Goal: Task Accomplishment & Management: Manage account settings

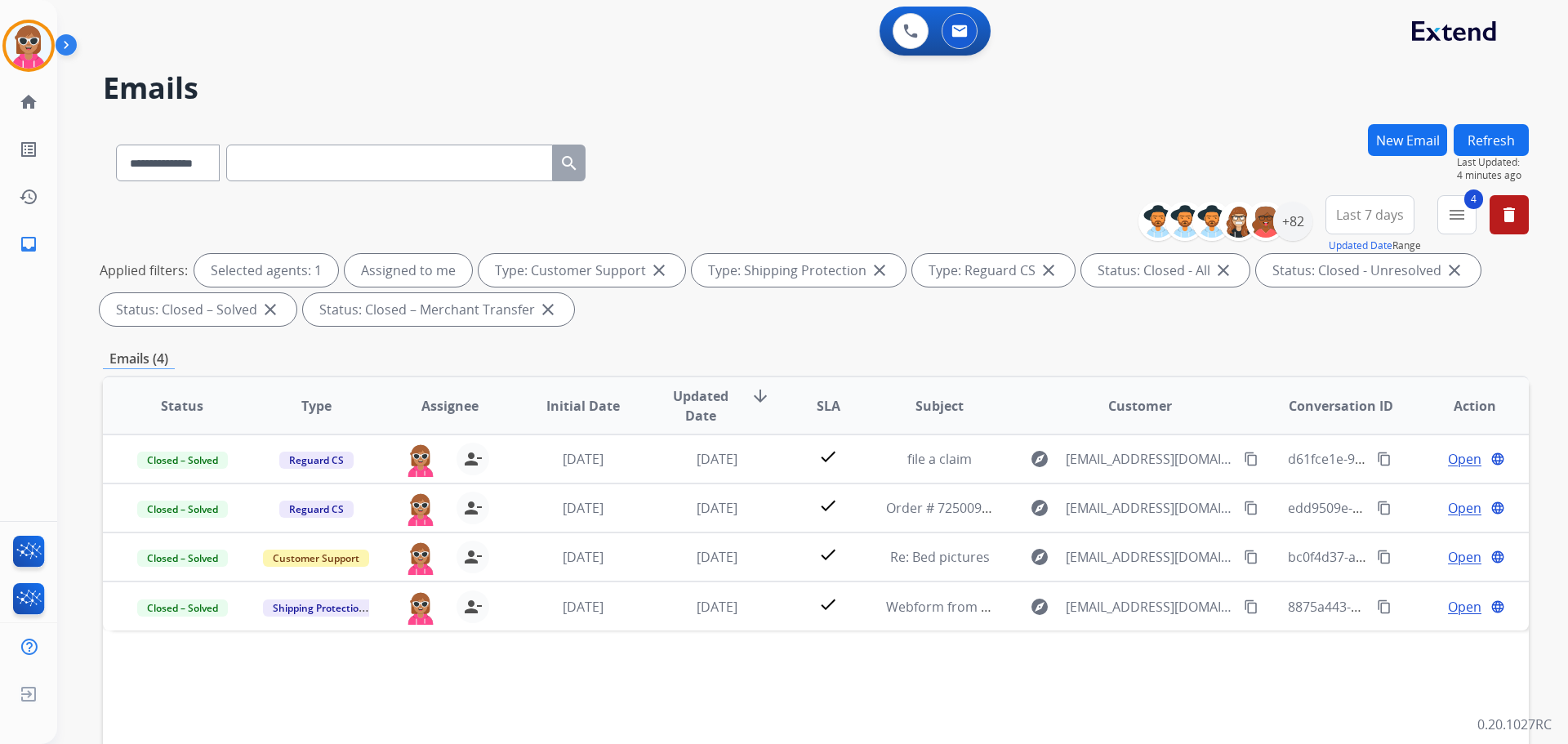
select select "**********"
click at [1303, 215] on div "+82" at bounding box center [1293, 222] width 40 height 40
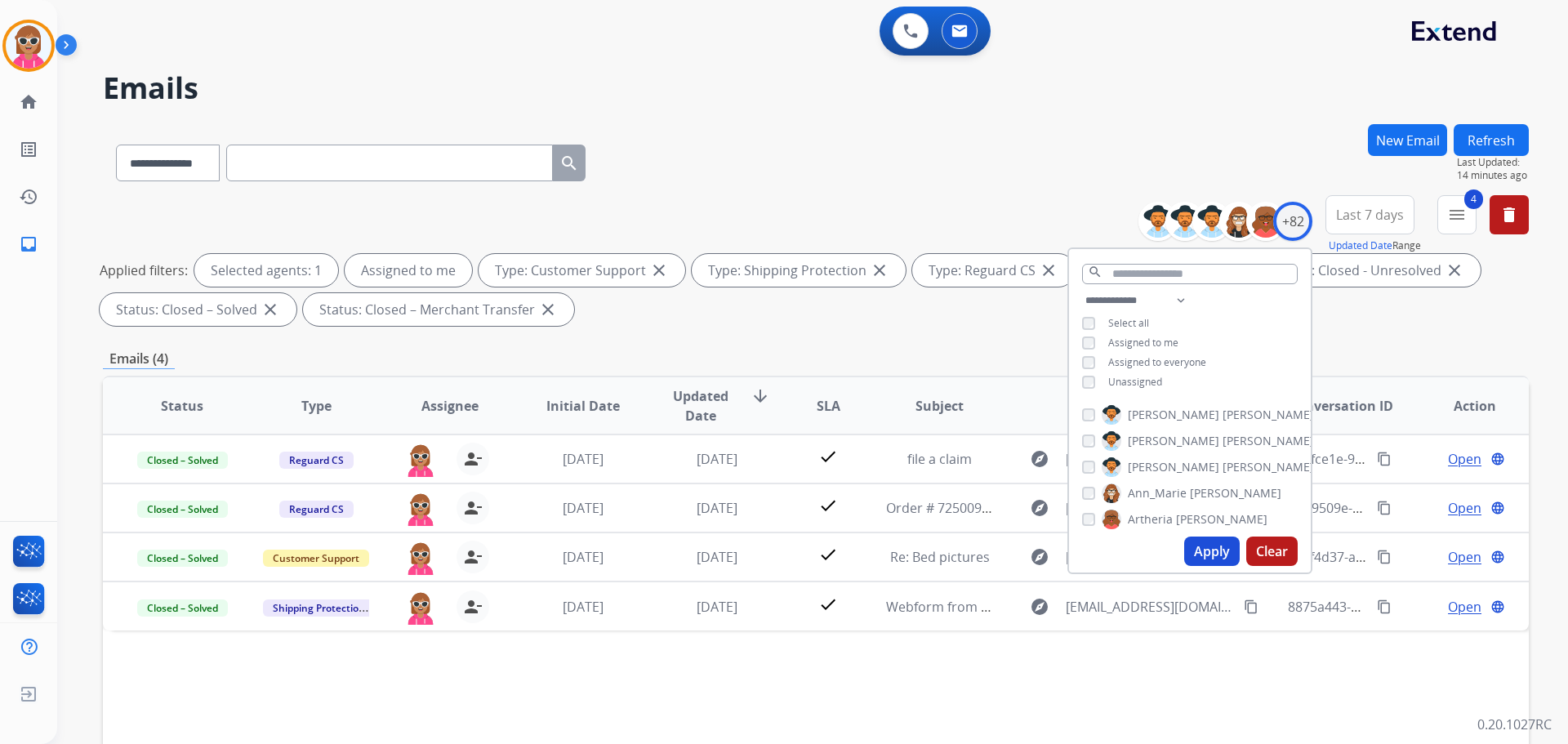
click at [1145, 340] on span "Assigned to me" at bounding box center [1143, 342] width 70 height 14
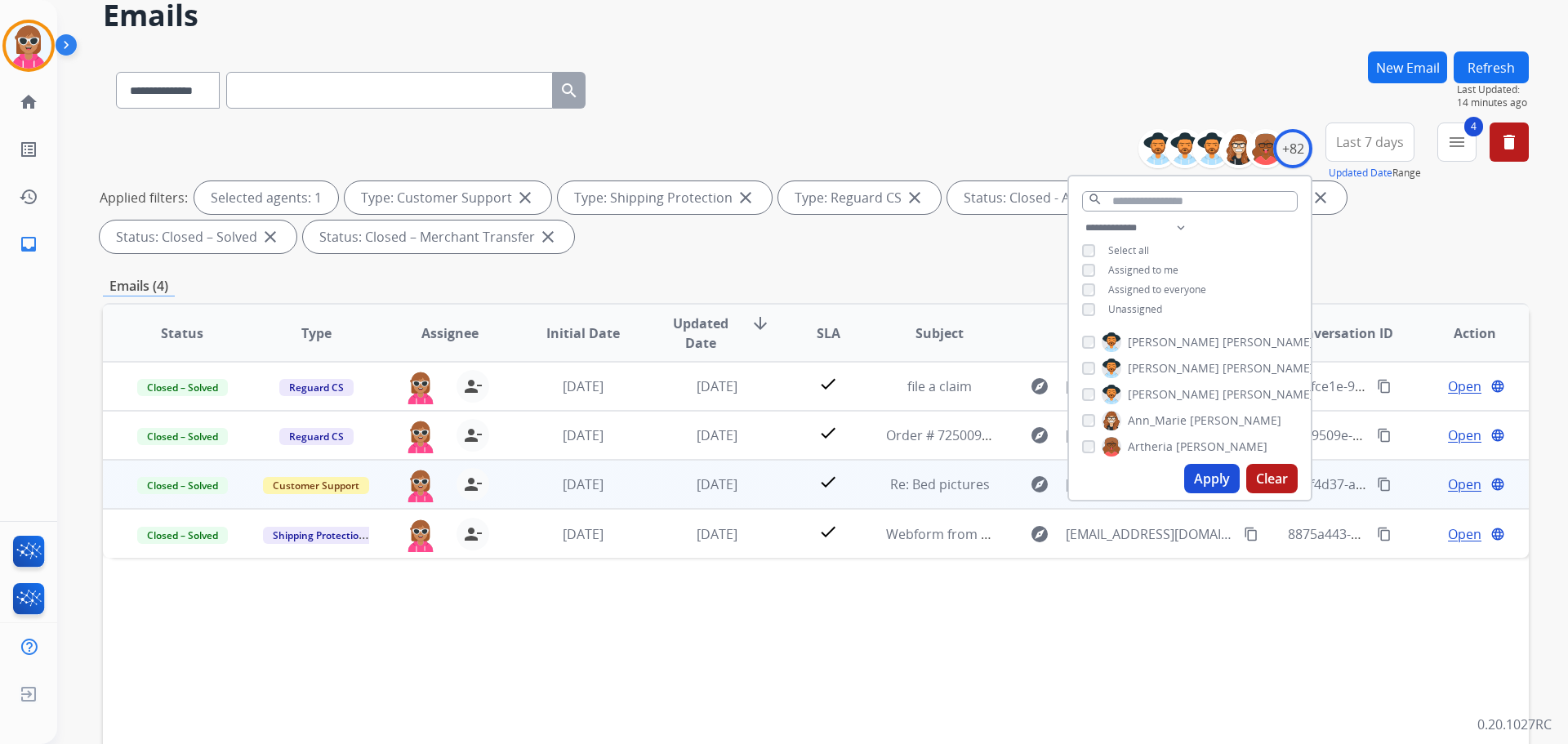
scroll to position [82, 0]
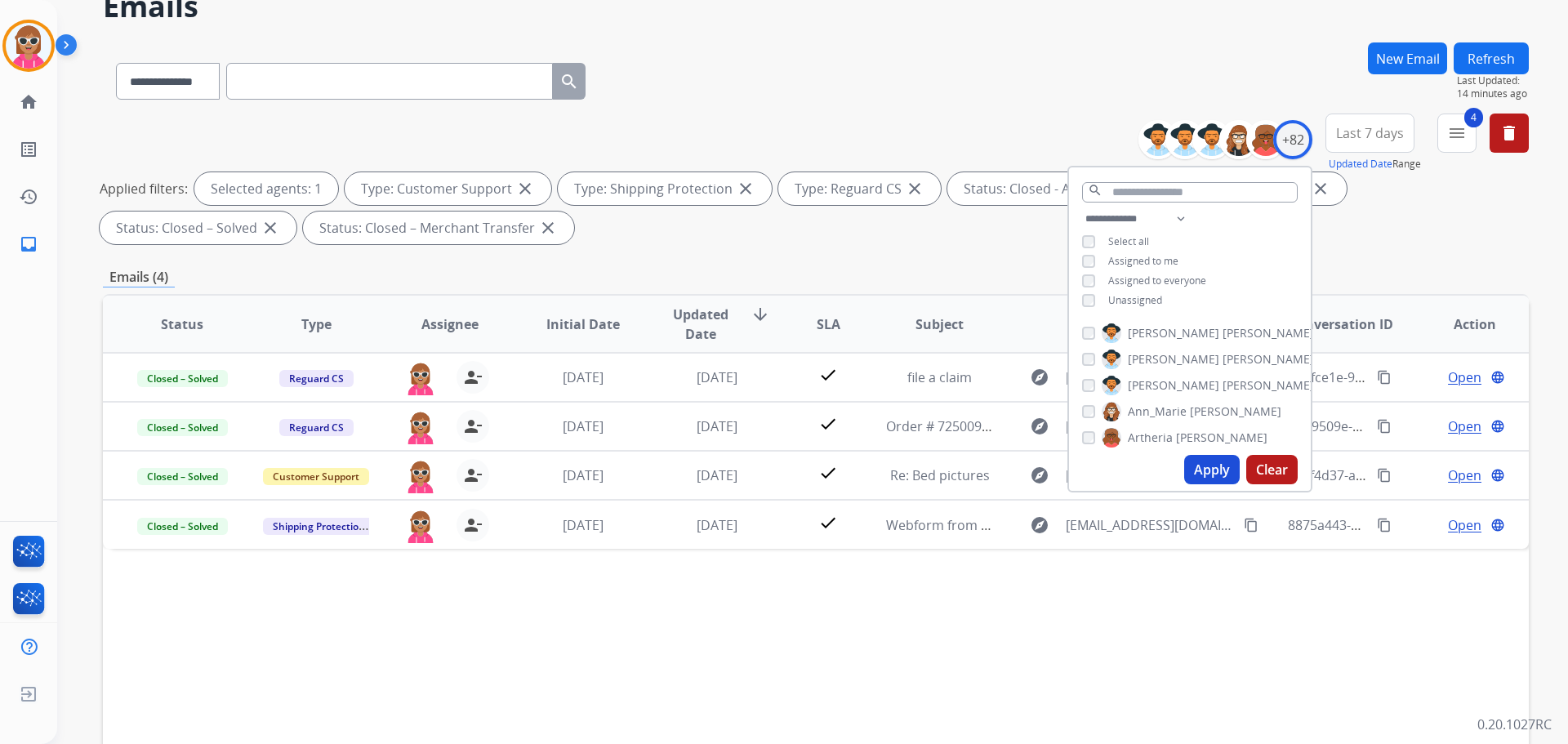
click at [1155, 438] on span "Artheria" at bounding box center [1150, 438] width 45 height 16
click at [1222, 462] on button "Apply" at bounding box center [1211, 470] width 55 height 30
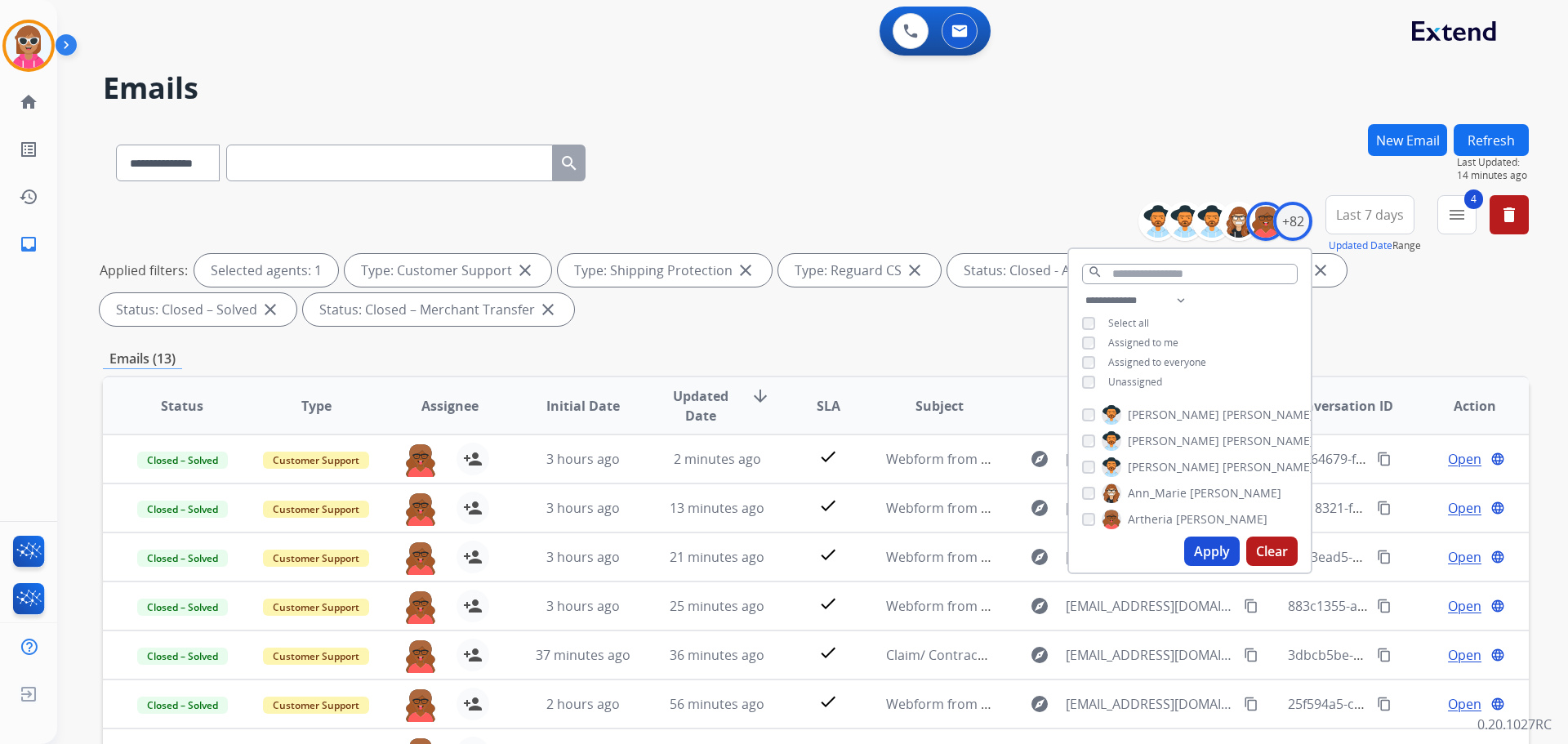
scroll to position [2, 0]
click at [1476, 210] on div "**********" at bounding box center [1340, 224] width 378 height 59
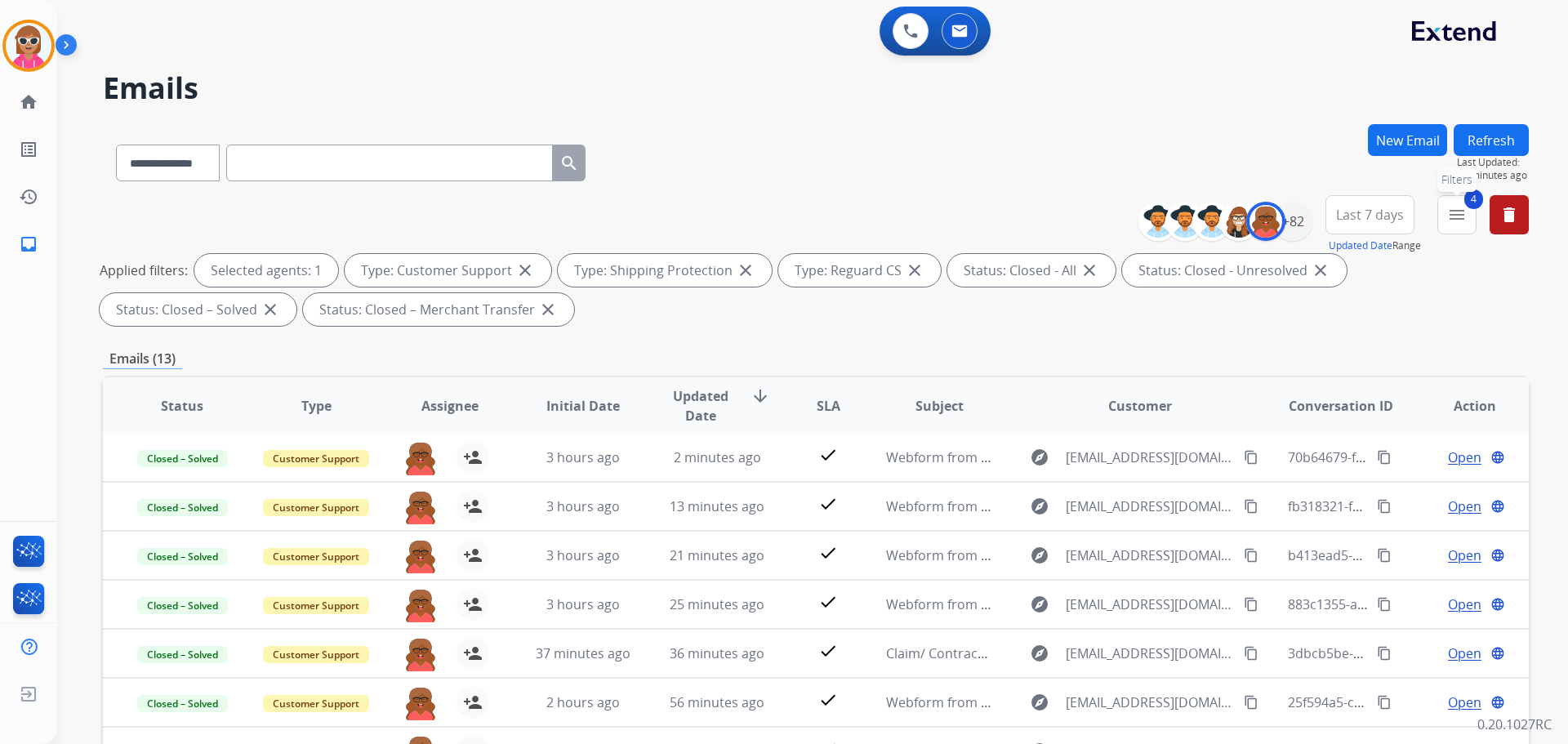
click at [1453, 216] on mat-icon "menu" at bounding box center [1457, 215] width 20 height 20
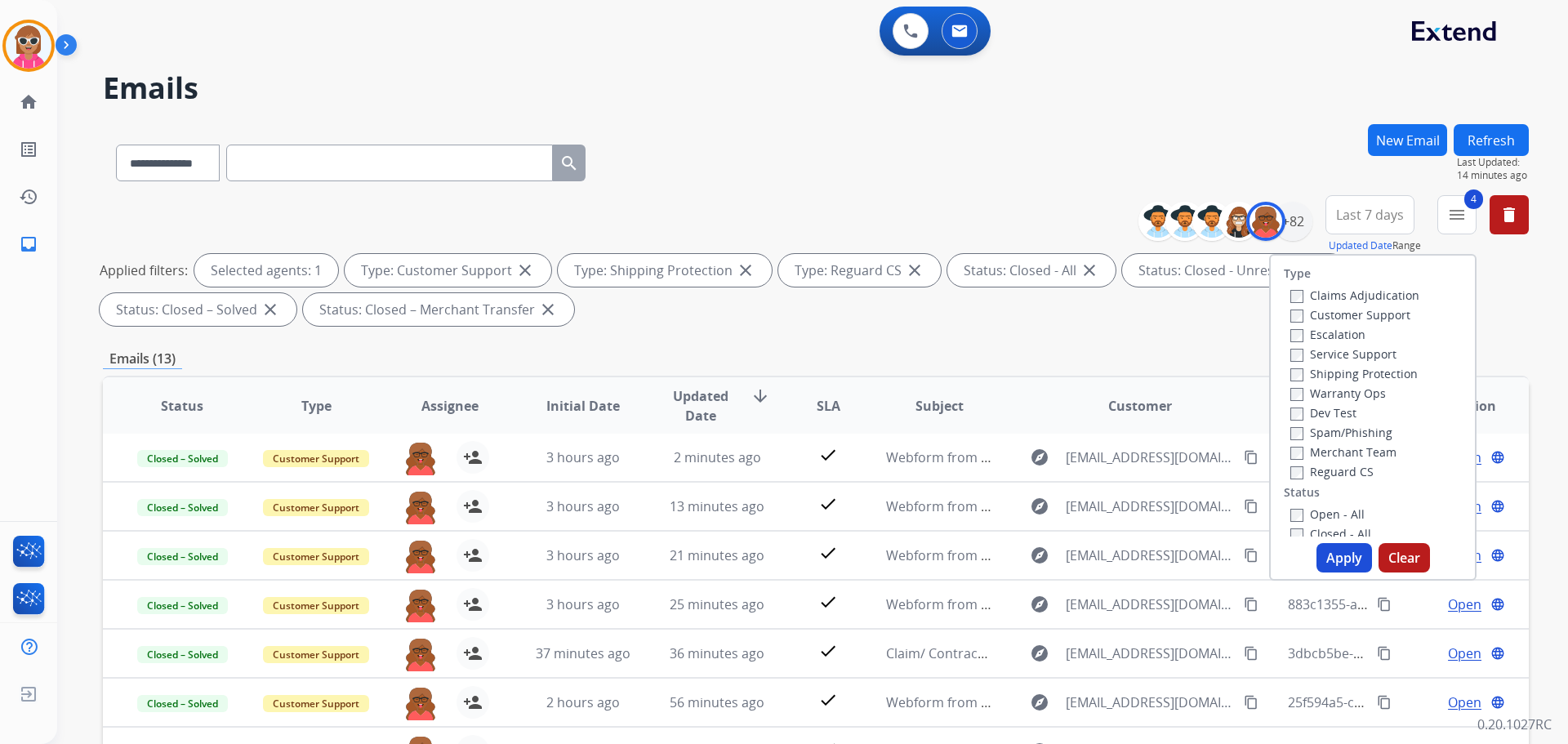
drag, startPoint x: 1325, startPoint y: 524, endPoint x: 1332, endPoint y: 517, distance: 9.9
click at [1330, 526] on label "Closed - All" at bounding box center [1331, 534] width 81 height 16
click at [1332, 507] on label "Open - All" at bounding box center [1327, 505] width 74 height 16
click at [1330, 525] on label "Closed - All" at bounding box center [1331, 525] width 81 height 16
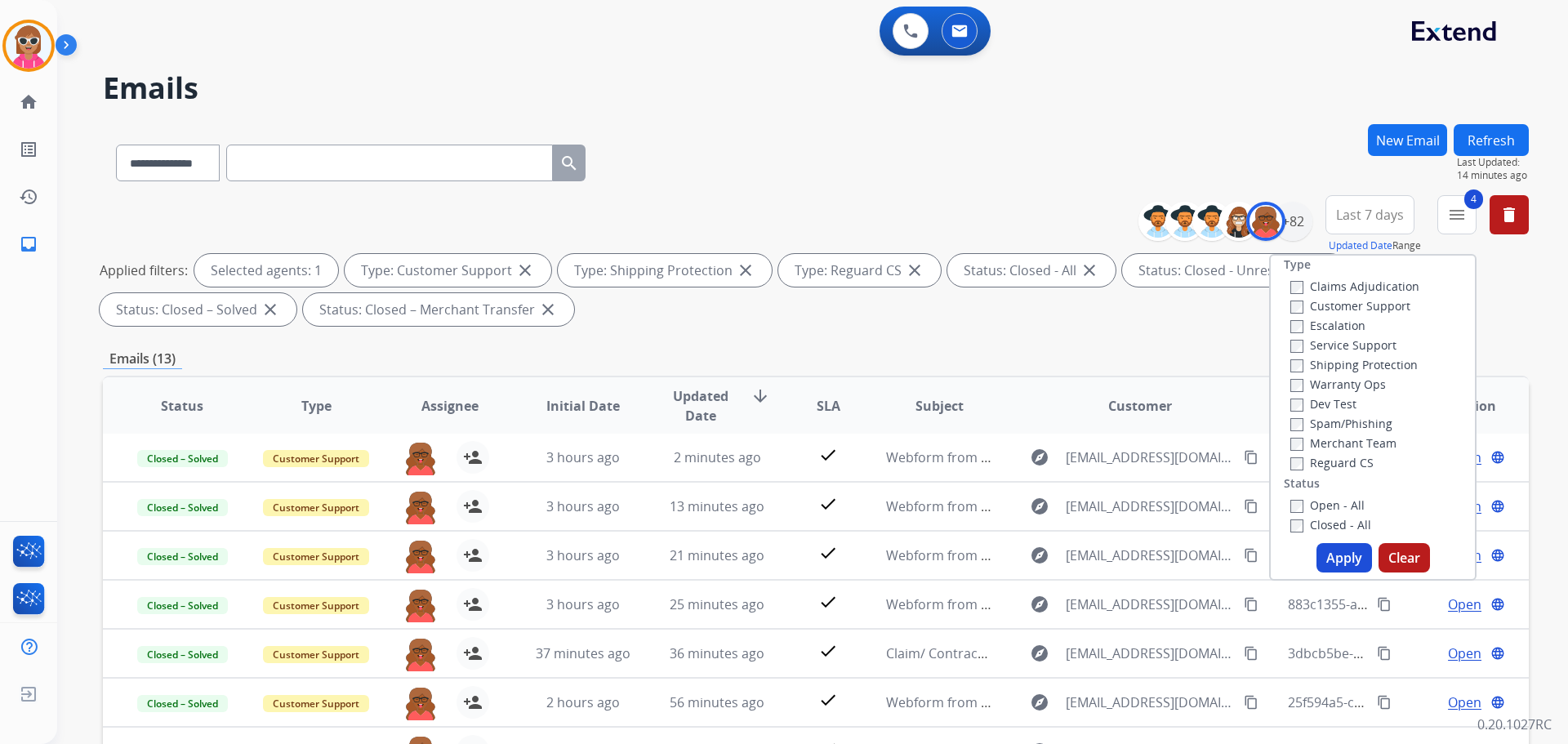
click at [1337, 555] on button "Apply" at bounding box center [1344, 558] width 55 height 30
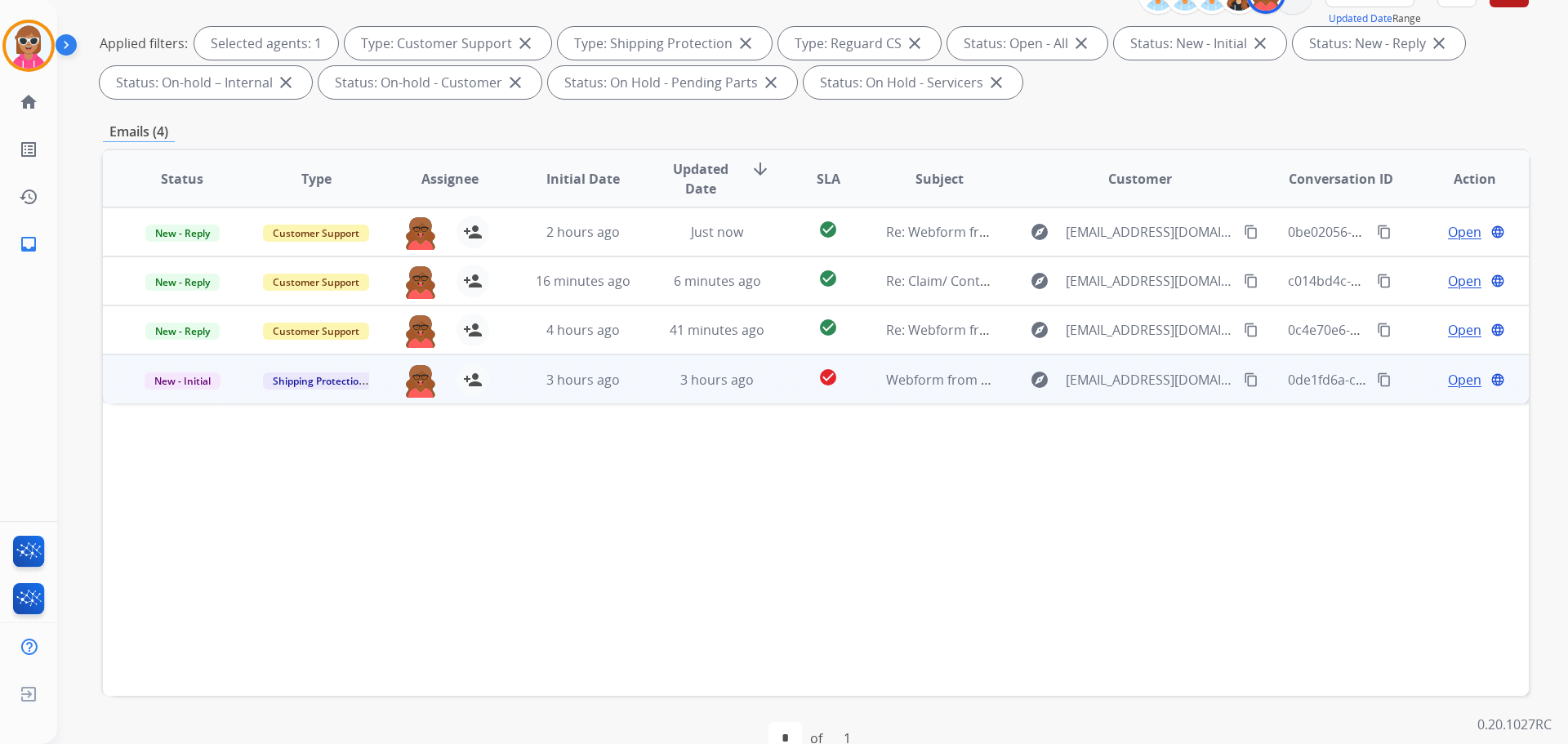
scroll to position [264, 0]
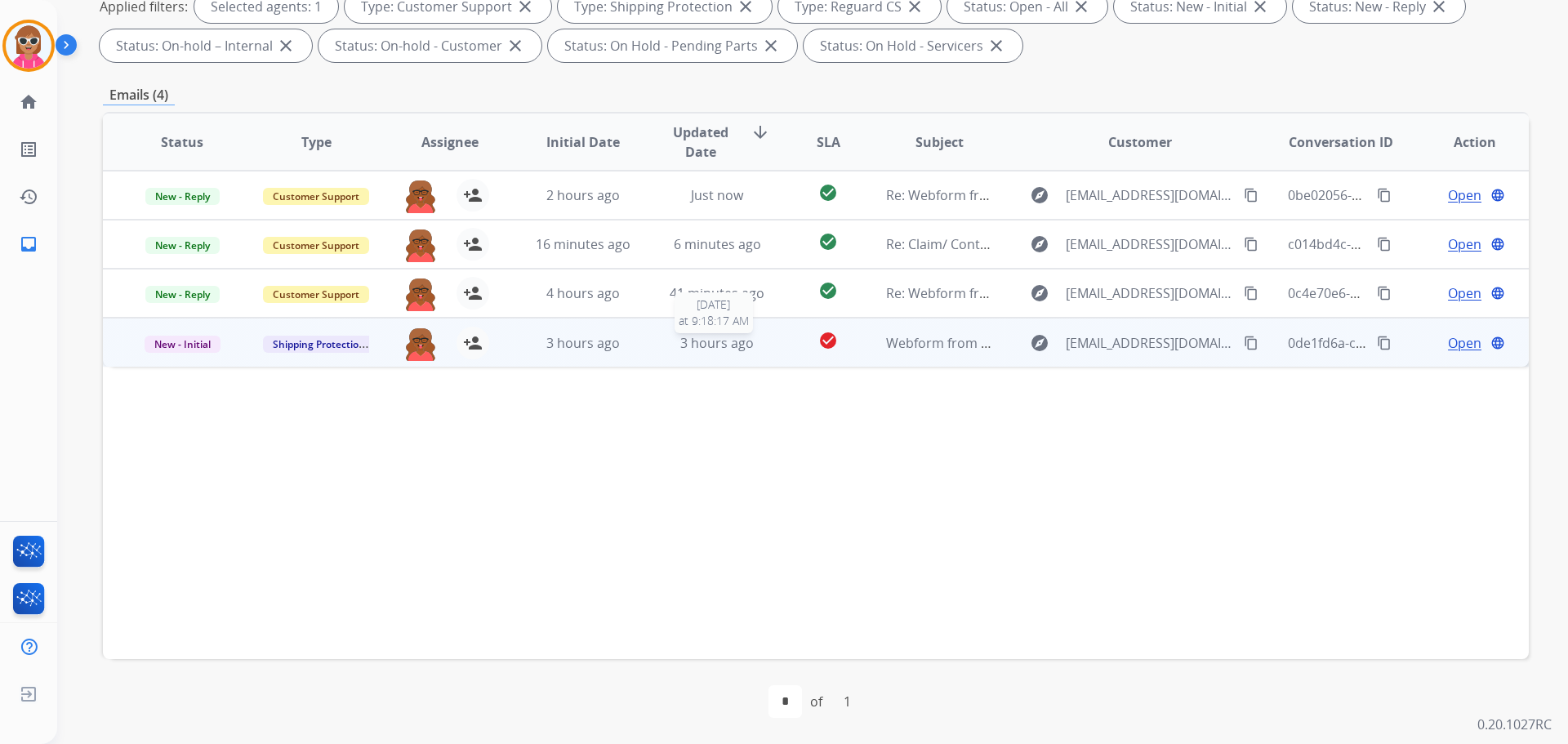
click at [735, 334] on span "3 hours ago" at bounding box center [716, 343] width 73 height 18
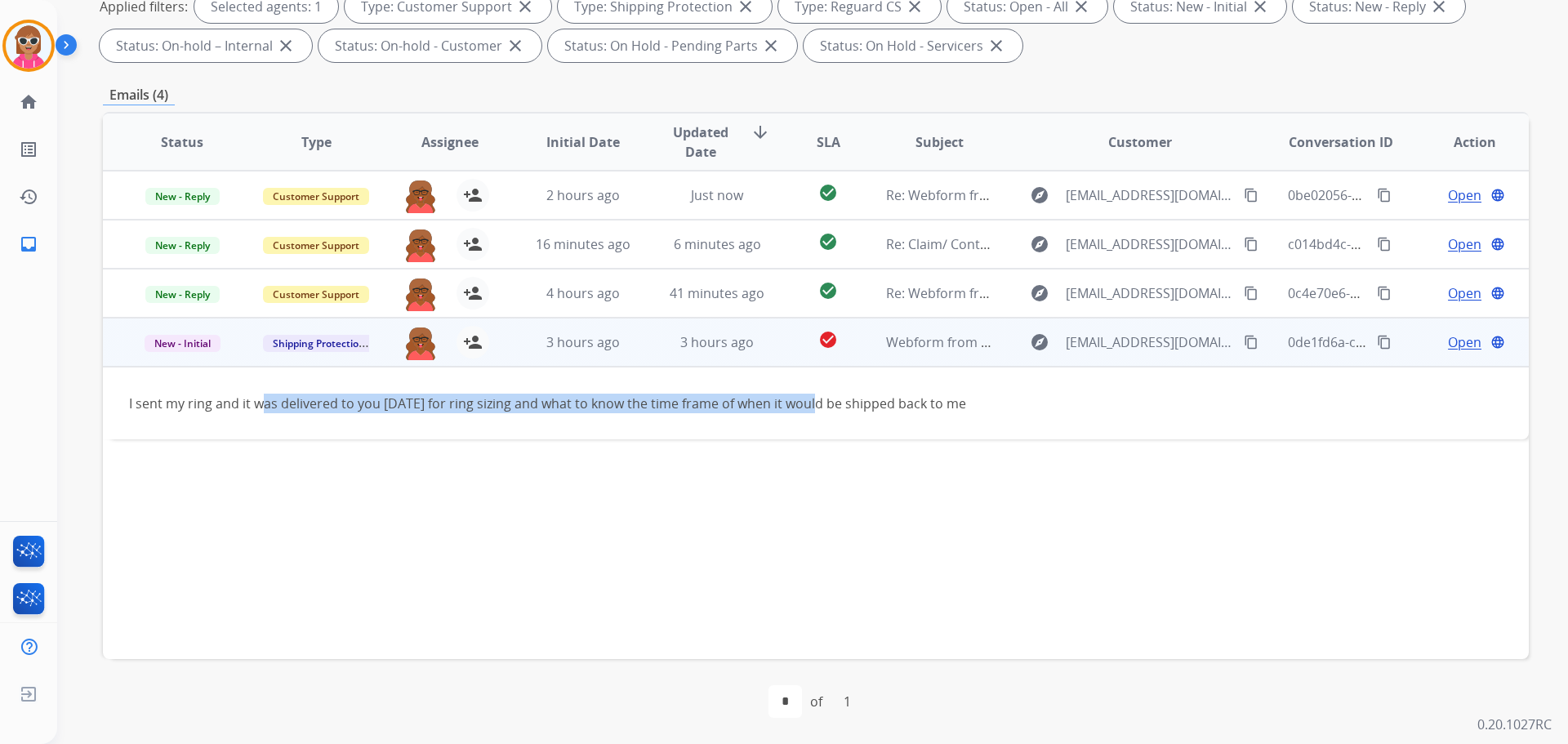
drag, startPoint x: 265, startPoint y: 406, endPoint x: 810, endPoint y: 407, distance: 545.0
click at [810, 407] on div "I sent my ring and it was delivered to you today for ring sizing and what to kn…" at bounding box center [682, 403] width 1106 height 20
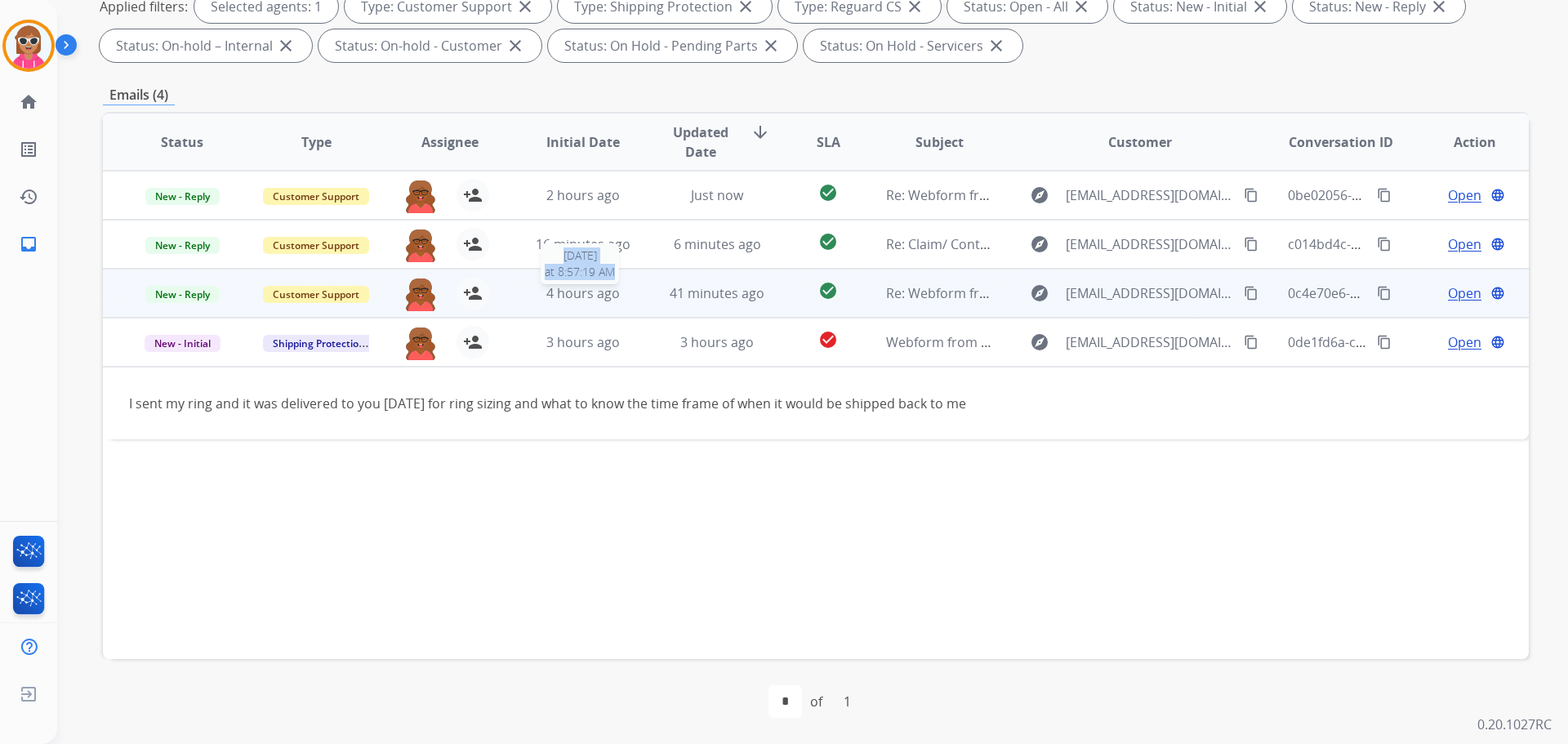
click at [634, 291] on tr "New - Reply Customer Support artheria.robinson@eccogroupusa.com person_add Assi…" at bounding box center [815, 293] width 1425 height 49
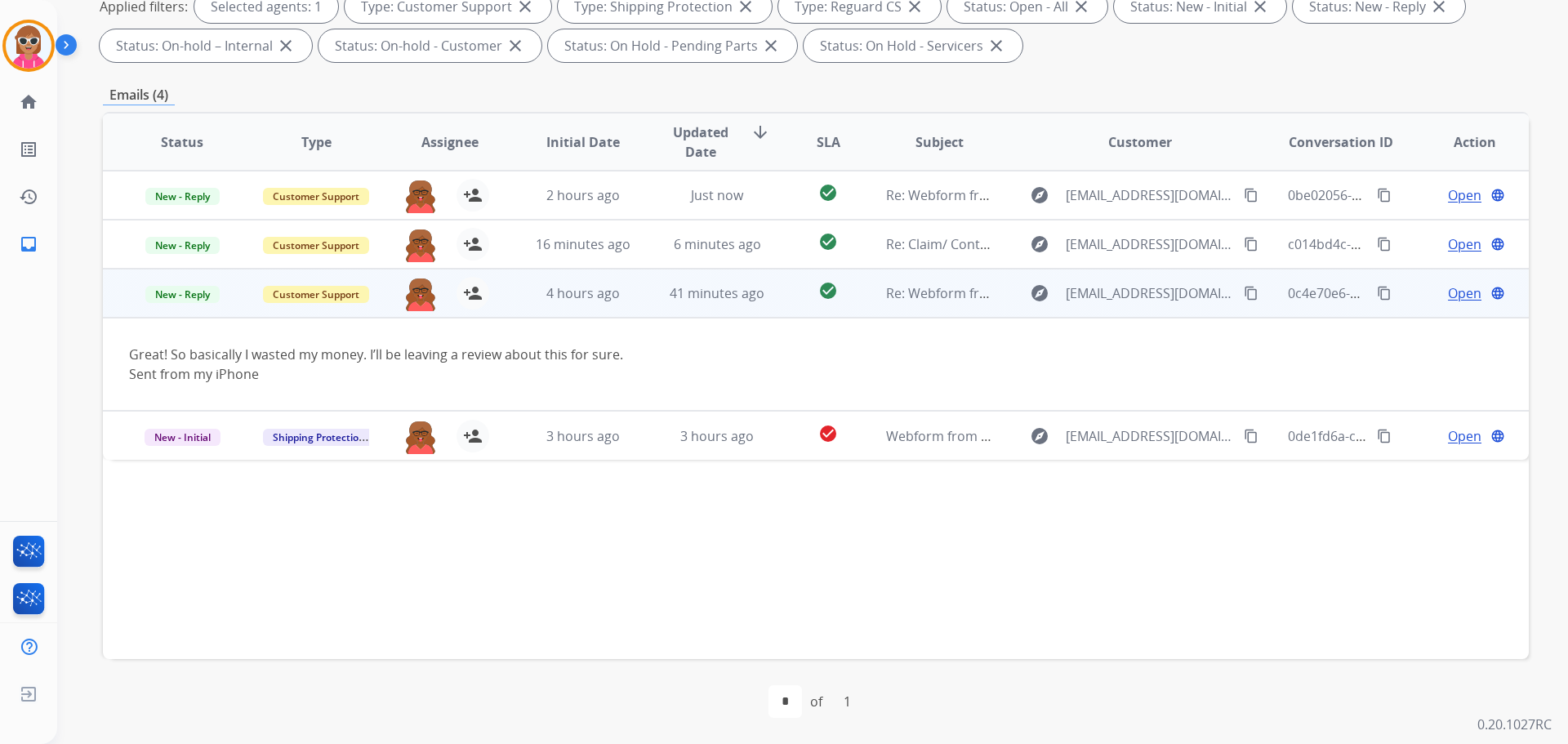
click at [1451, 291] on span "Open" at bounding box center [1464, 294] width 34 height 20
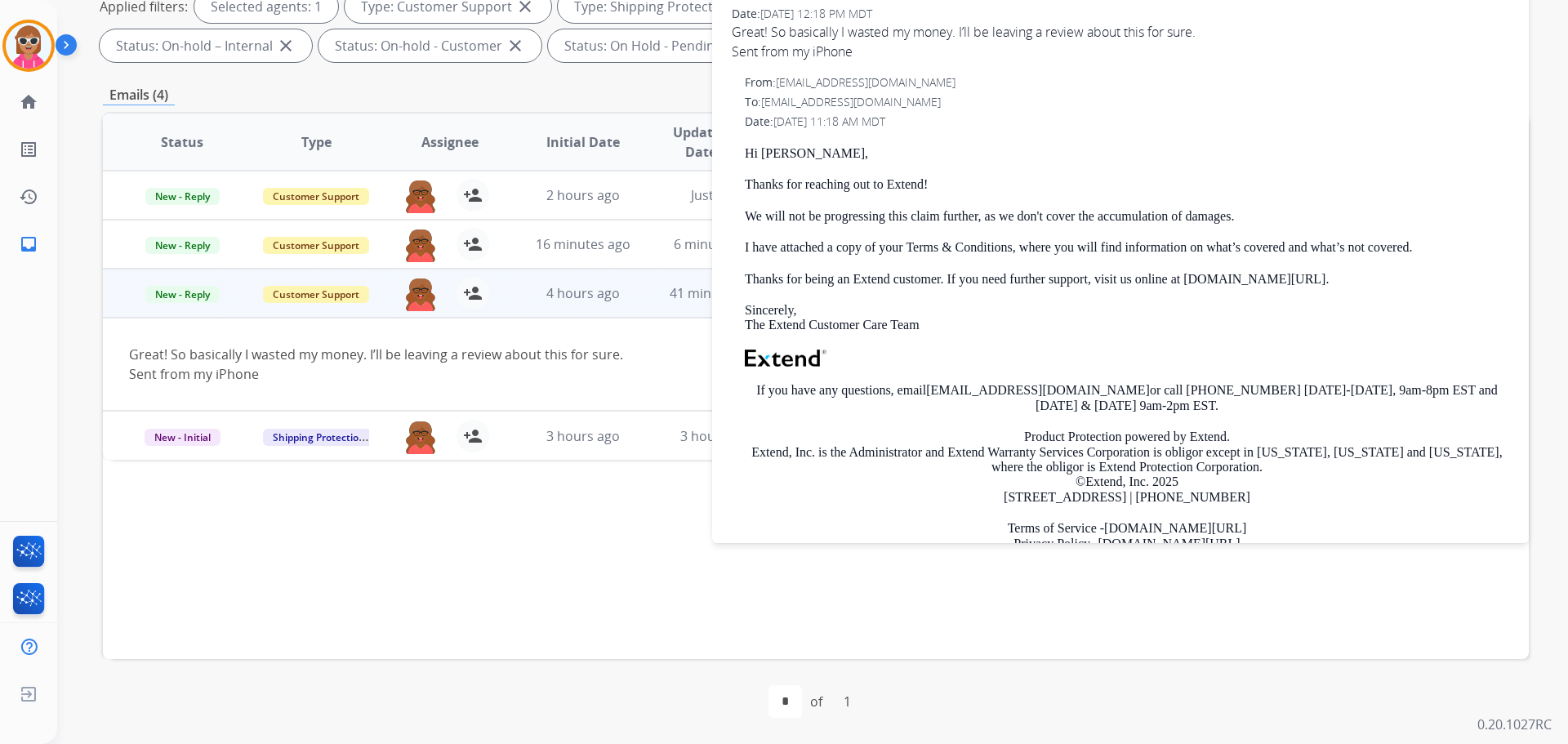
scroll to position [163, 0]
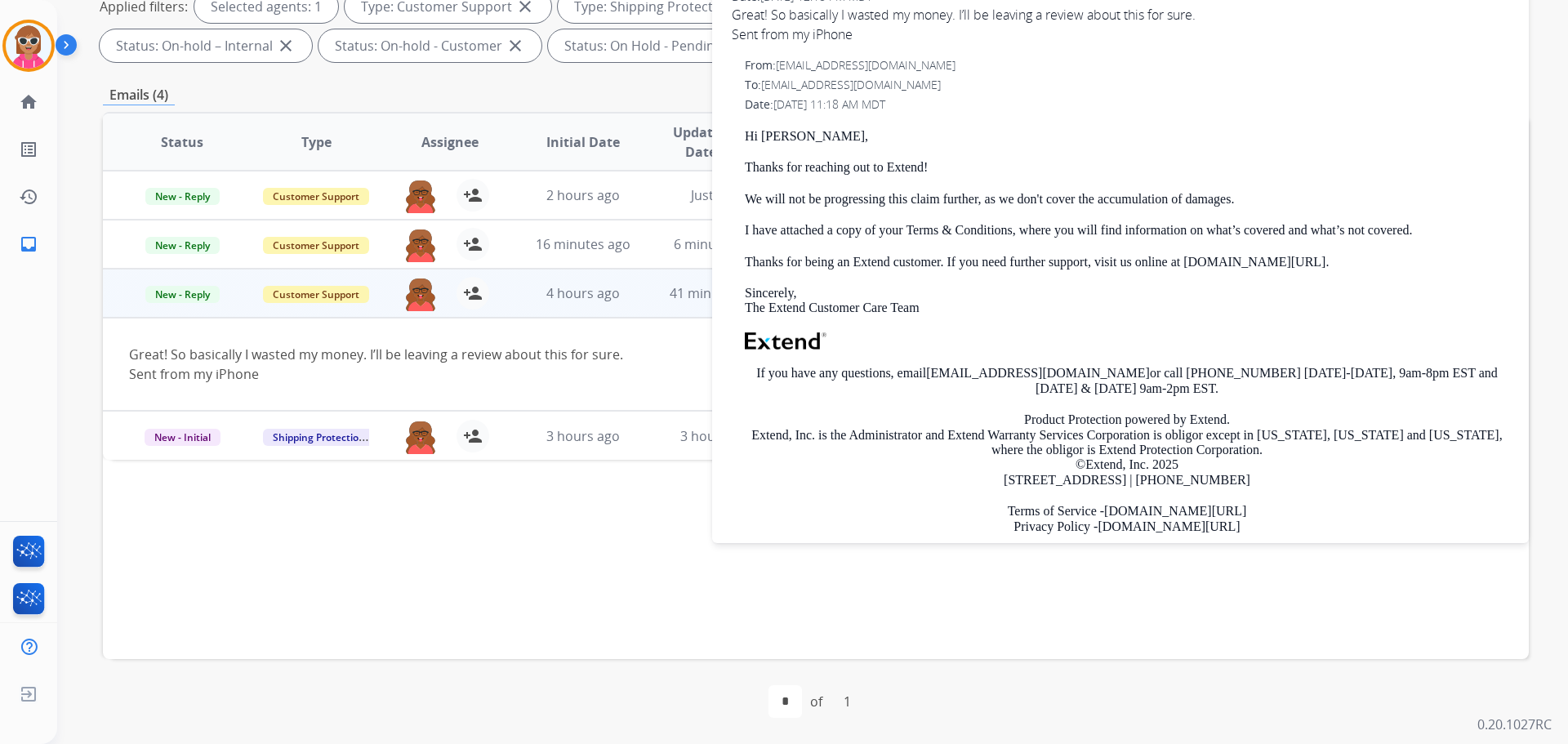
click at [535, 524] on div "Status Type Assignee Initial Date Updated Date arrow_downward SLA Subject Custo…" at bounding box center [815, 386] width 1425 height 548
drag, startPoint x: 646, startPoint y: 545, endPoint x: 1043, endPoint y: 294, distance: 469.7
click at [646, 544] on div "Status Type Assignee Initial Date Updated Date arrow_downward SLA Subject Custo…" at bounding box center [815, 386] width 1425 height 548
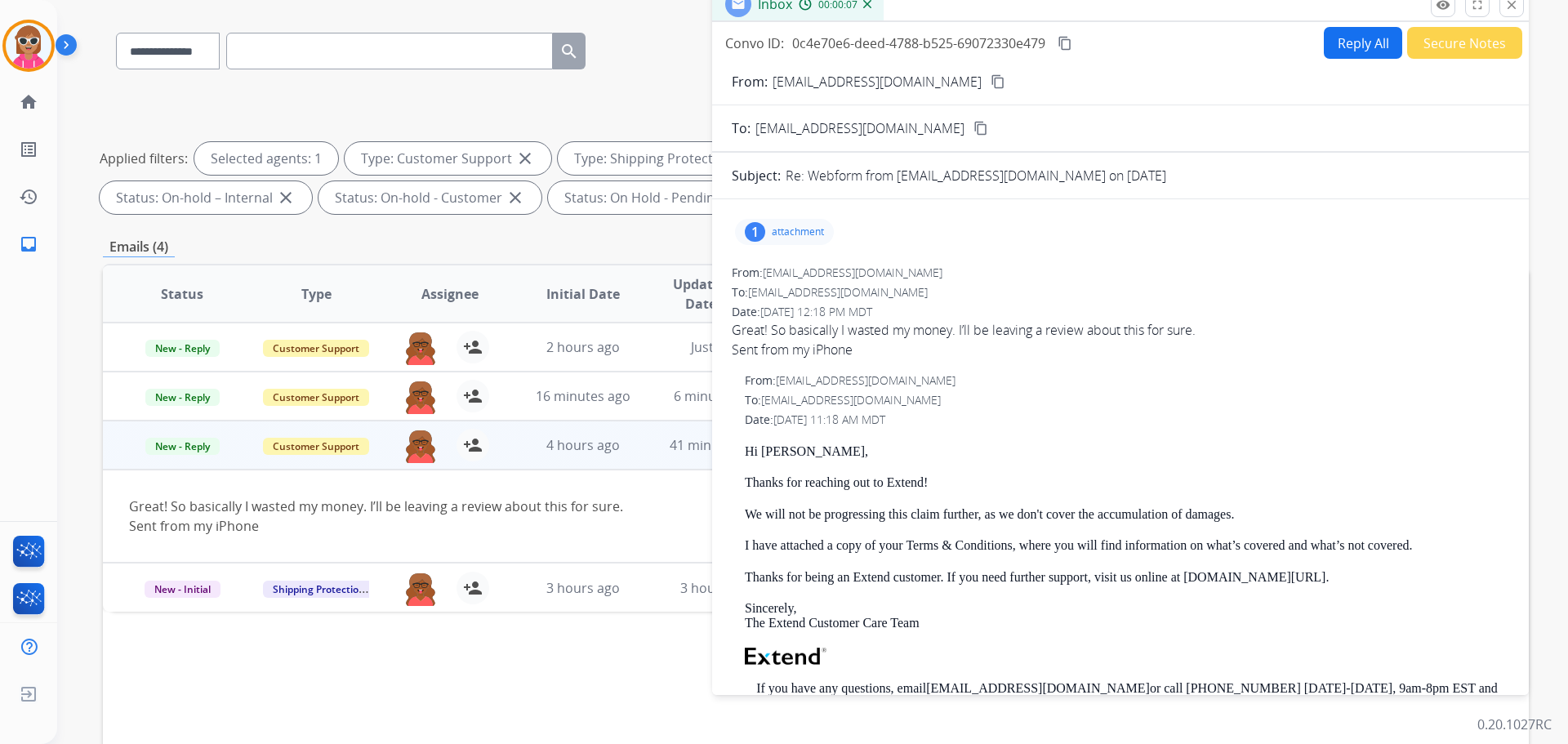
scroll to position [0, 0]
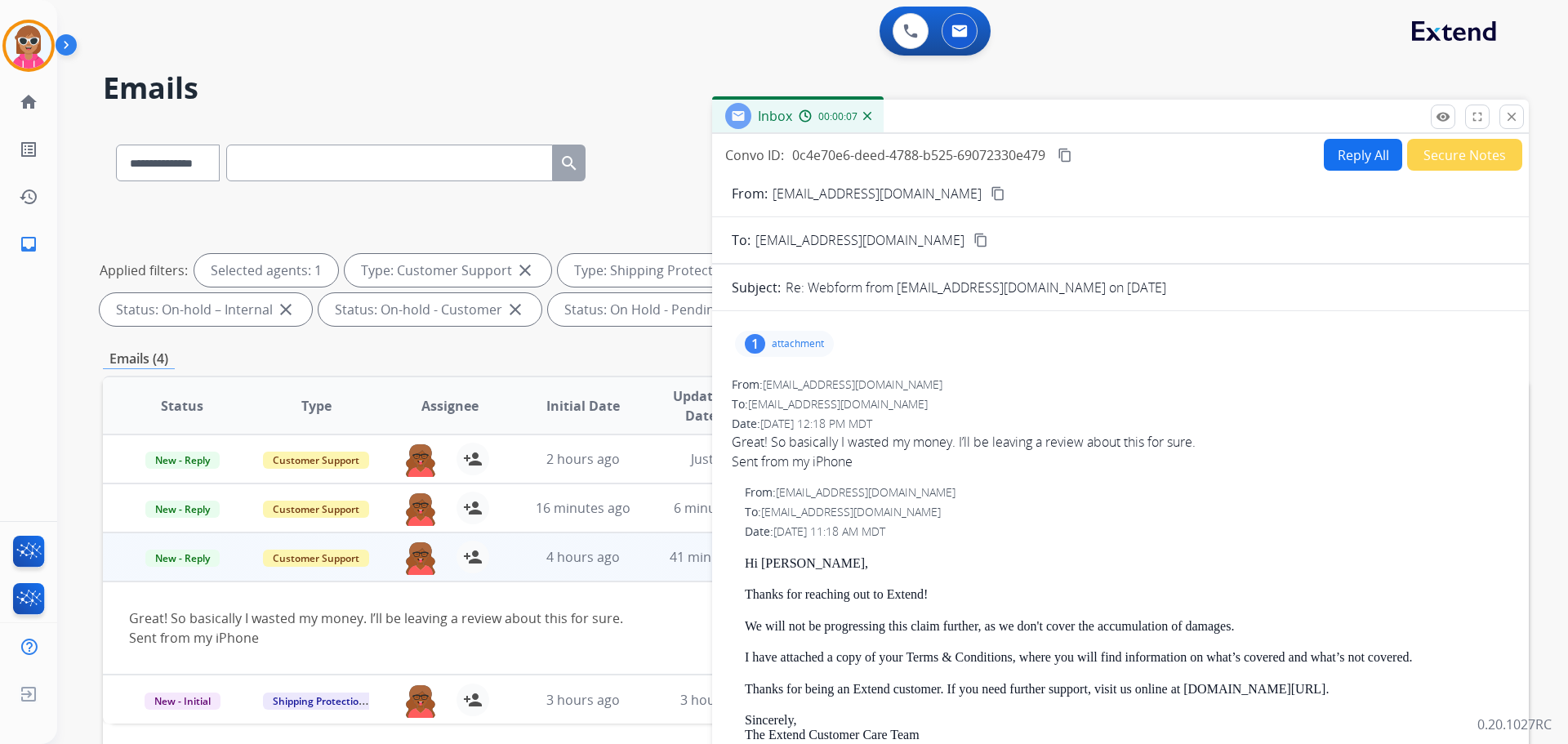
click at [1521, 112] on button "close Close" at bounding box center [1512, 117] width 25 height 25
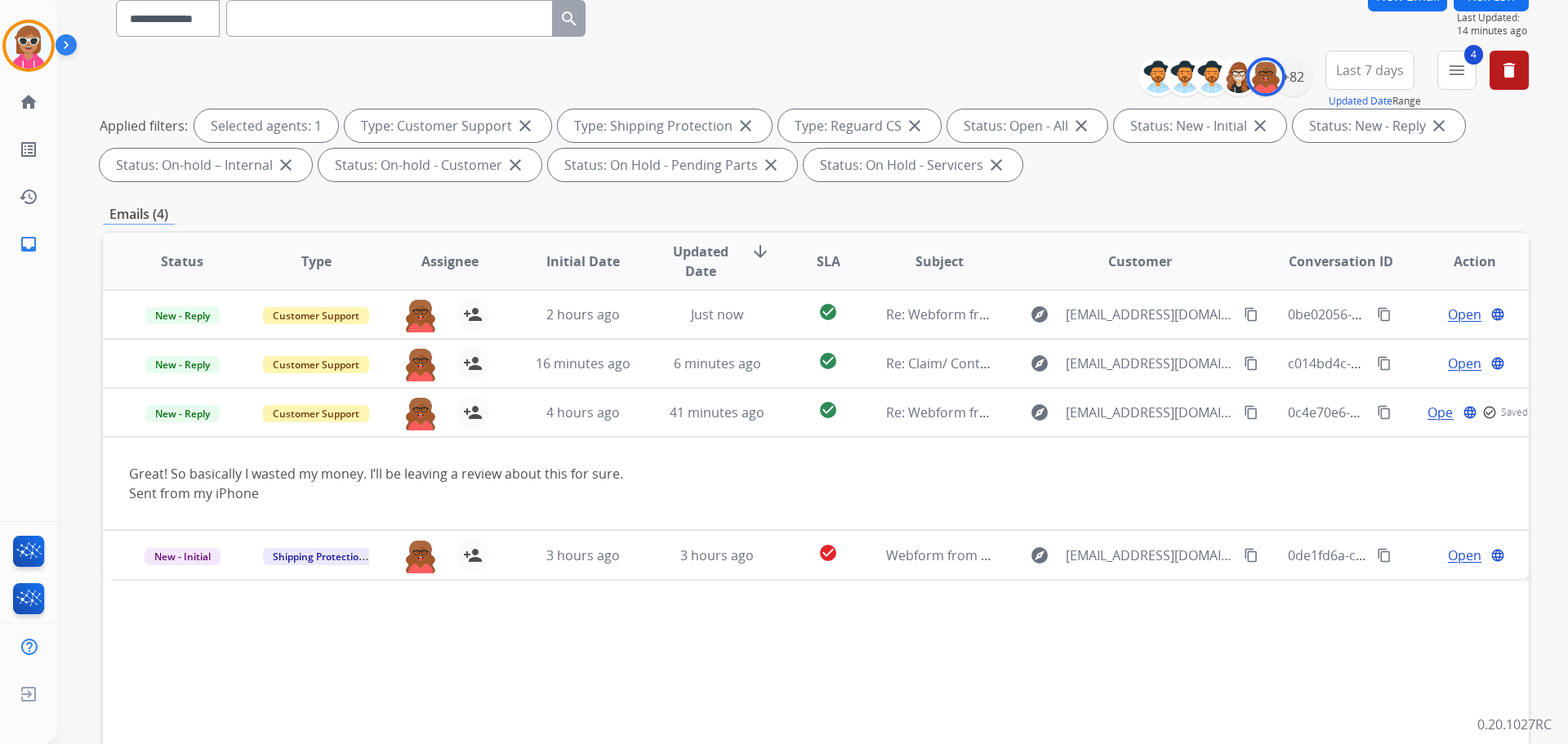
scroll to position [163, 0]
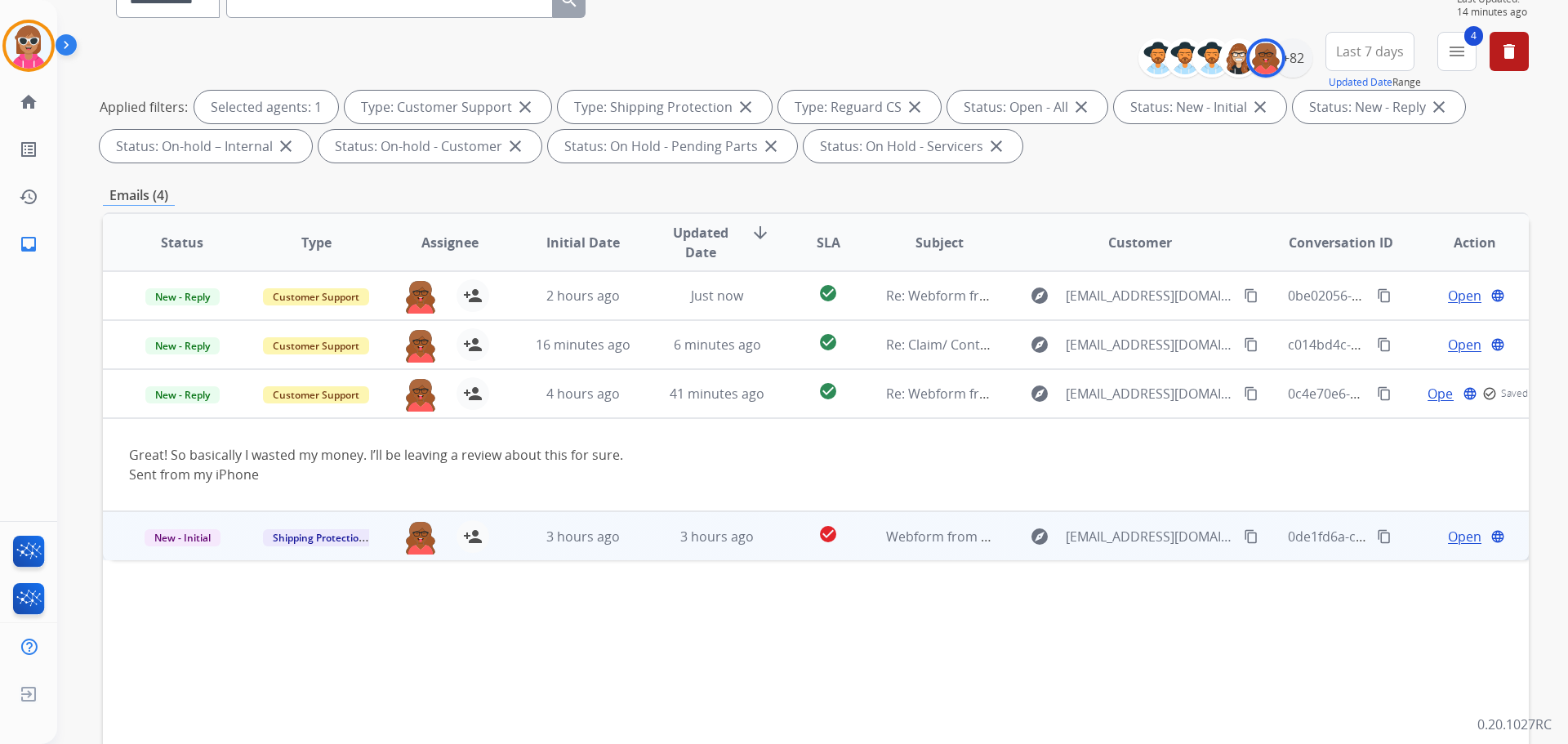
click at [1244, 534] on mat-icon "content_copy" at bounding box center [1251, 537] width 15 height 15
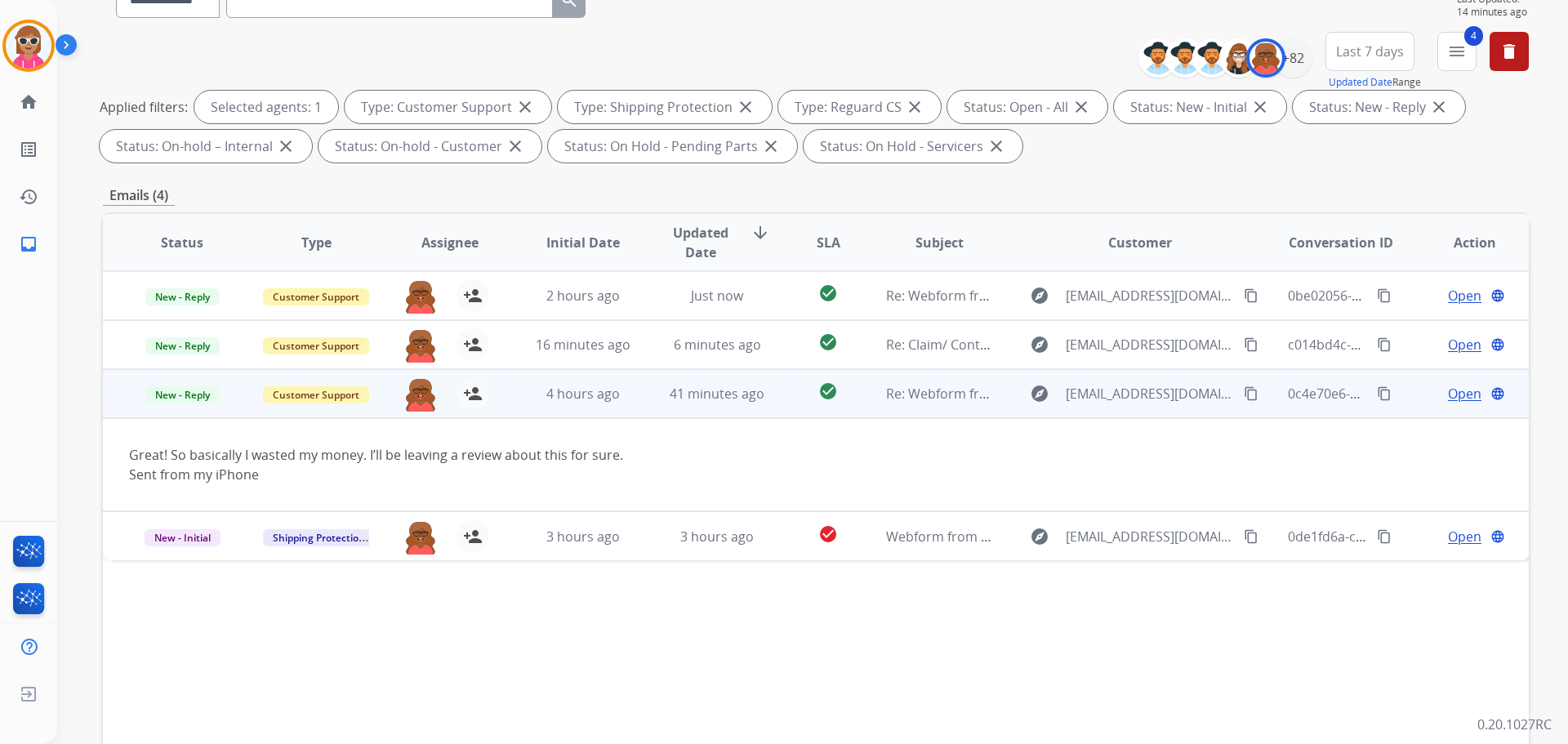
click at [1453, 388] on span "Open" at bounding box center [1464, 394] width 34 height 20
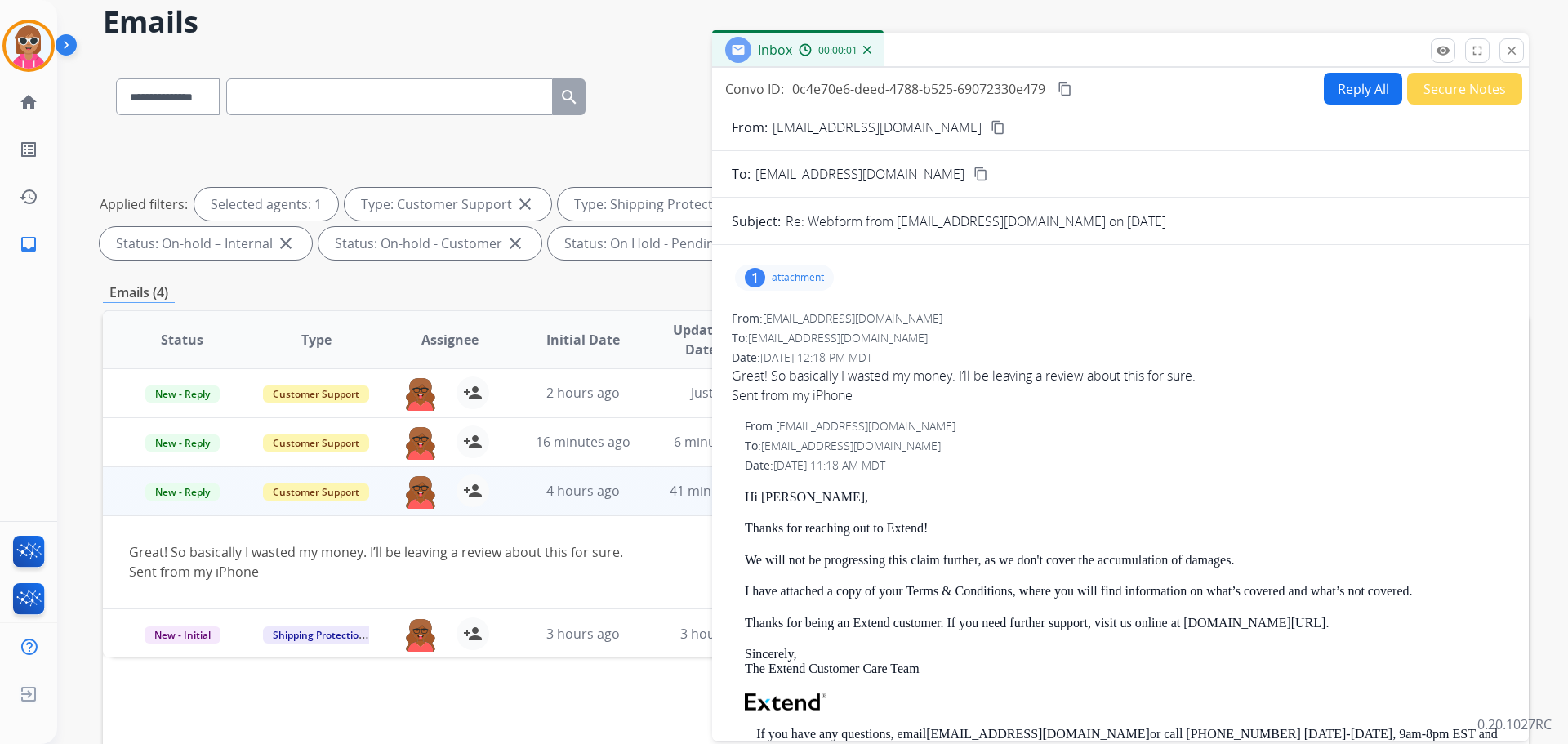
scroll to position [0, 0]
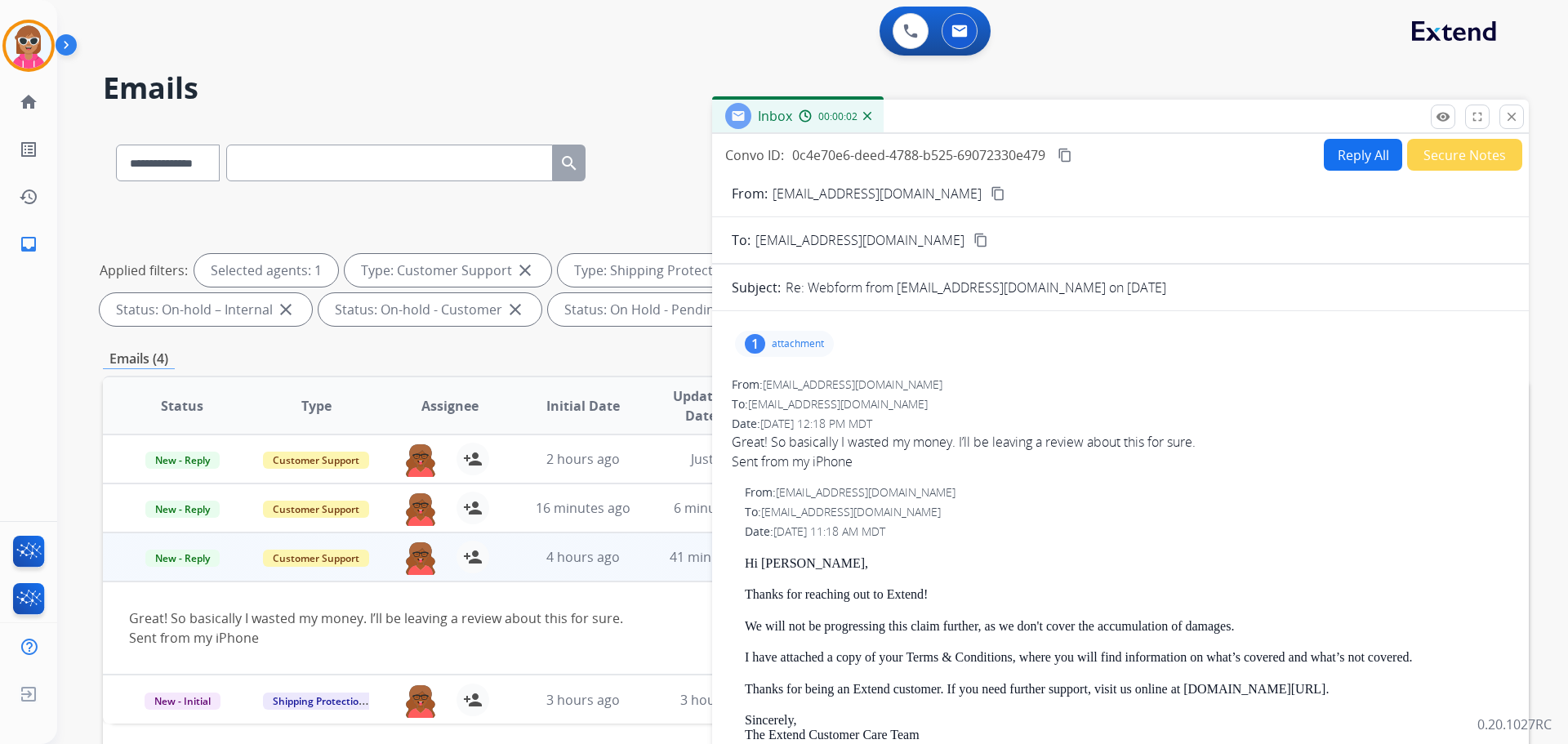
drag, startPoint x: 987, startPoint y: 197, endPoint x: 834, endPoint y: 82, distance: 191.4
click at [990, 198] on mat-icon "content_copy" at bounding box center [998, 194] width 15 height 15
click at [1509, 111] on mat-icon "close" at bounding box center [1511, 117] width 15 height 15
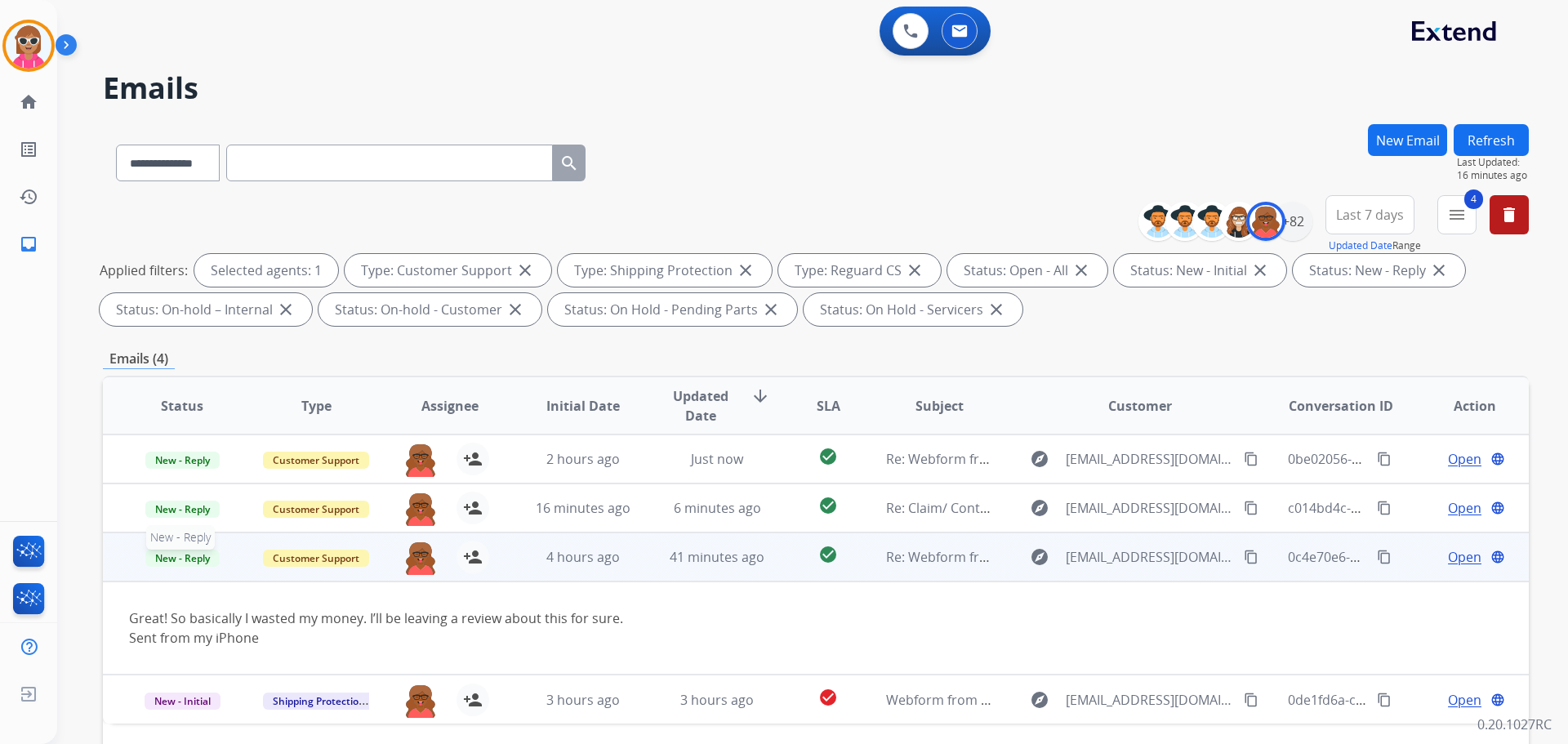
click at [195, 561] on span "New - Reply" at bounding box center [182, 558] width 74 height 17
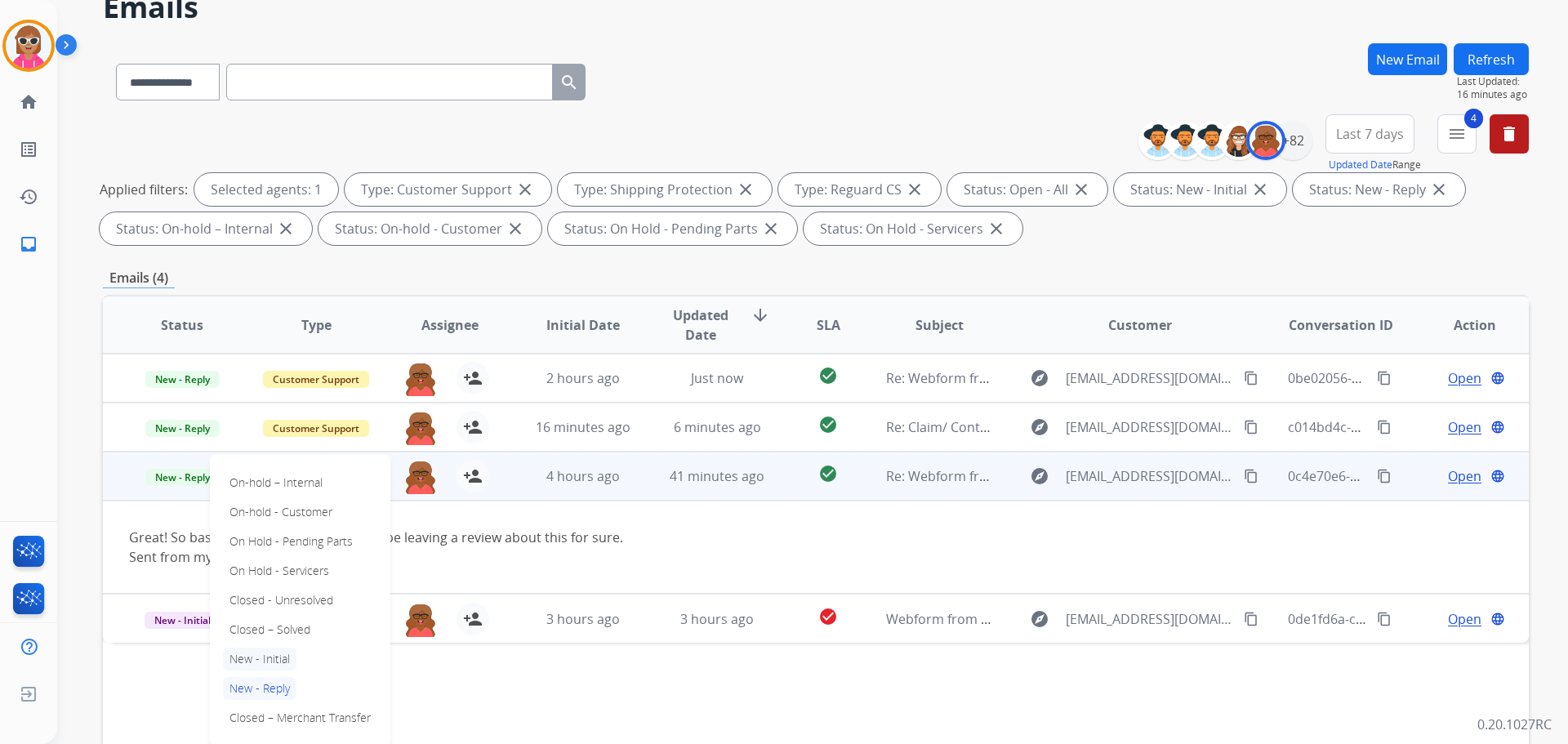
scroll to position [82, 0]
drag, startPoint x: 273, startPoint y: 627, endPoint x: 280, endPoint y: 591, distance: 36.7
click at [273, 626] on p "Closed – Solved" at bounding box center [270, 629] width 94 height 23
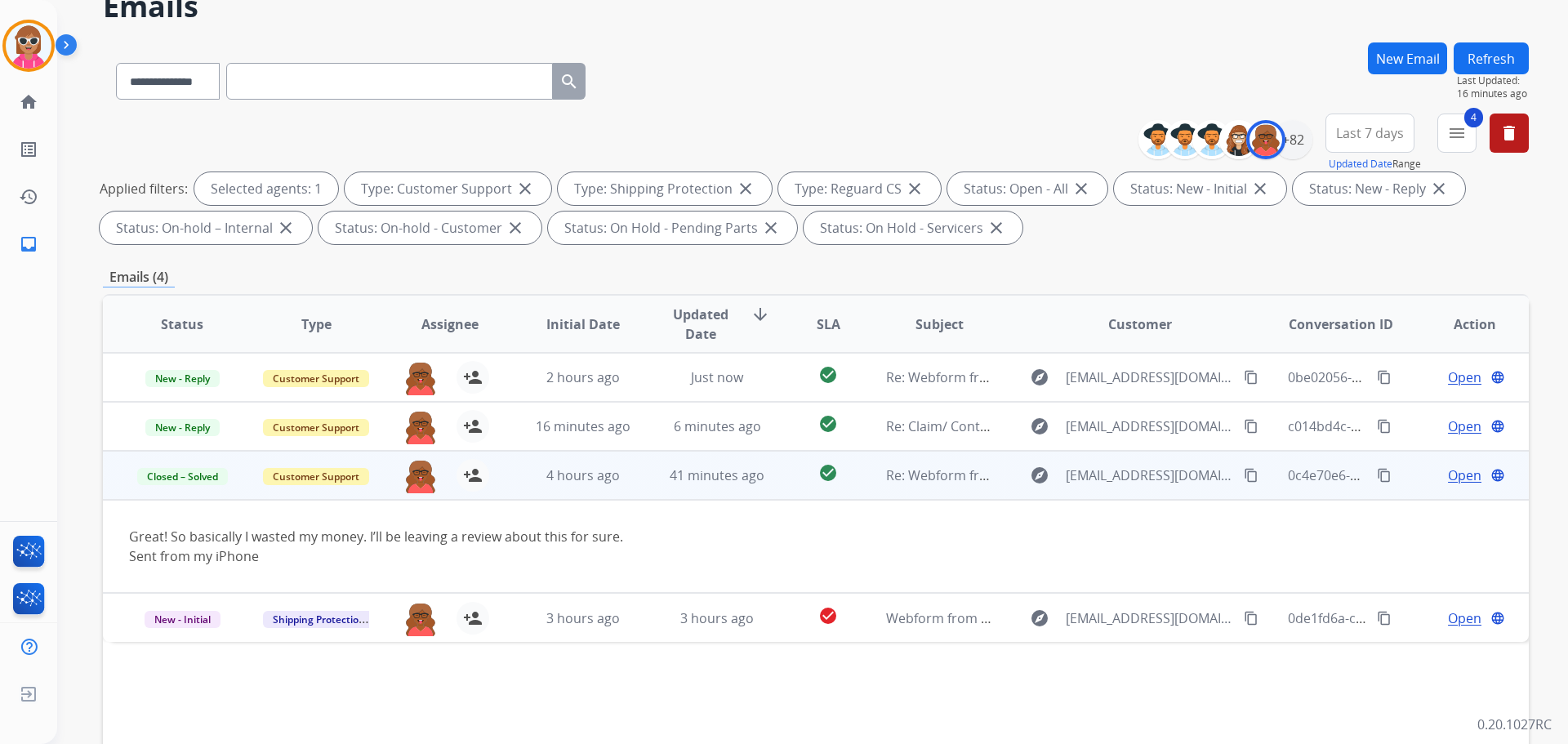
click at [1448, 473] on span "Open" at bounding box center [1464, 476] width 34 height 20
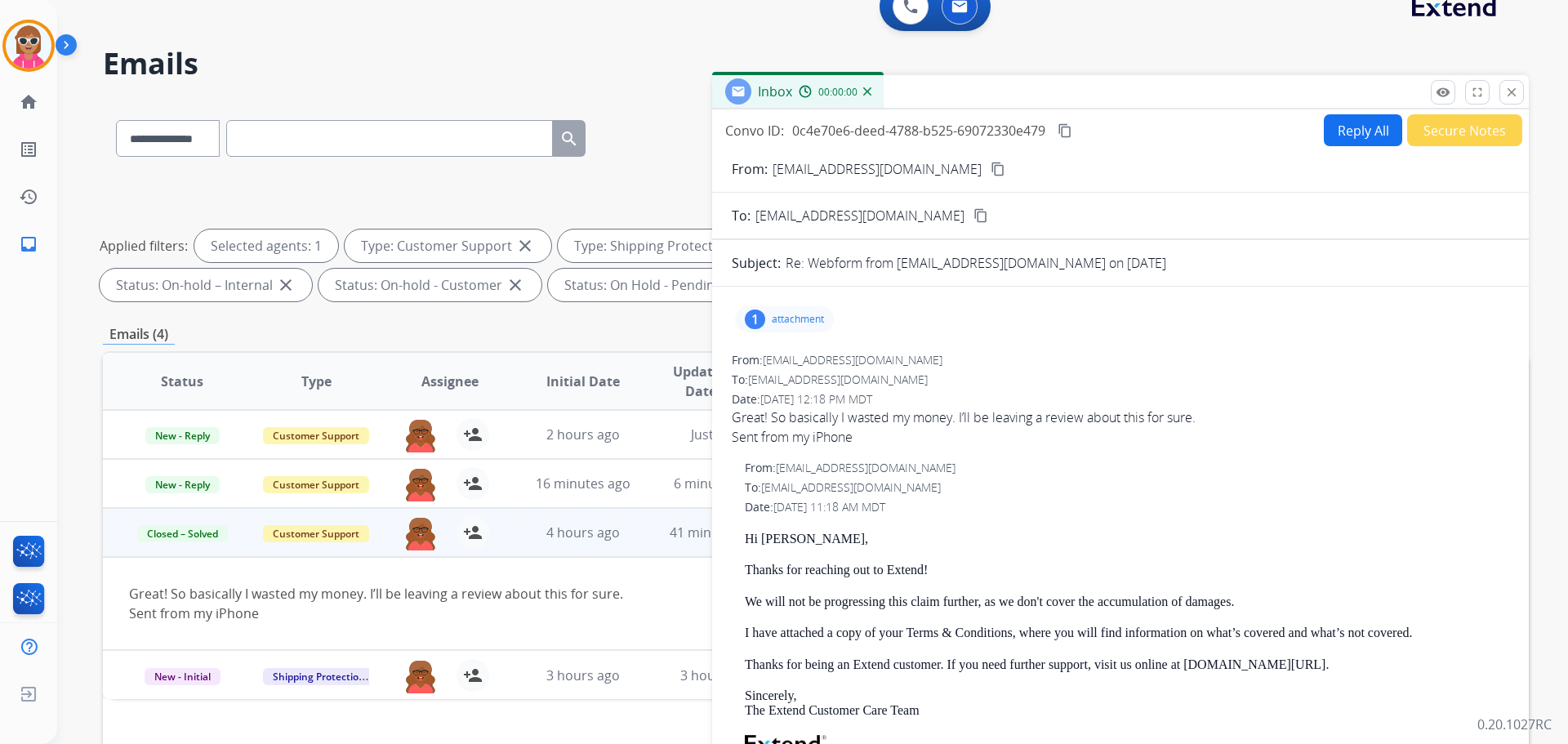
scroll to position [0, 0]
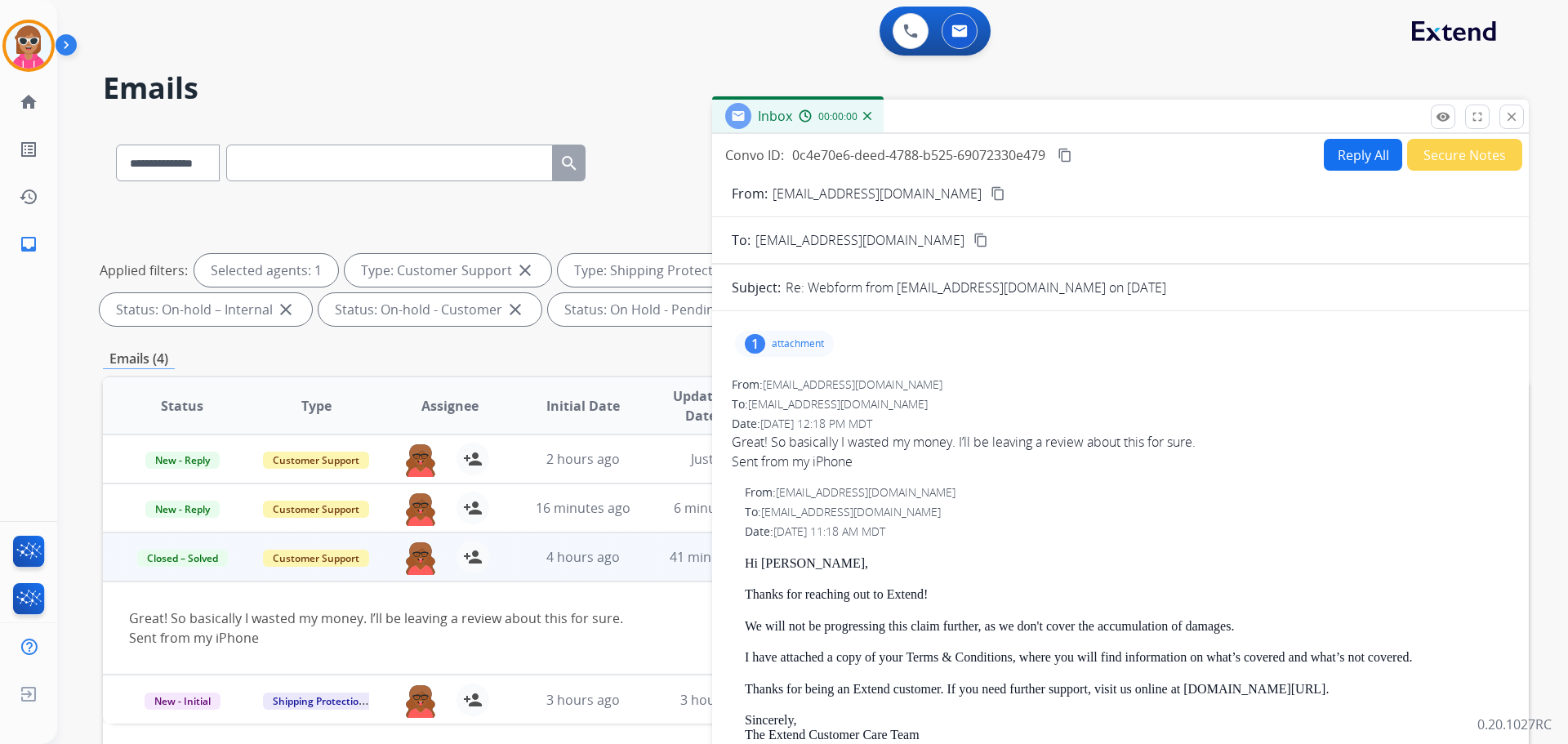
click at [1468, 161] on button "Secure Notes" at bounding box center [1465, 154] width 115 height 32
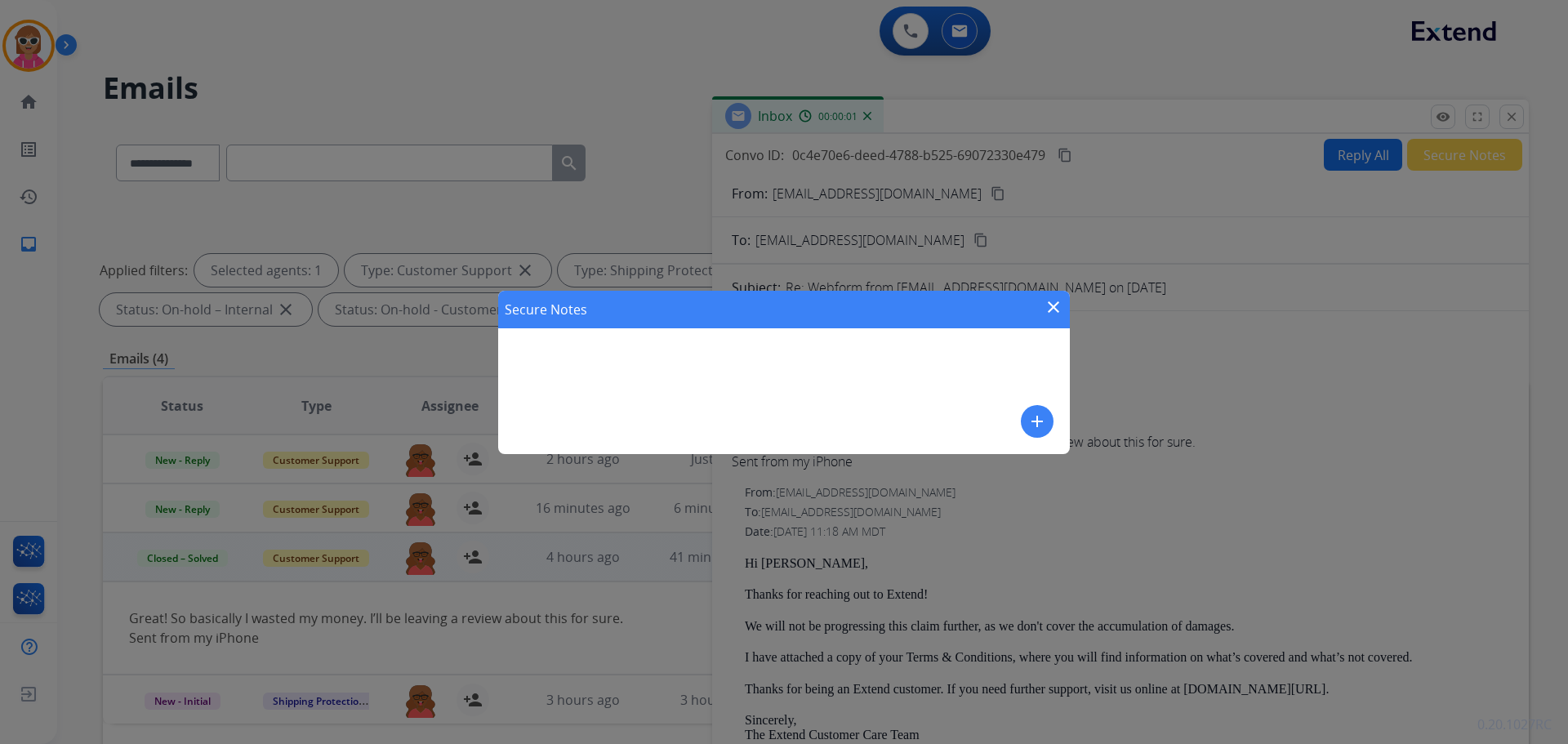
click at [1045, 412] on mat-icon "add" at bounding box center [1037, 421] width 20 height 20
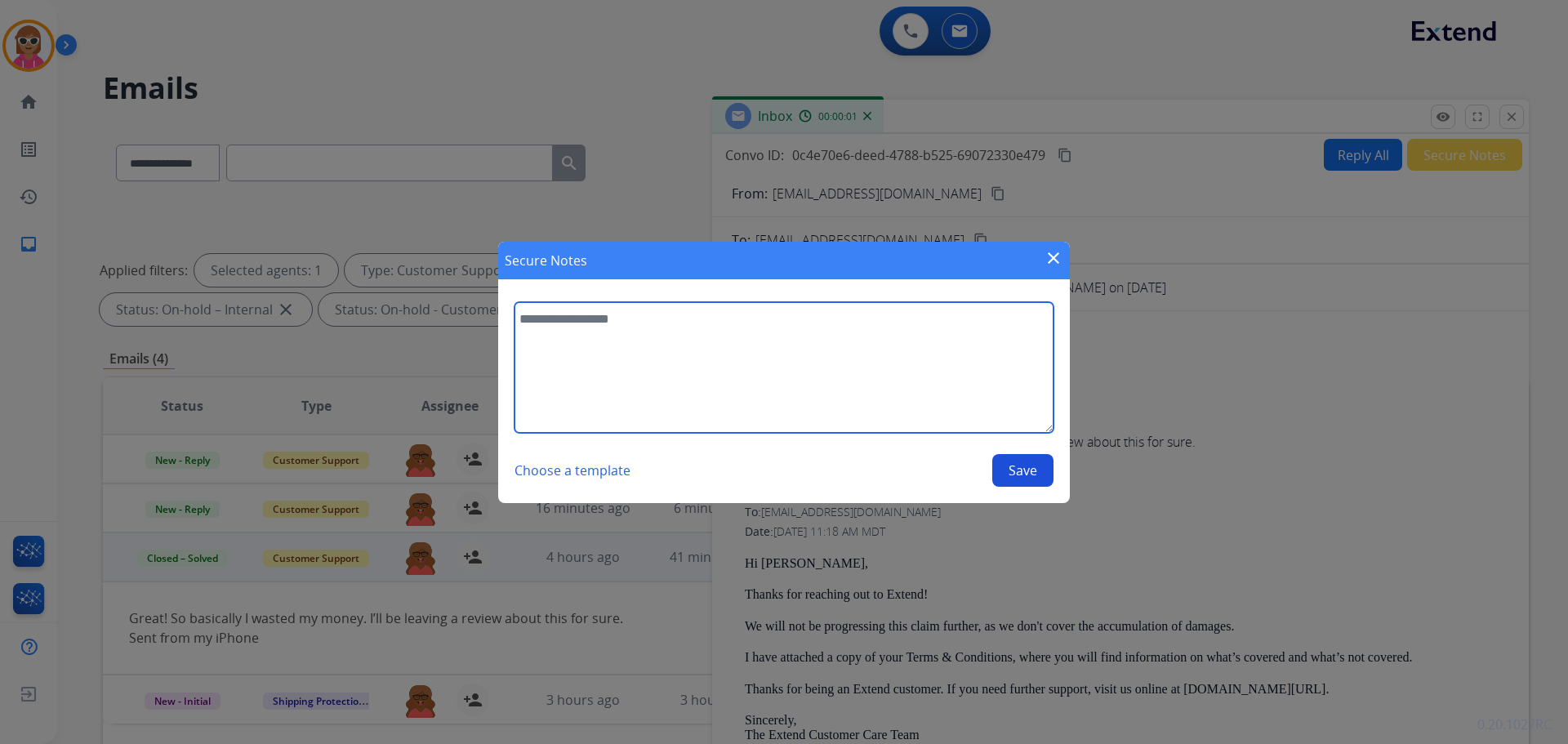
click at [919, 374] on textarea at bounding box center [784, 367] width 539 height 130
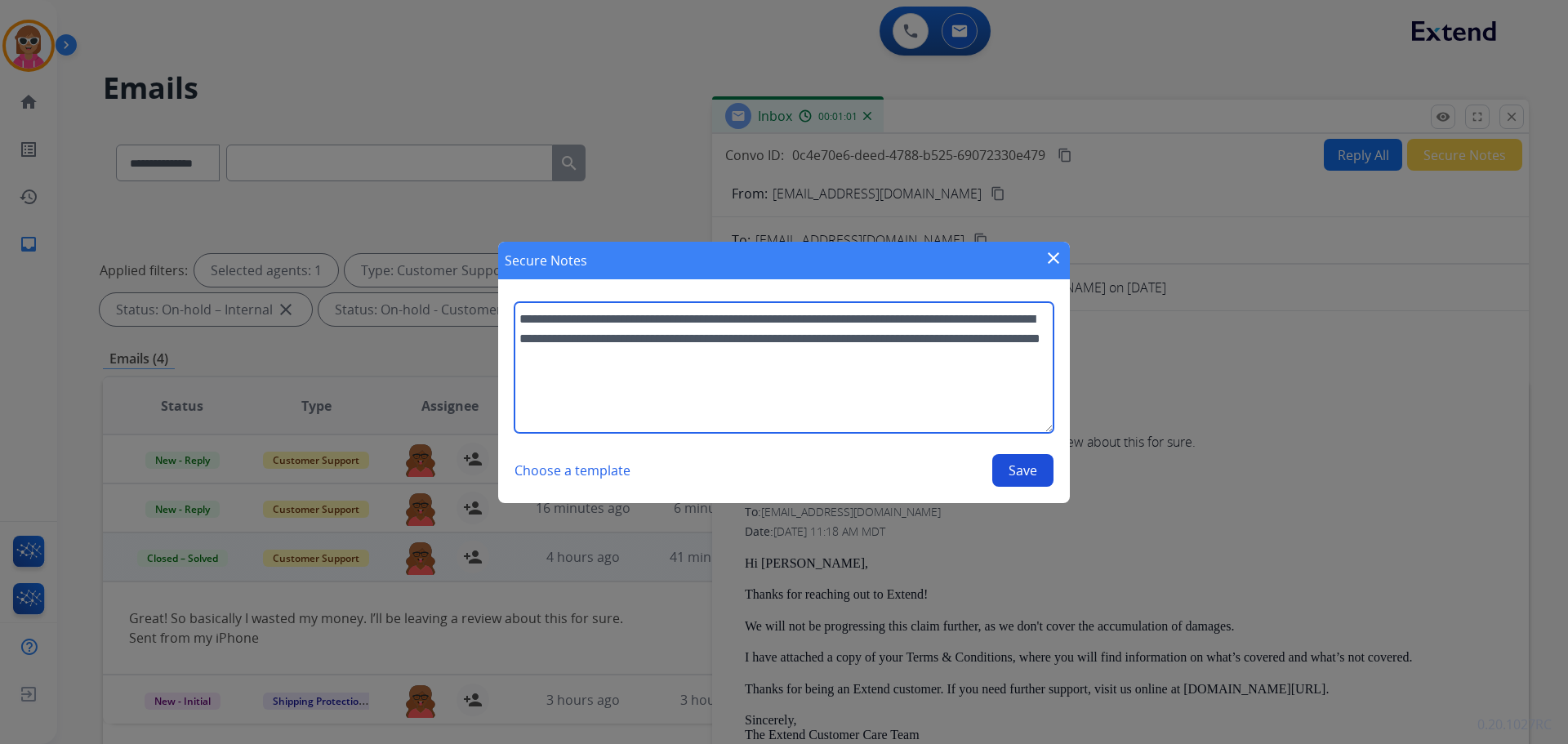
type textarea "**********"
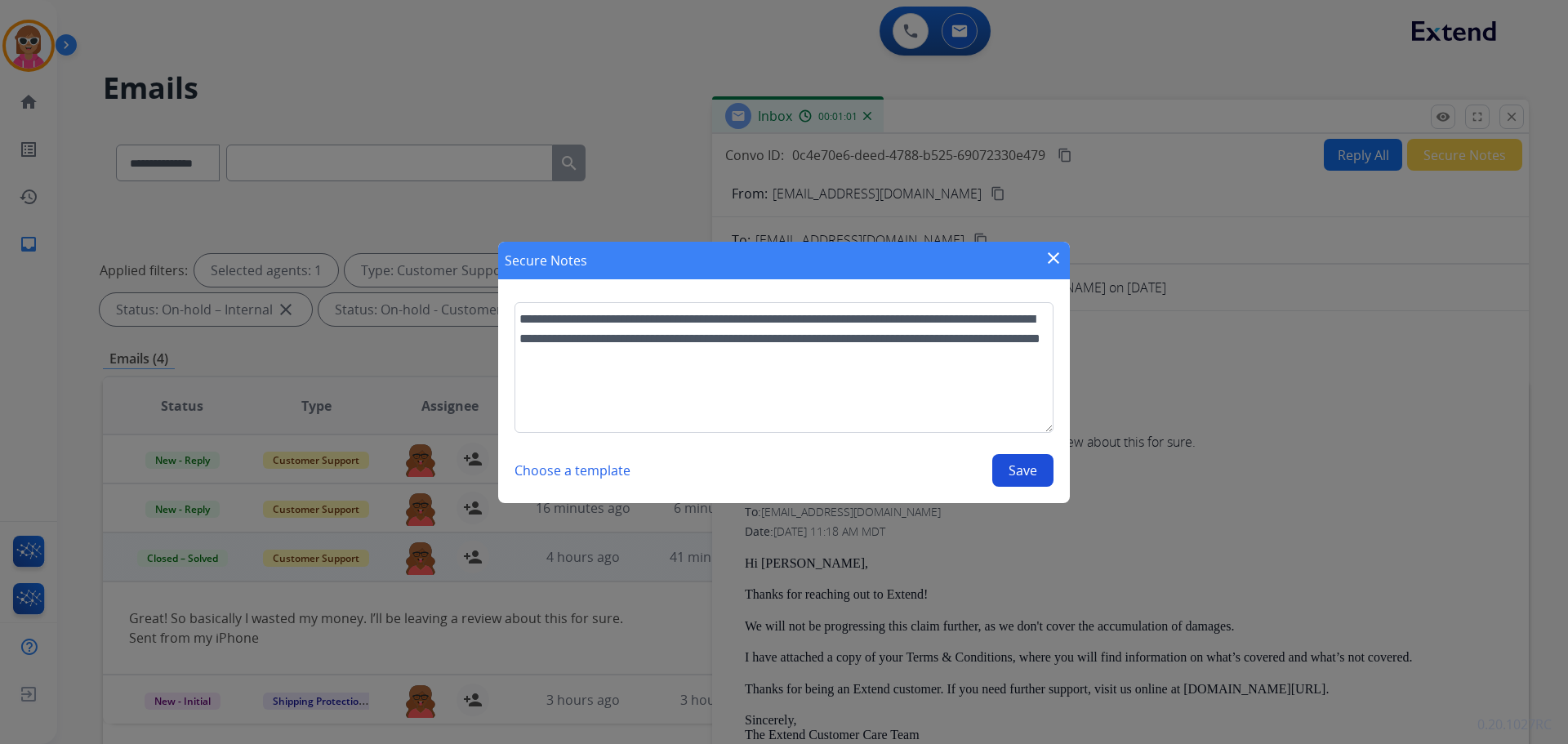
click at [998, 464] on button "Save" at bounding box center [1022, 471] width 61 height 33
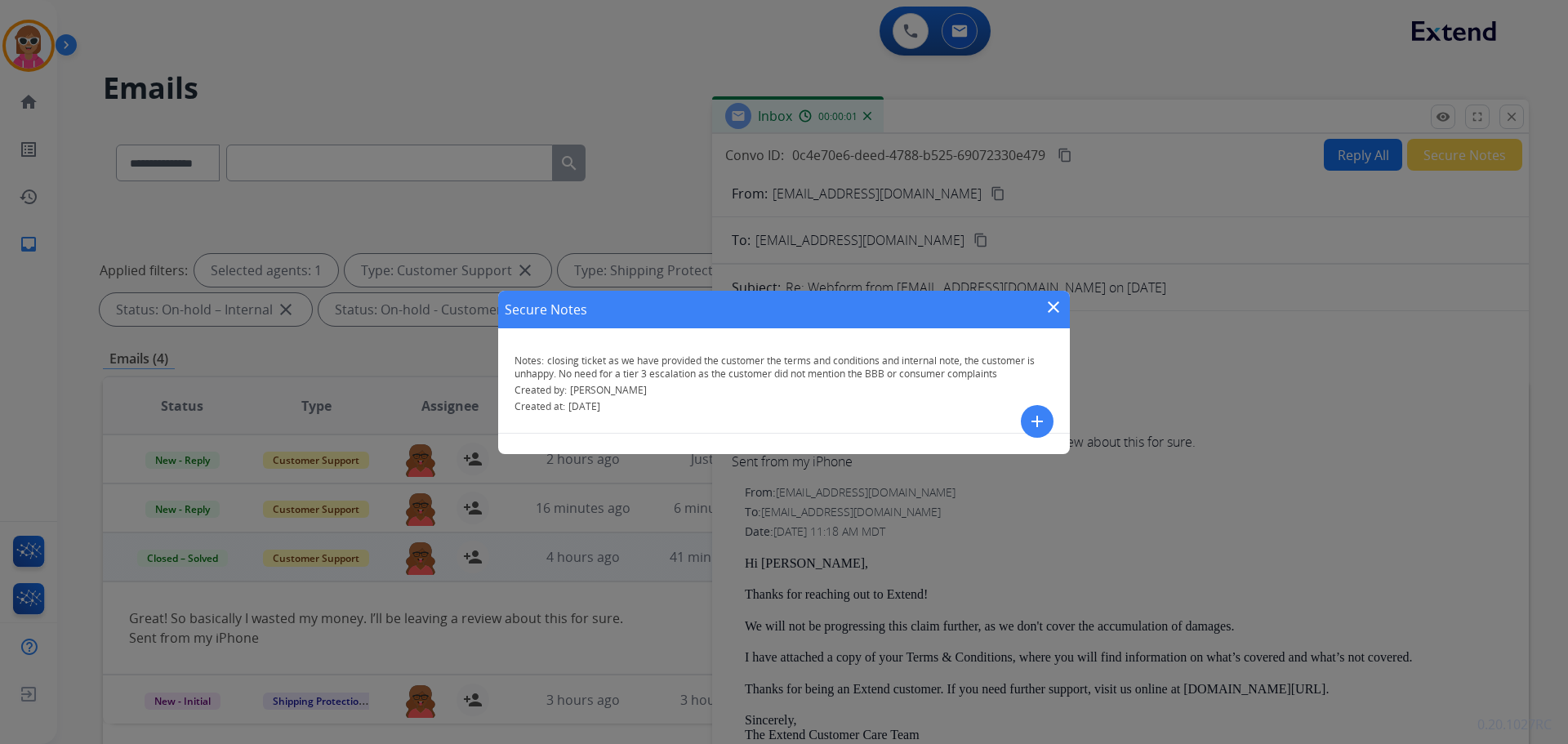
click at [1053, 304] on mat-icon "close" at bounding box center [1054, 308] width 20 height 20
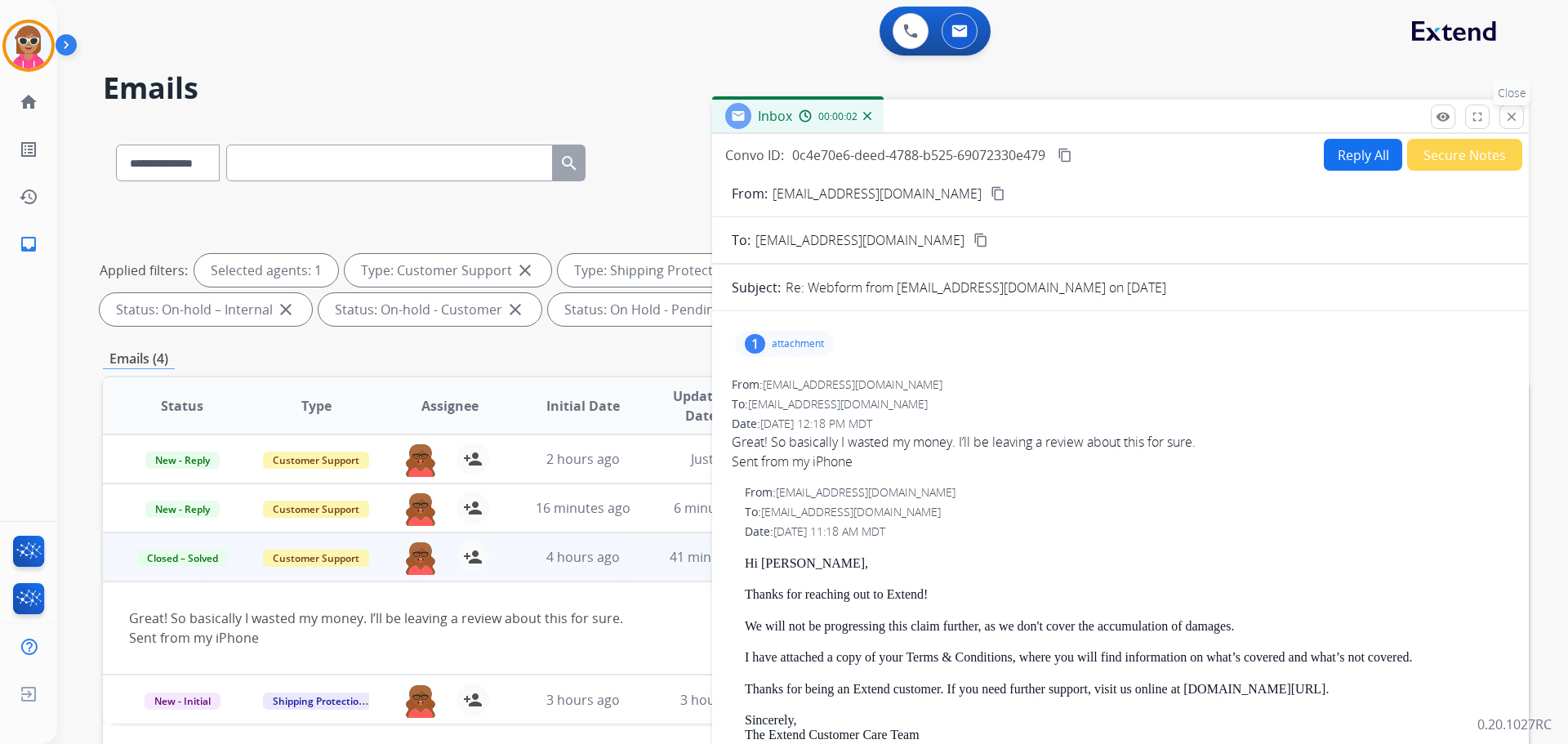
click at [1505, 118] on mat-icon "close" at bounding box center [1511, 117] width 15 height 15
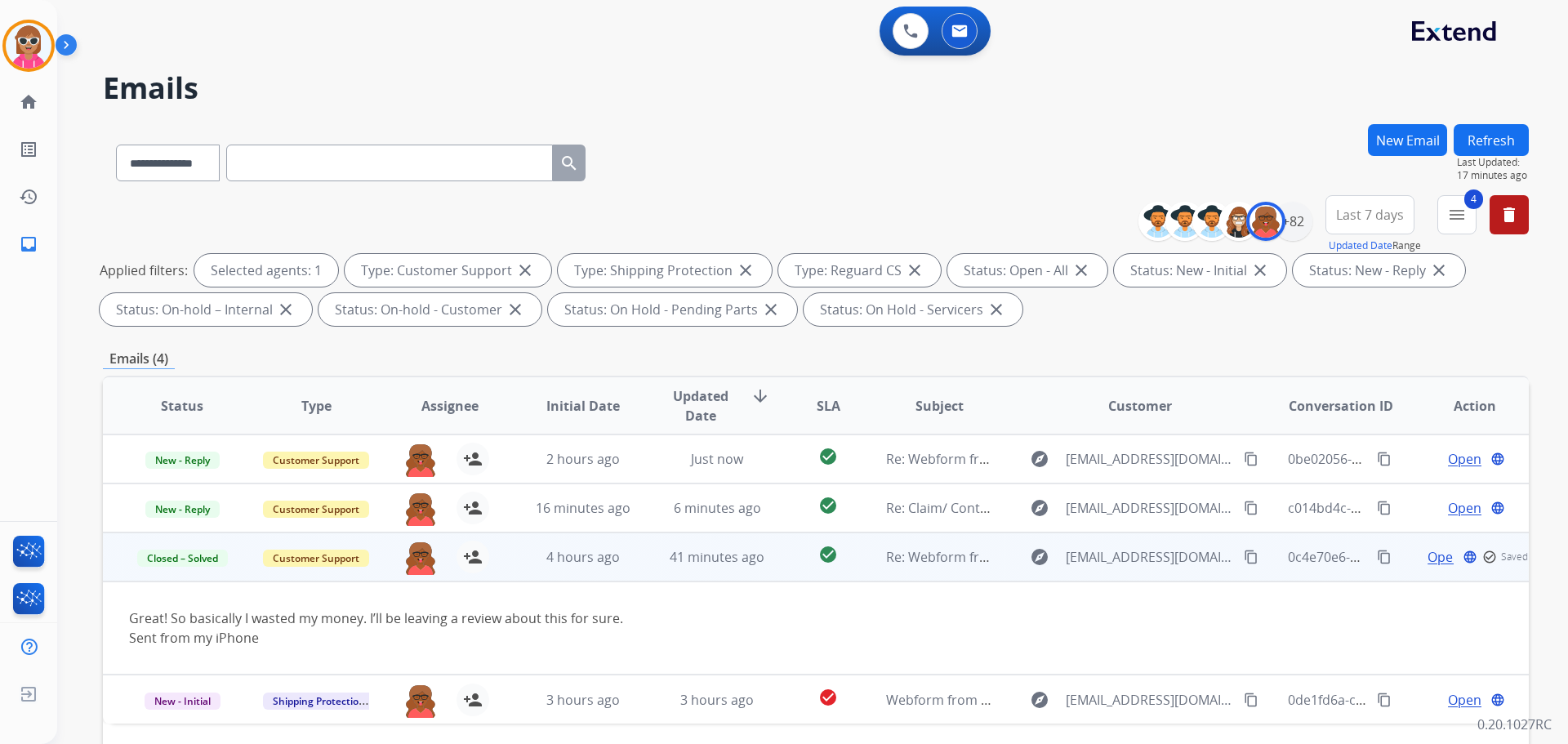
click at [1489, 141] on button "Refresh" at bounding box center [1491, 140] width 75 height 32
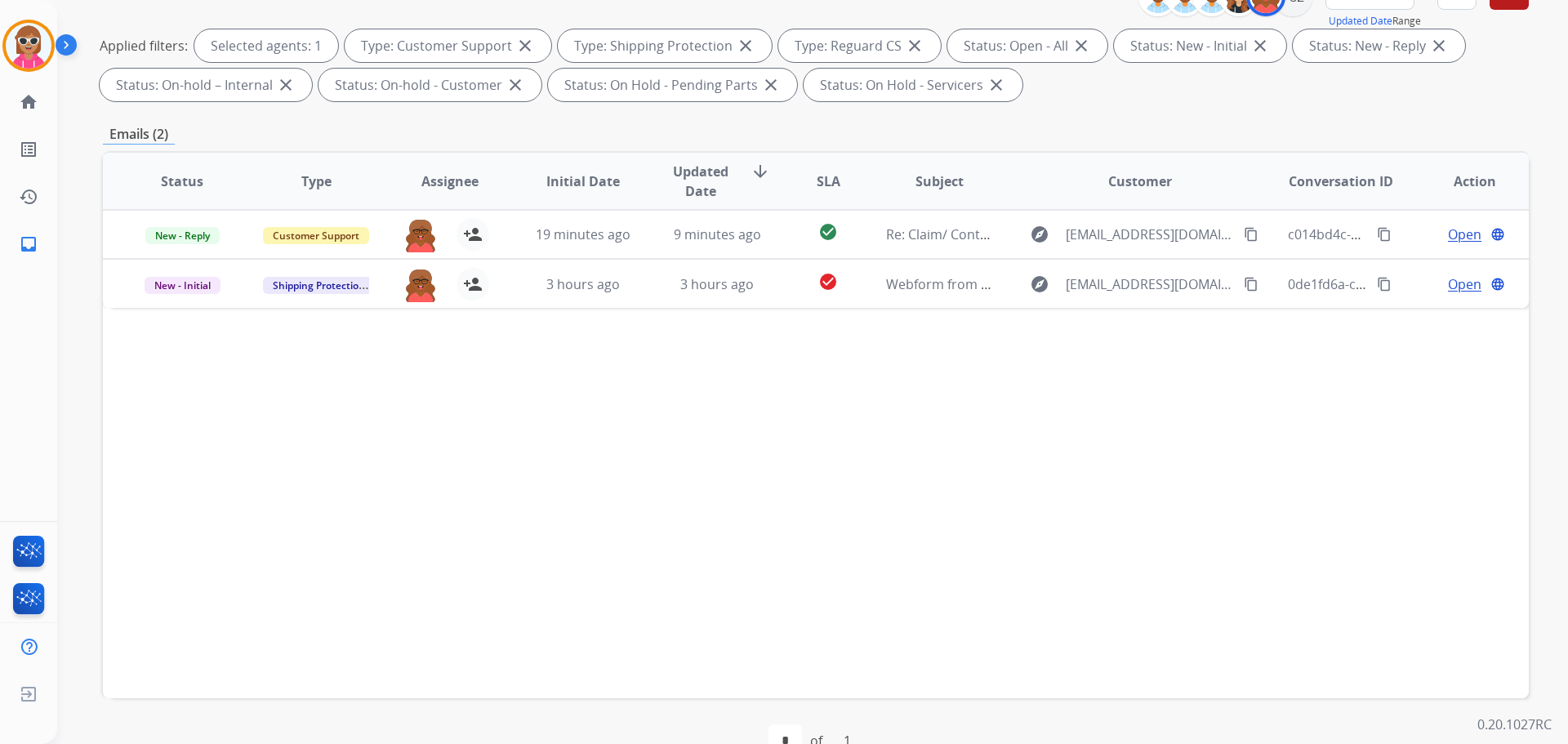
scroll to position [245, 0]
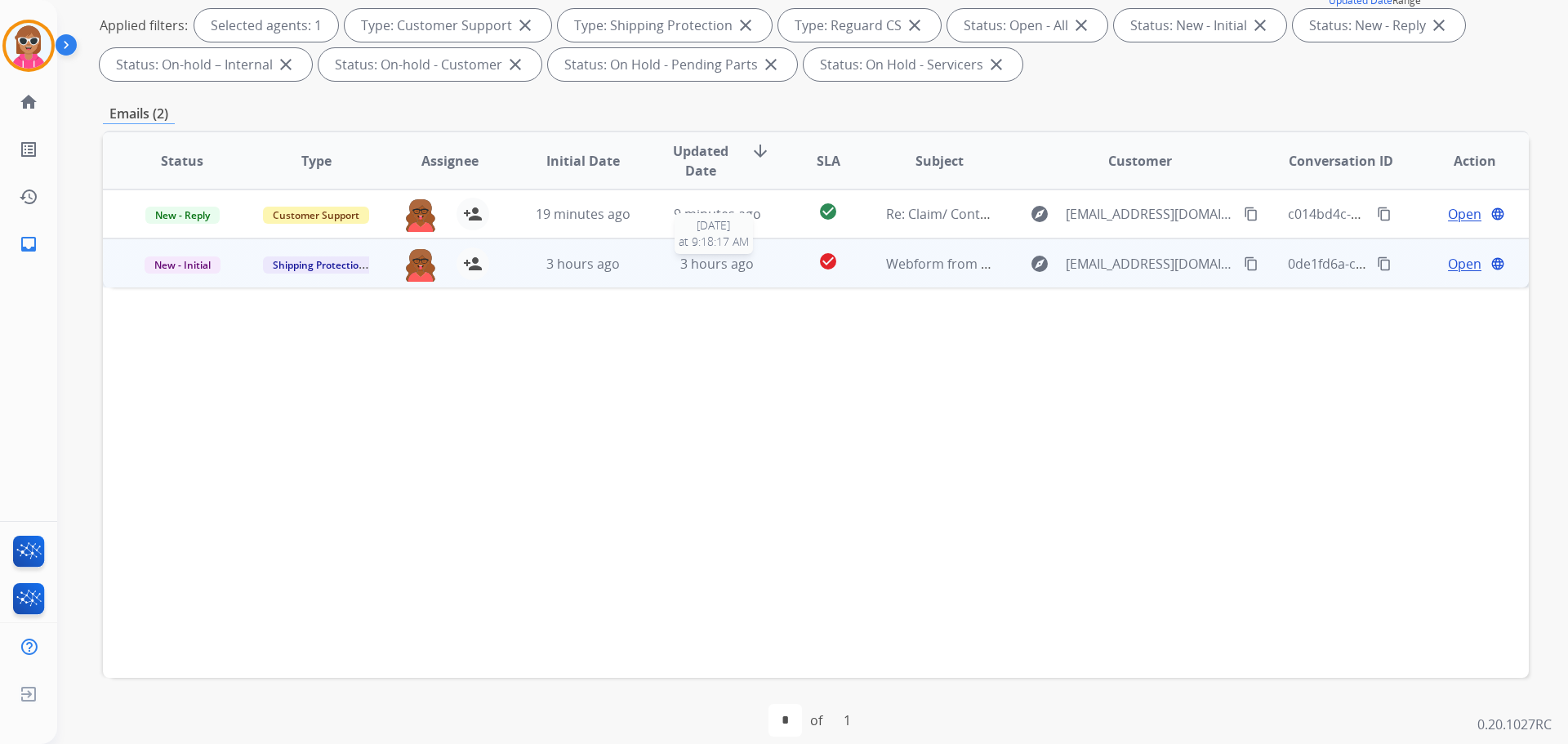
click at [759, 265] on div "3 hours ago" at bounding box center [717, 264] width 107 height 20
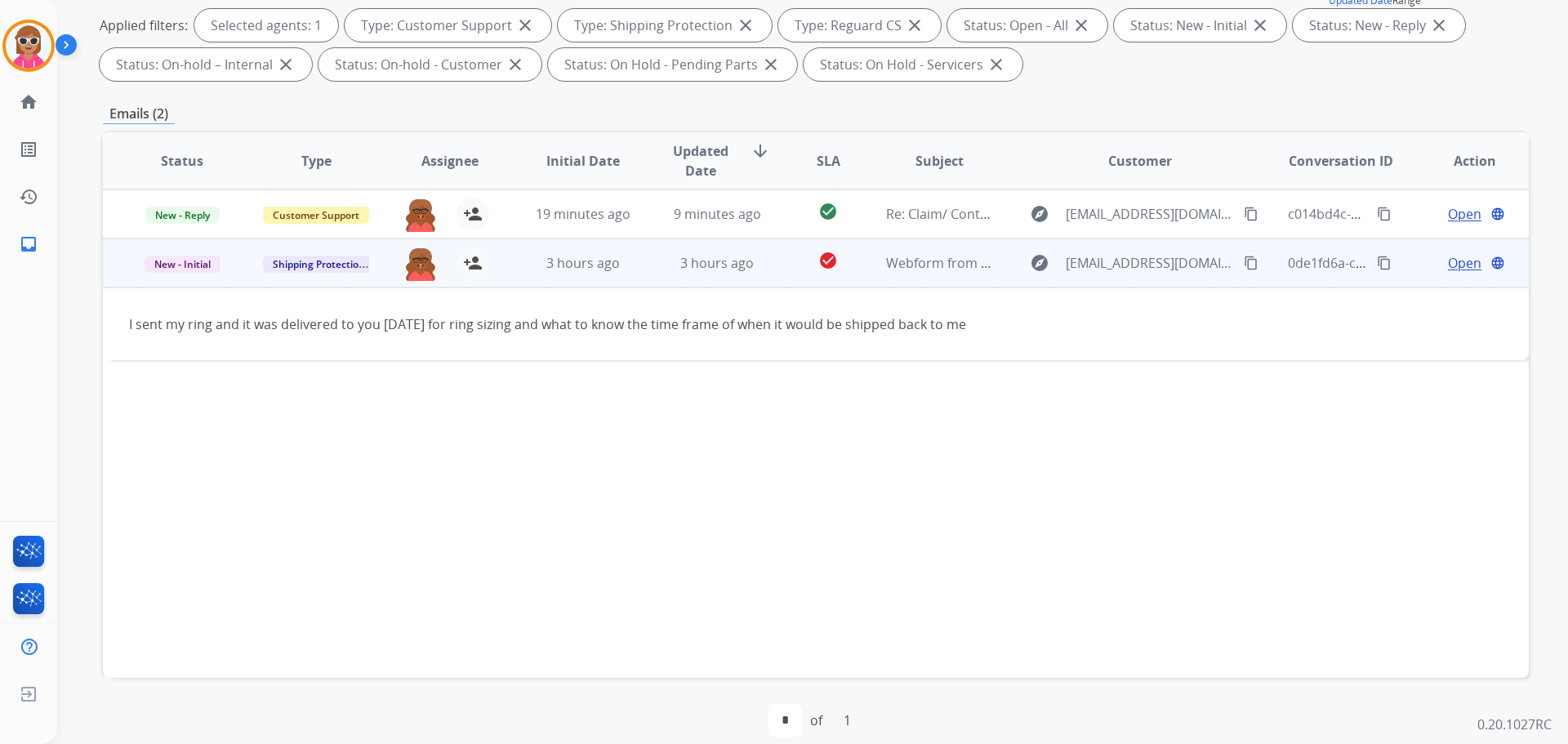
click at [299, 321] on div "I sent my ring and it was delivered to you today for ring sizing and what to kn…" at bounding box center [682, 324] width 1106 height 20
click at [745, 255] on span "3 hours ago" at bounding box center [716, 263] width 73 height 18
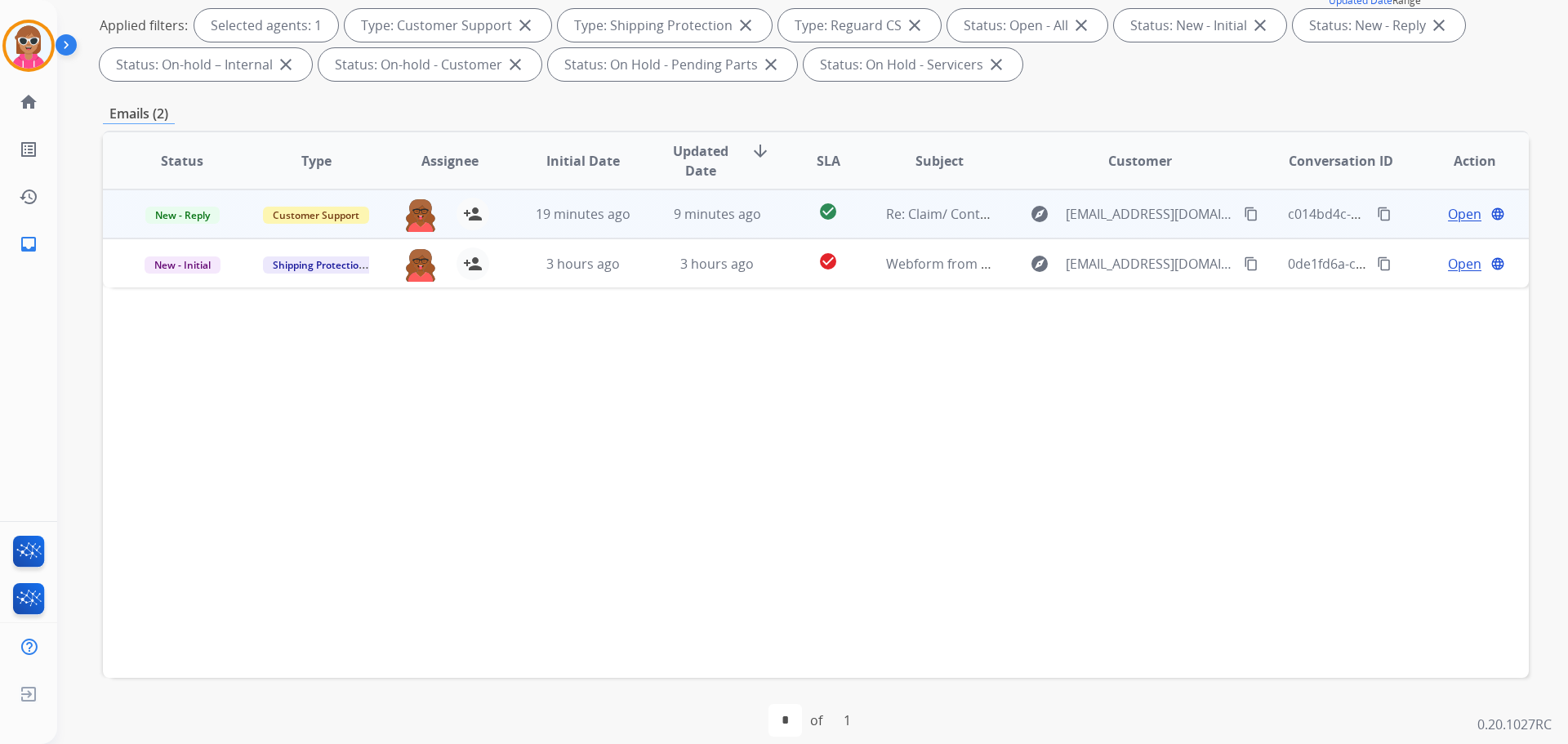
click at [771, 198] on td "check_circle" at bounding box center [815, 214] width 89 height 49
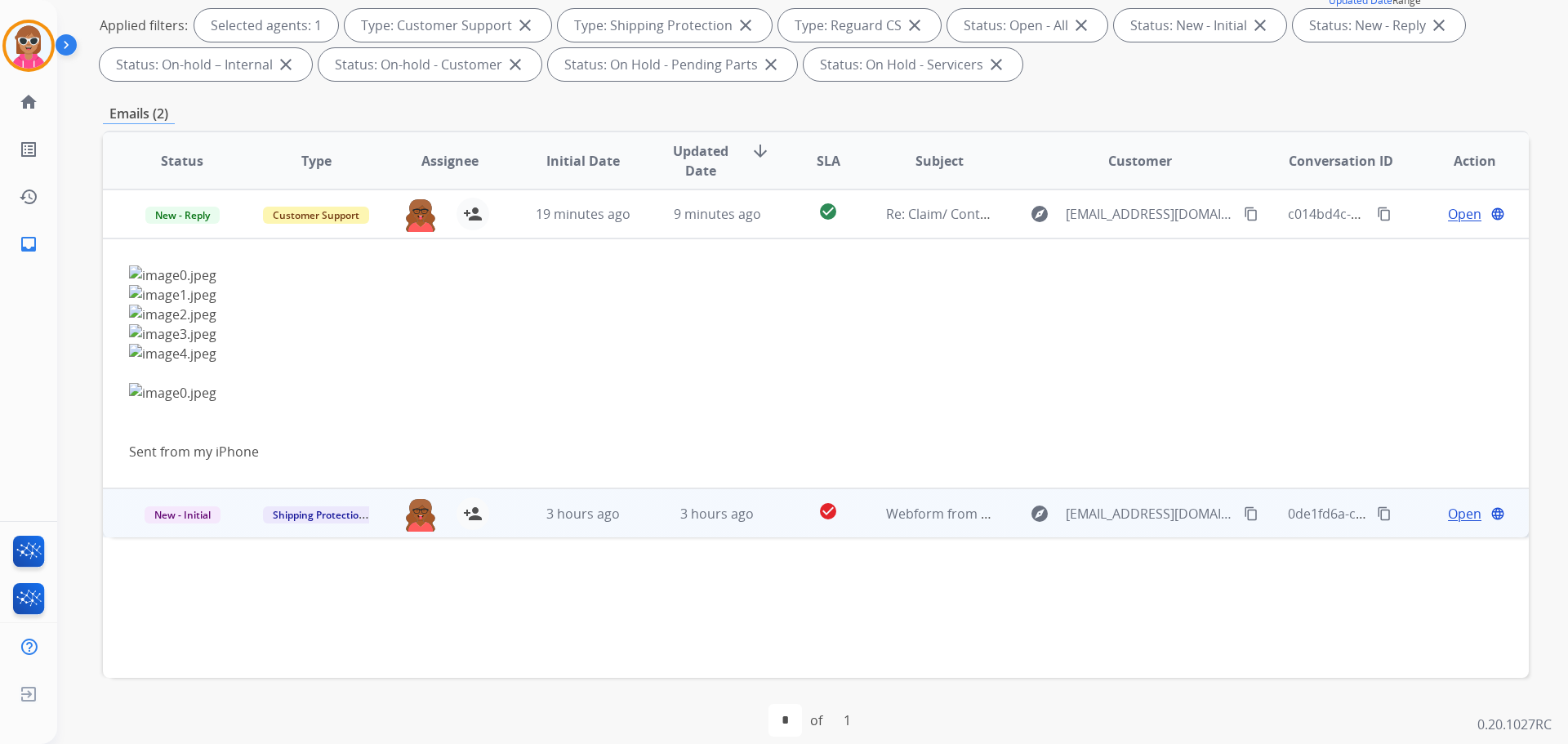
click at [518, 501] on td "3 hours ago" at bounding box center [570, 512] width 134 height 49
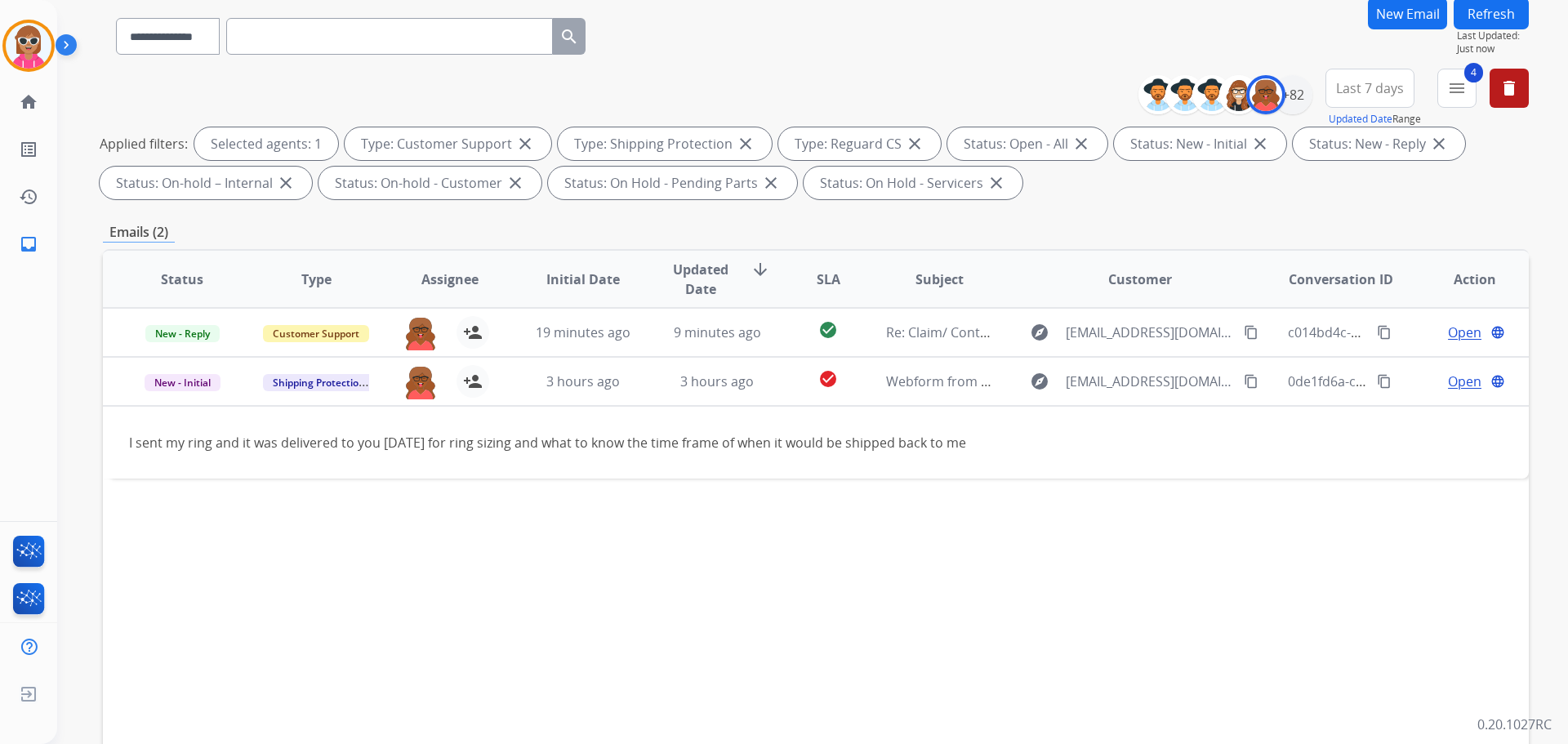
scroll to position [0, 0]
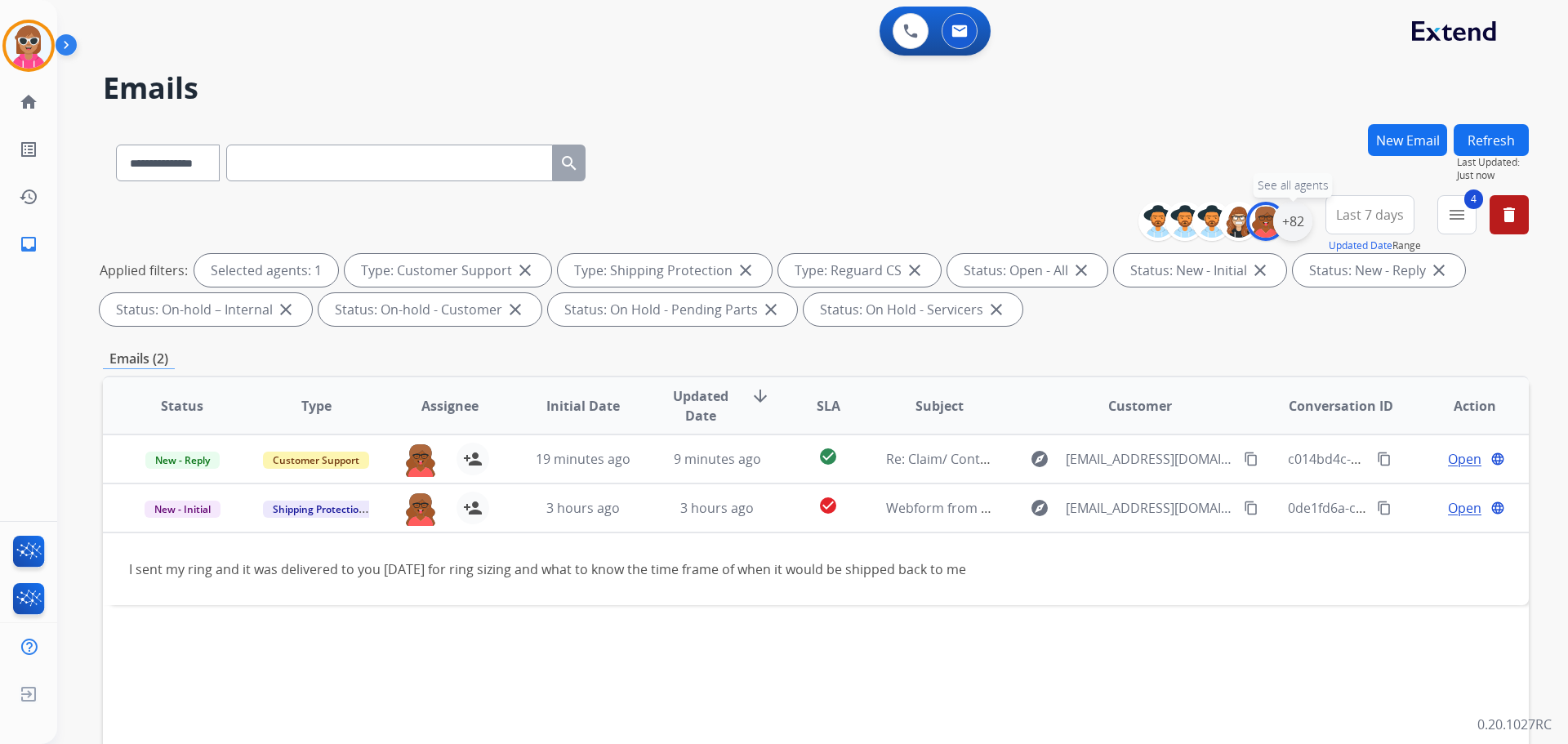
click at [1304, 217] on div "+82" at bounding box center [1293, 222] width 40 height 40
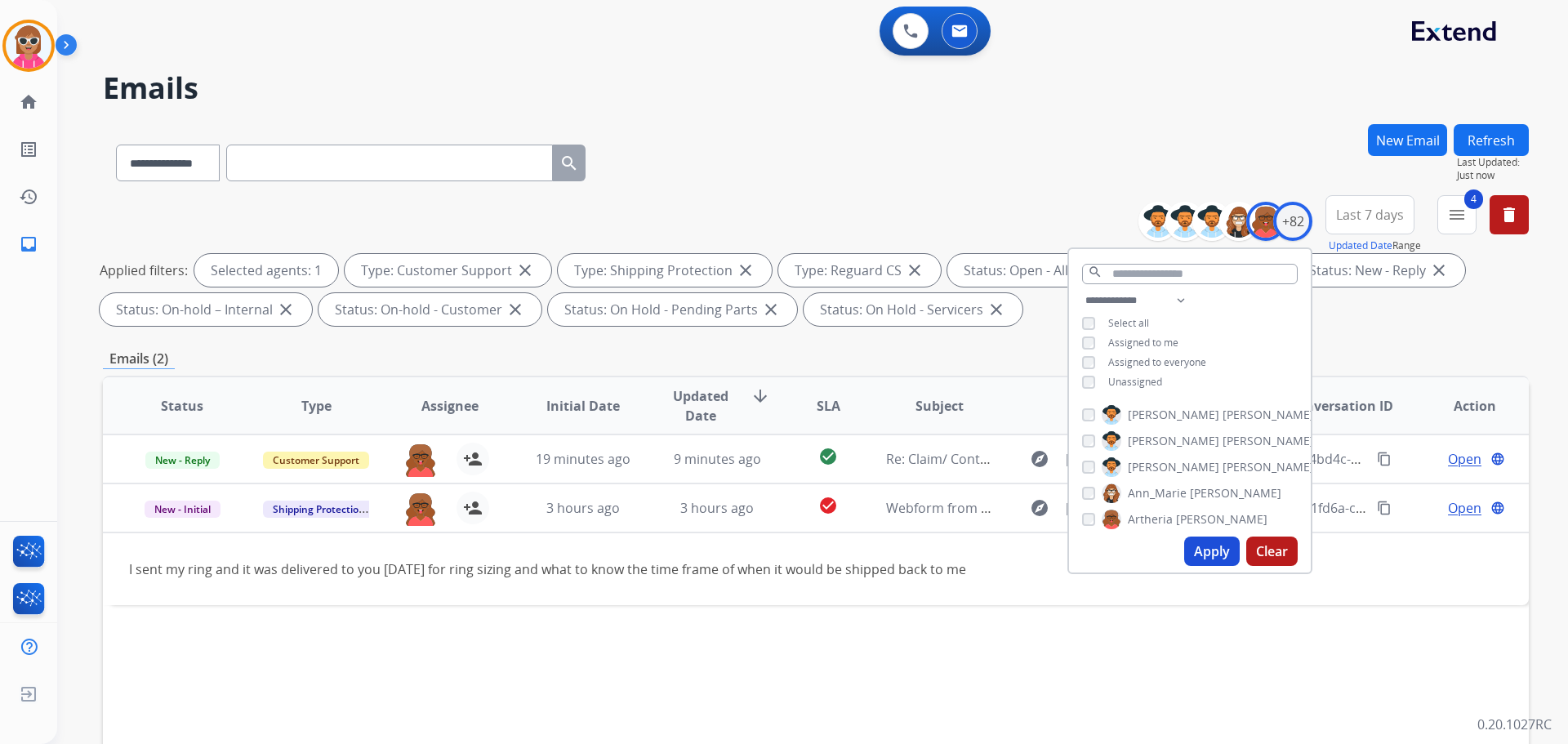
click at [1140, 346] on span "Assigned to me" at bounding box center [1143, 342] width 70 height 14
click at [1149, 341] on span "Assigned to me" at bounding box center [1143, 342] width 70 height 14
click at [1460, 220] on mat-icon "menu" at bounding box center [1457, 215] width 20 height 20
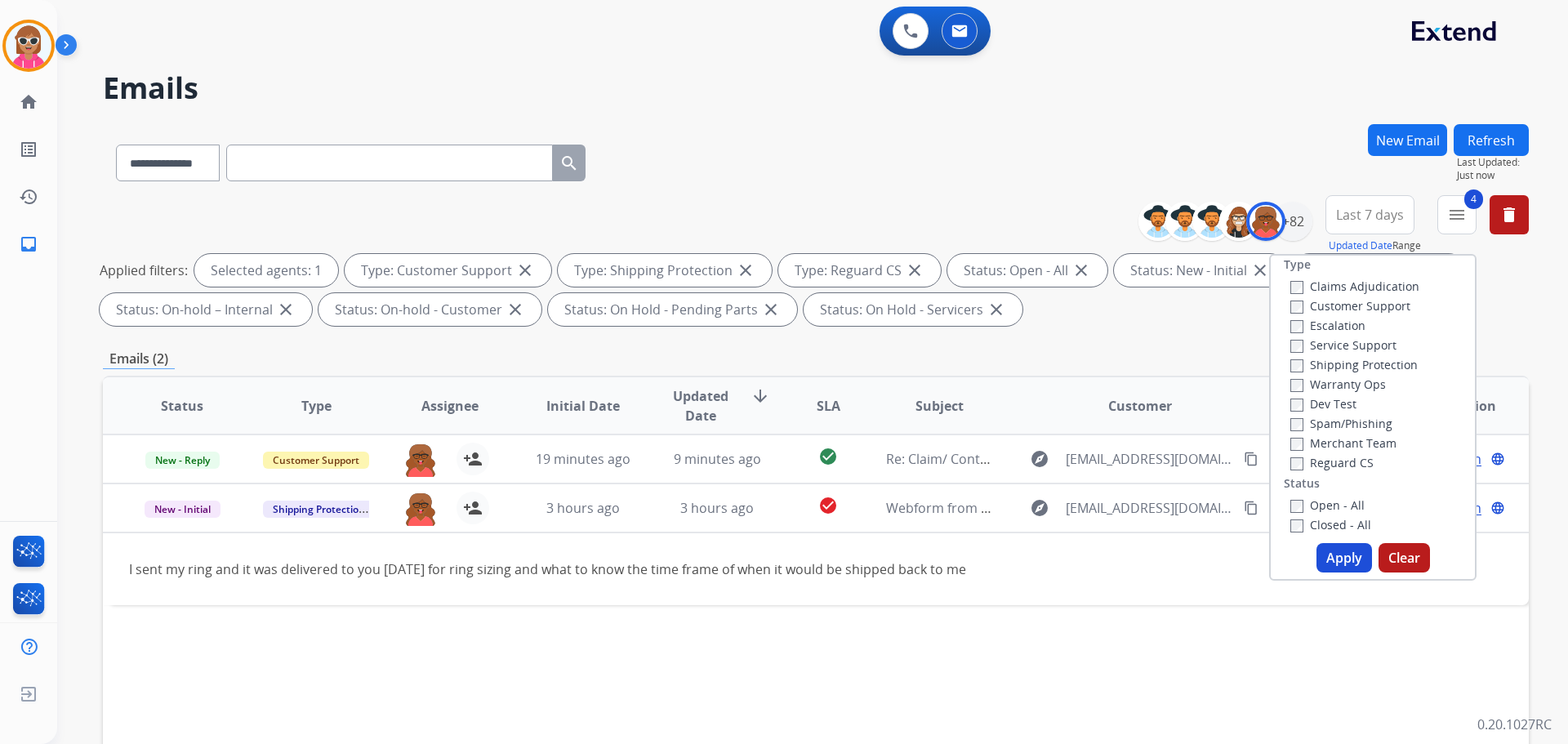
click at [1328, 519] on label "Closed - All" at bounding box center [1331, 525] width 81 height 16
click at [1328, 506] on label "Open - All" at bounding box center [1327, 505] width 74 height 16
click at [1341, 558] on button "Apply" at bounding box center [1344, 558] width 55 height 30
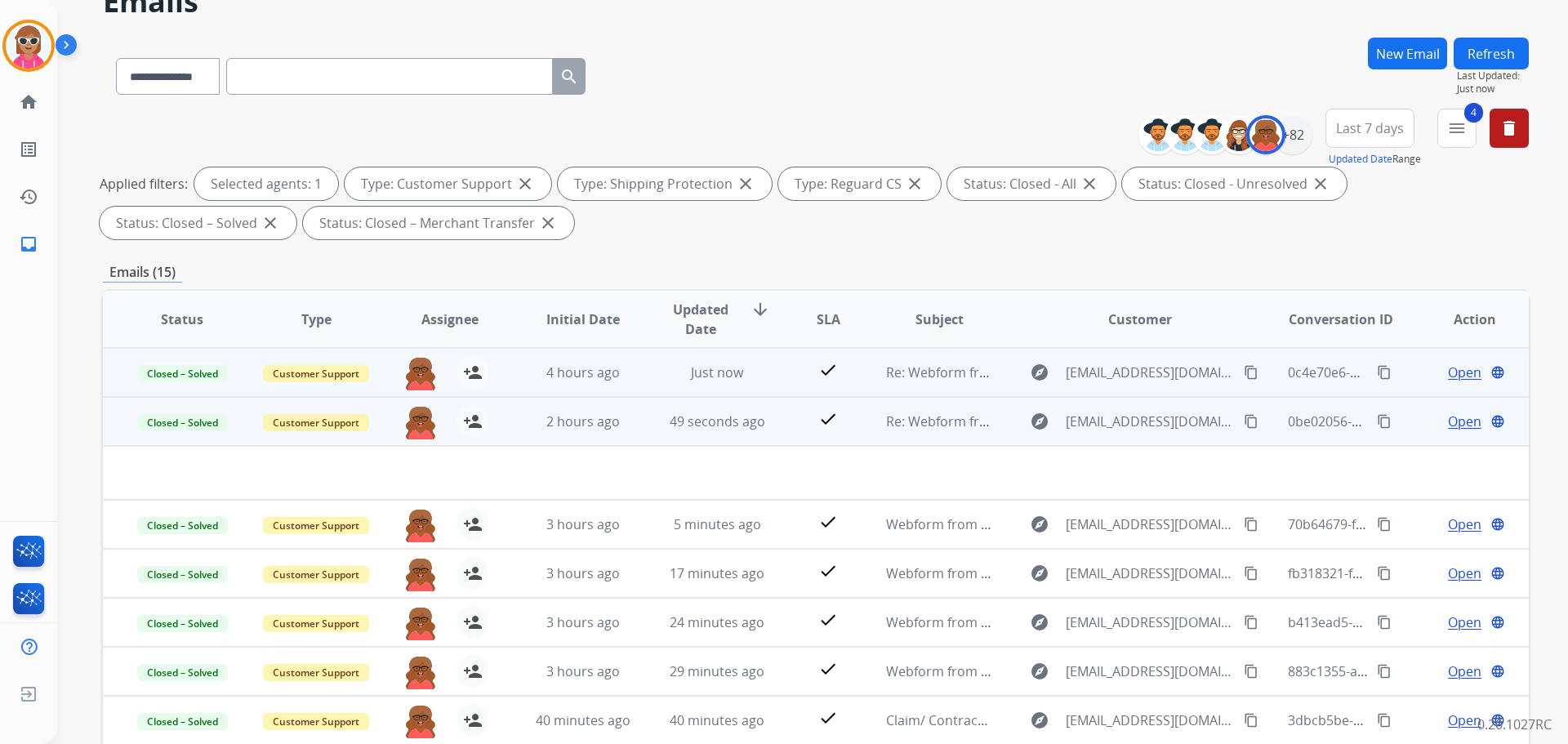
scroll to position [163, 0]
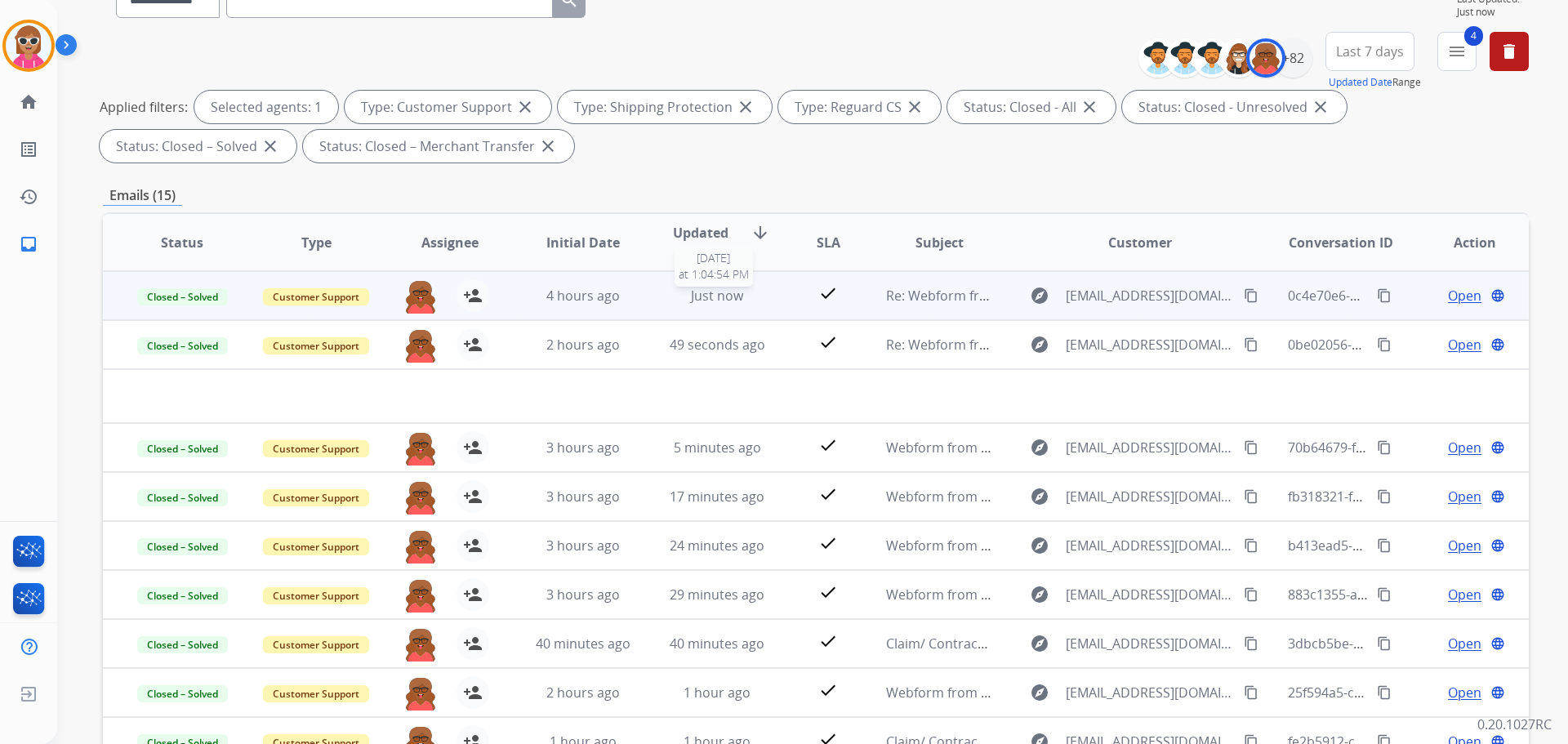
click at [739, 302] on div "Just now" at bounding box center [717, 296] width 107 height 20
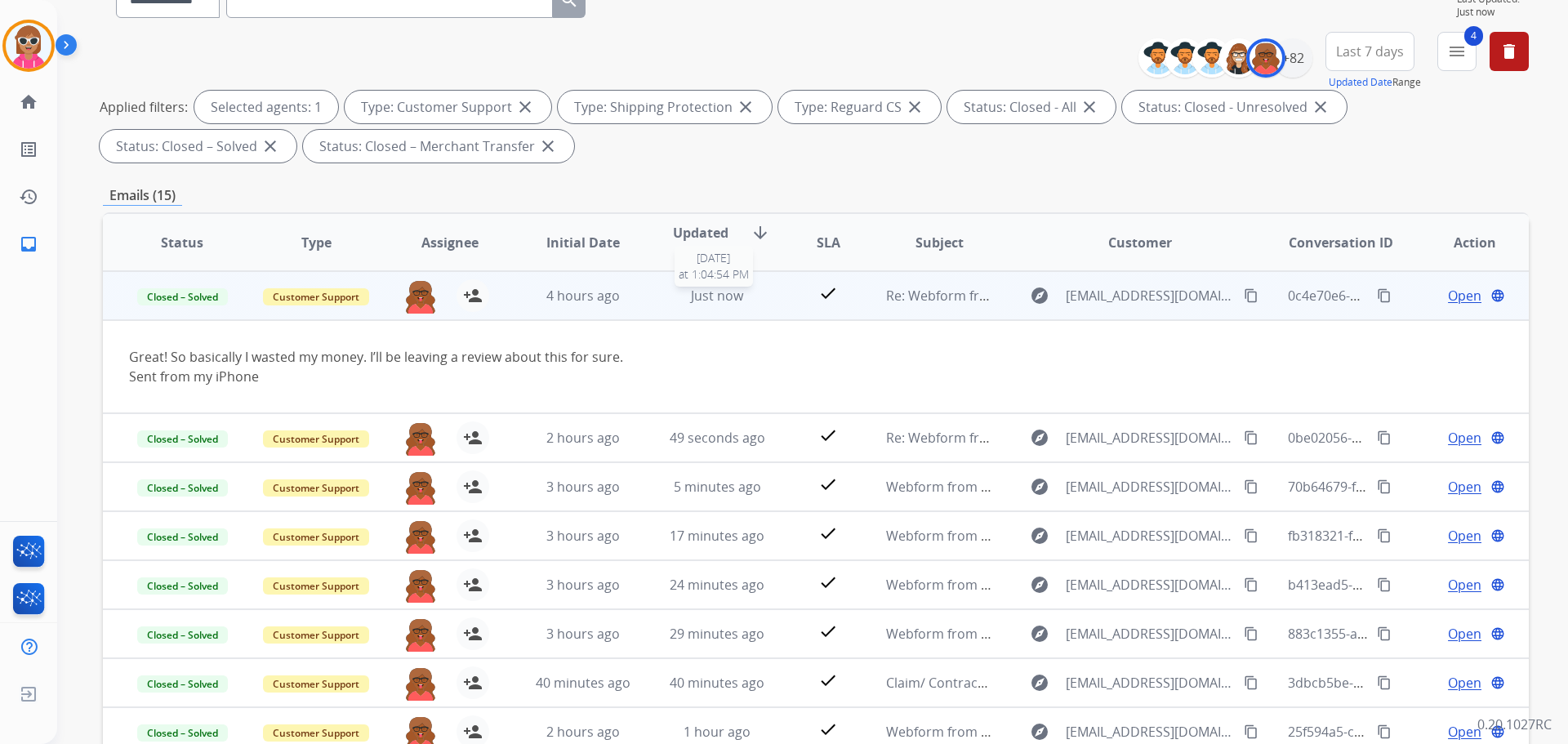
drag, startPoint x: 755, startPoint y: 287, endPoint x: 744, endPoint y: 303, distance: 19.4
click at [758, 283] on td "Just now 9/10/2025 at 1:04:54 PM" at bounding box center [705, 295] width 134 height 49
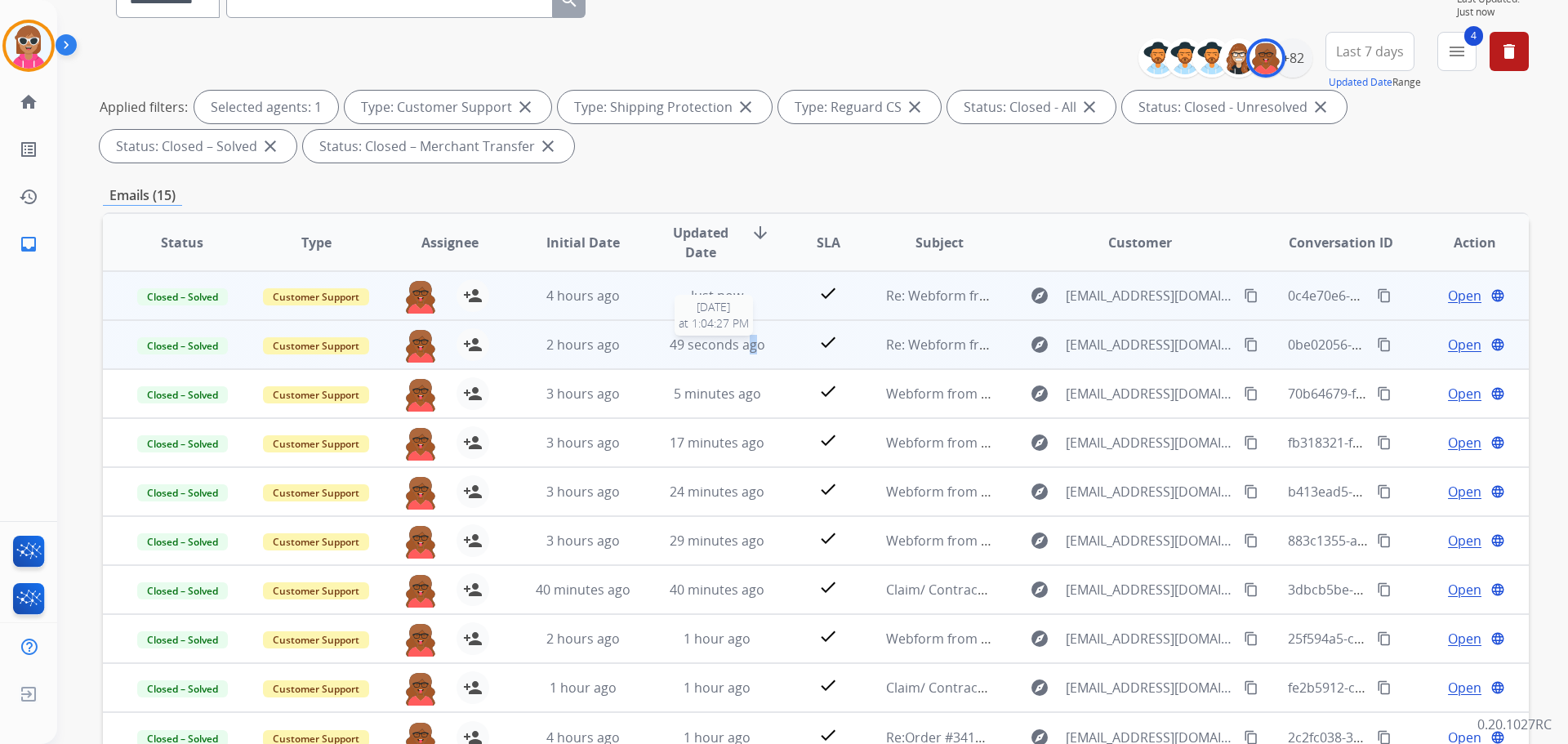
click at [749, 341] on span "49 seconds ago" at bounding box center [717, 345] width 96 height 18
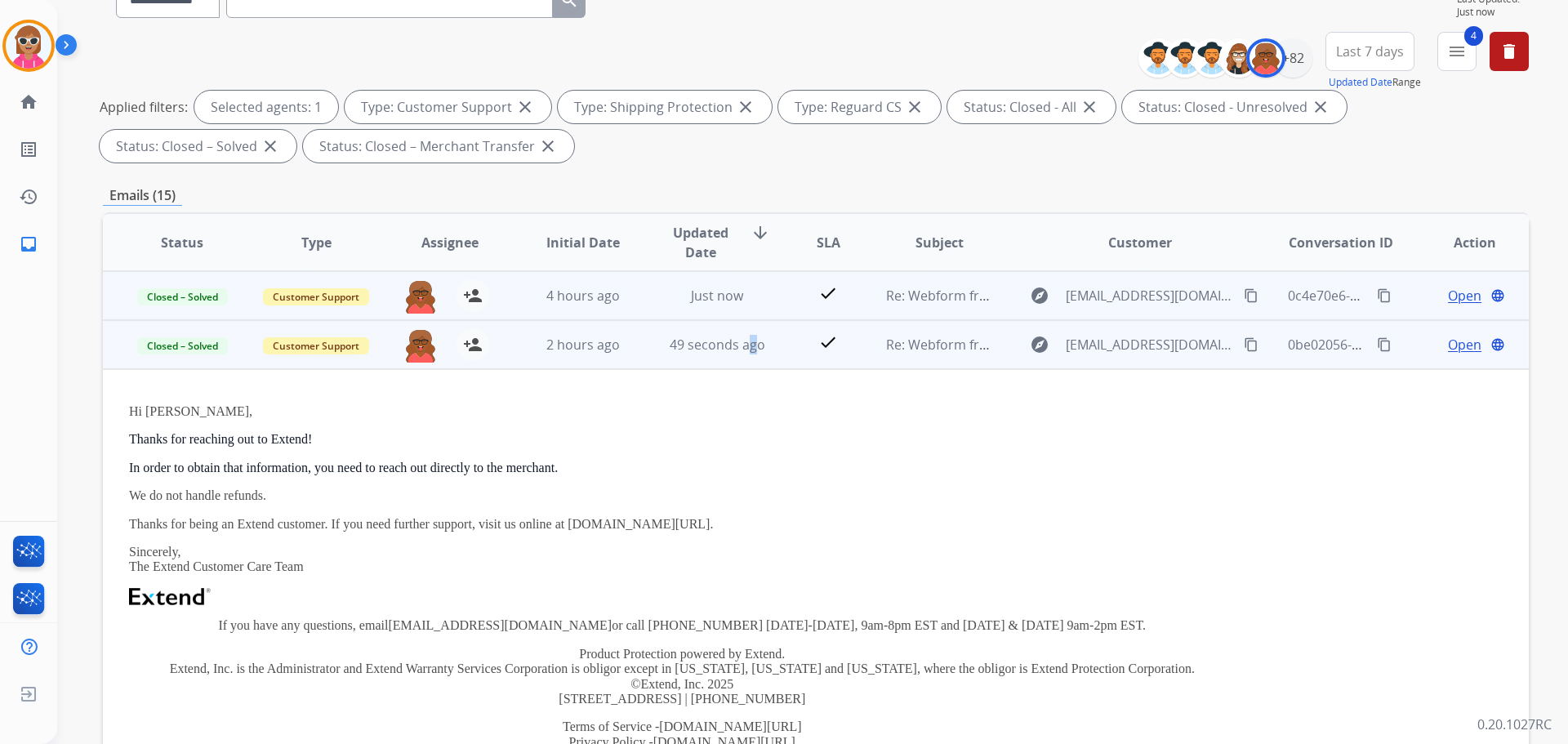
scroll to position [49, 0]
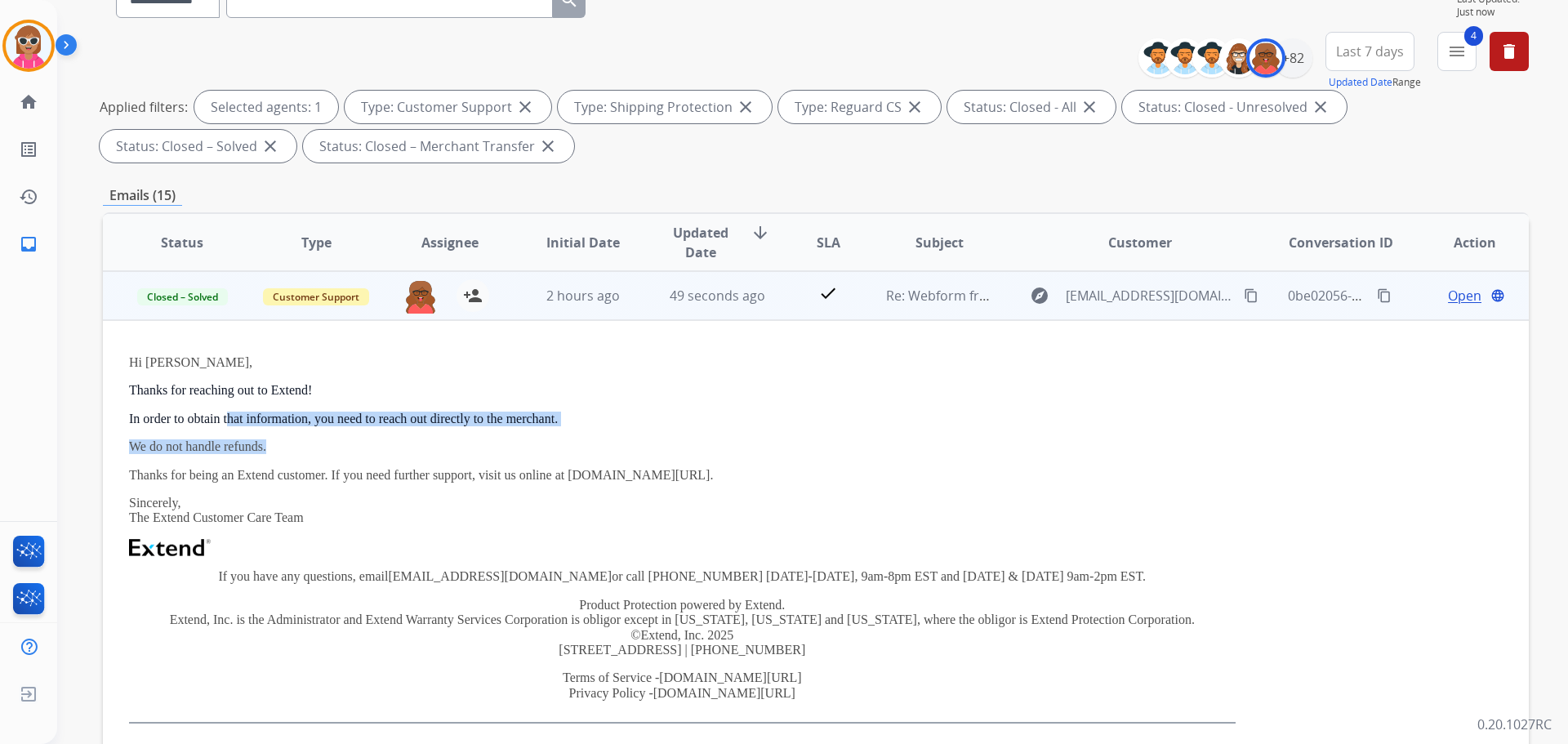
drag, startPoint x: 228, startPoint y: 421, endPoint x: 365, endPoint y: 425, distance: 137.1
click at [336, 442] on div "Hi Jonathan, Thanks for reaching out to Extend! In order to obtain that informa…" at bounding box center [682, 539] width 1106 height 369
click at [626, 297] on div "2 hours ago" at bounding box center [584, 296] width 107 height 20
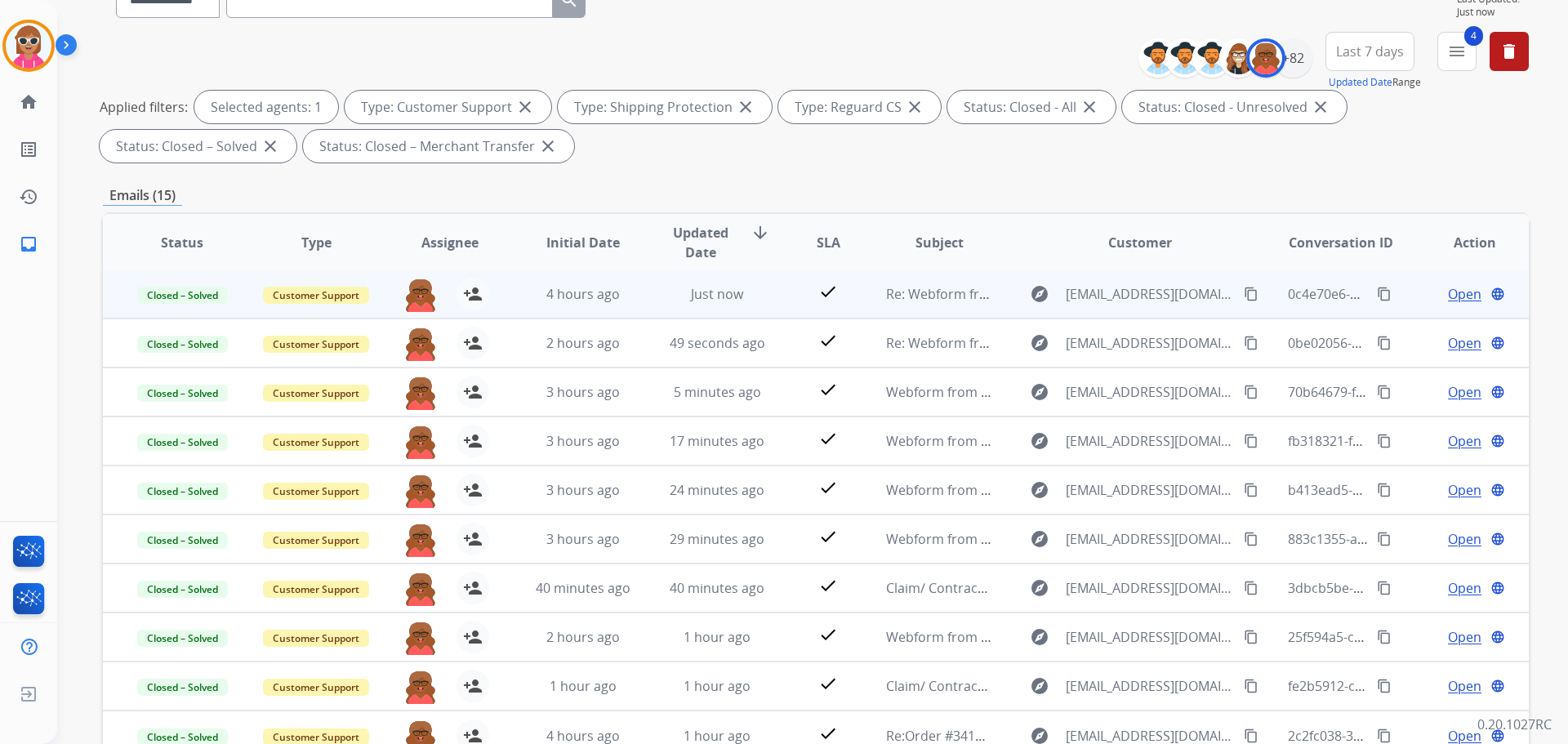
scroll to position [0, 0]
click at [1291, 67] on div "+82" at bounding box center [1293, 59] width 40 height 40
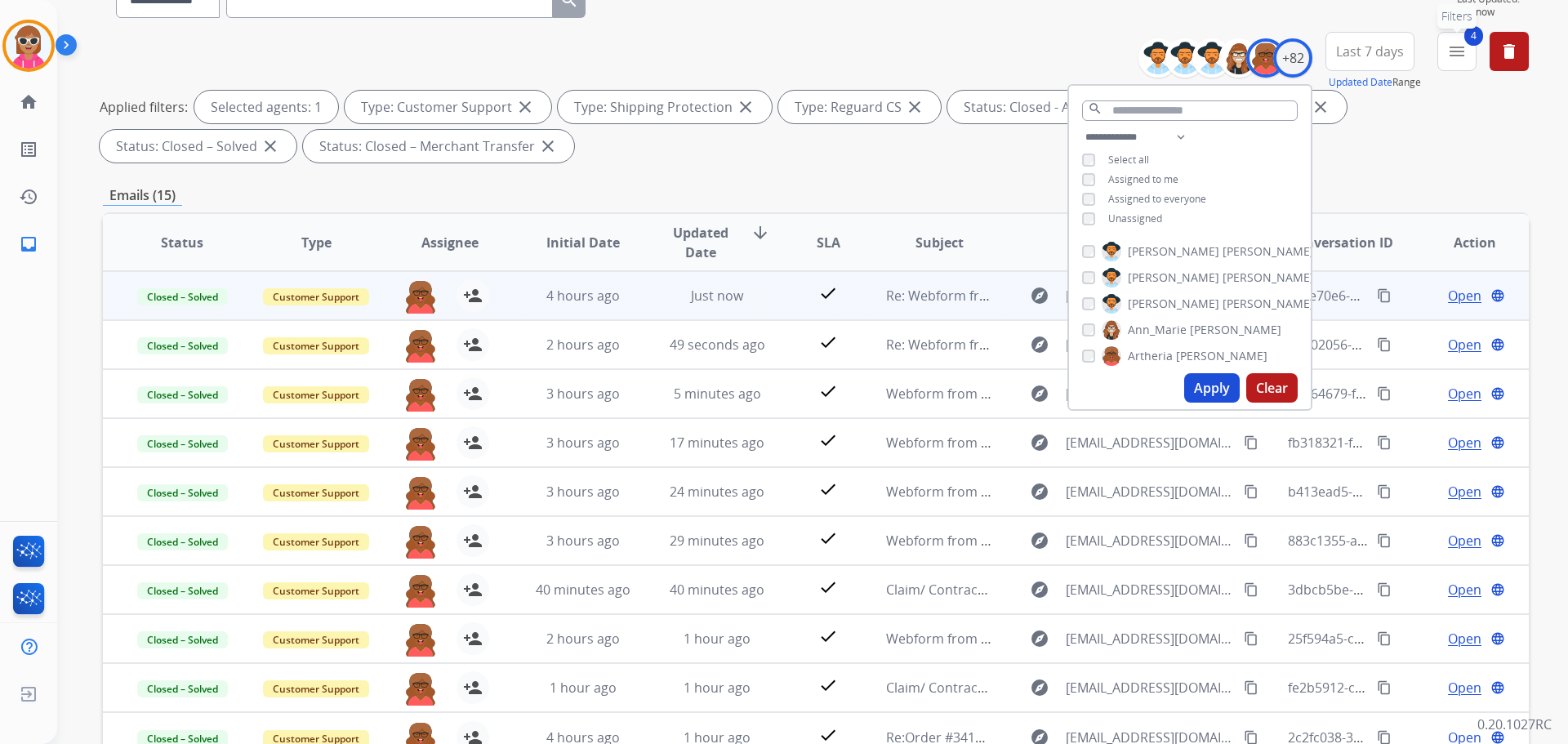
drag, startPoint x: 1455, startPoint y: 59, endPoint x: 1424, endPoint y: 107, distance: 57.1
click at [1453, 60] on mat-icon "menu" at bounding box center [1457, 52] width 20 height 20
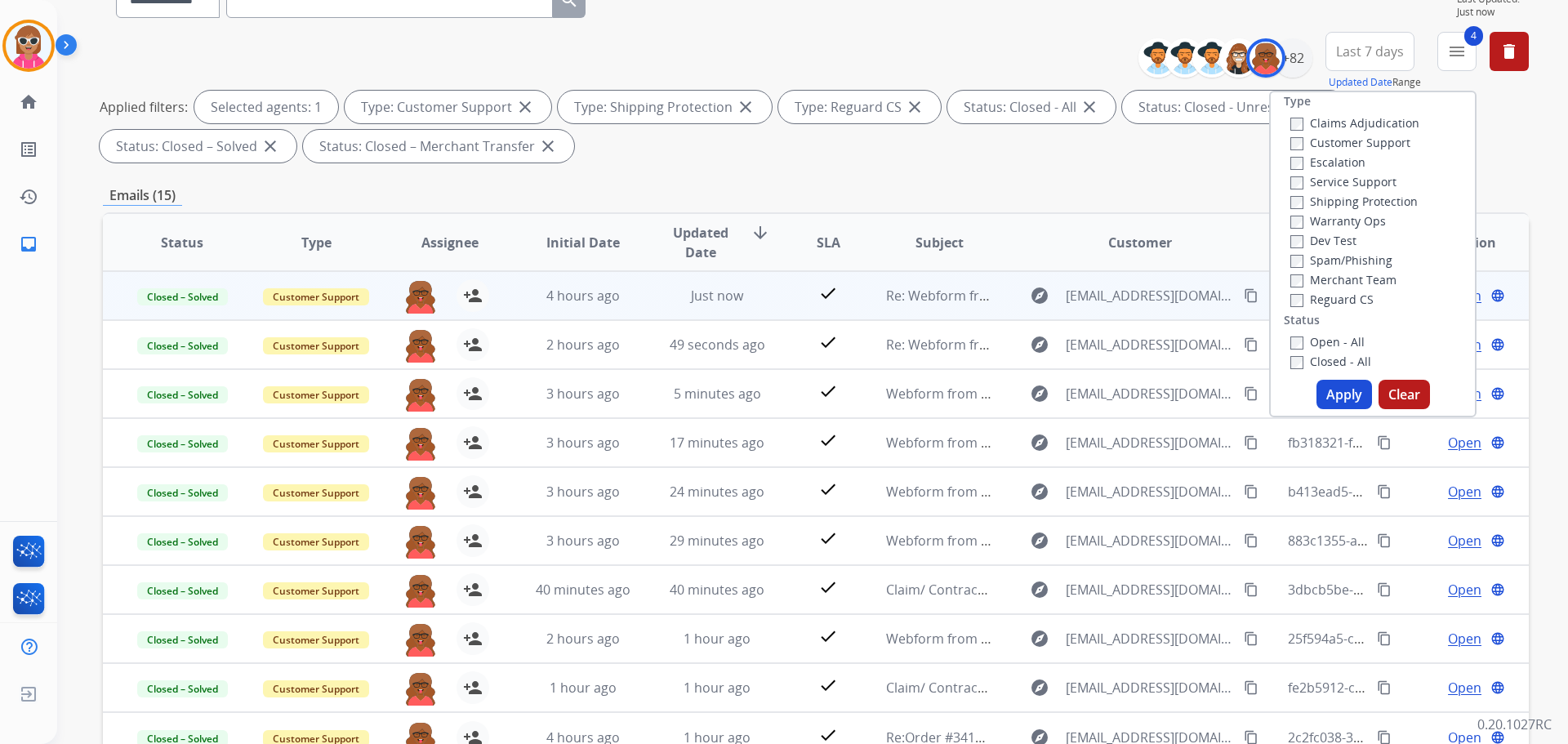
click at [1327, 360] on label "Closed - All" at bounding box center [1331, 361] width 81 height 16
click at [1331, 341] on label "Open - All" at bounding box center [1327, 341] width 74 height 16
click at [1339, 388] on button "Apply" at bounding box center [1344, 395] width 55 height 30
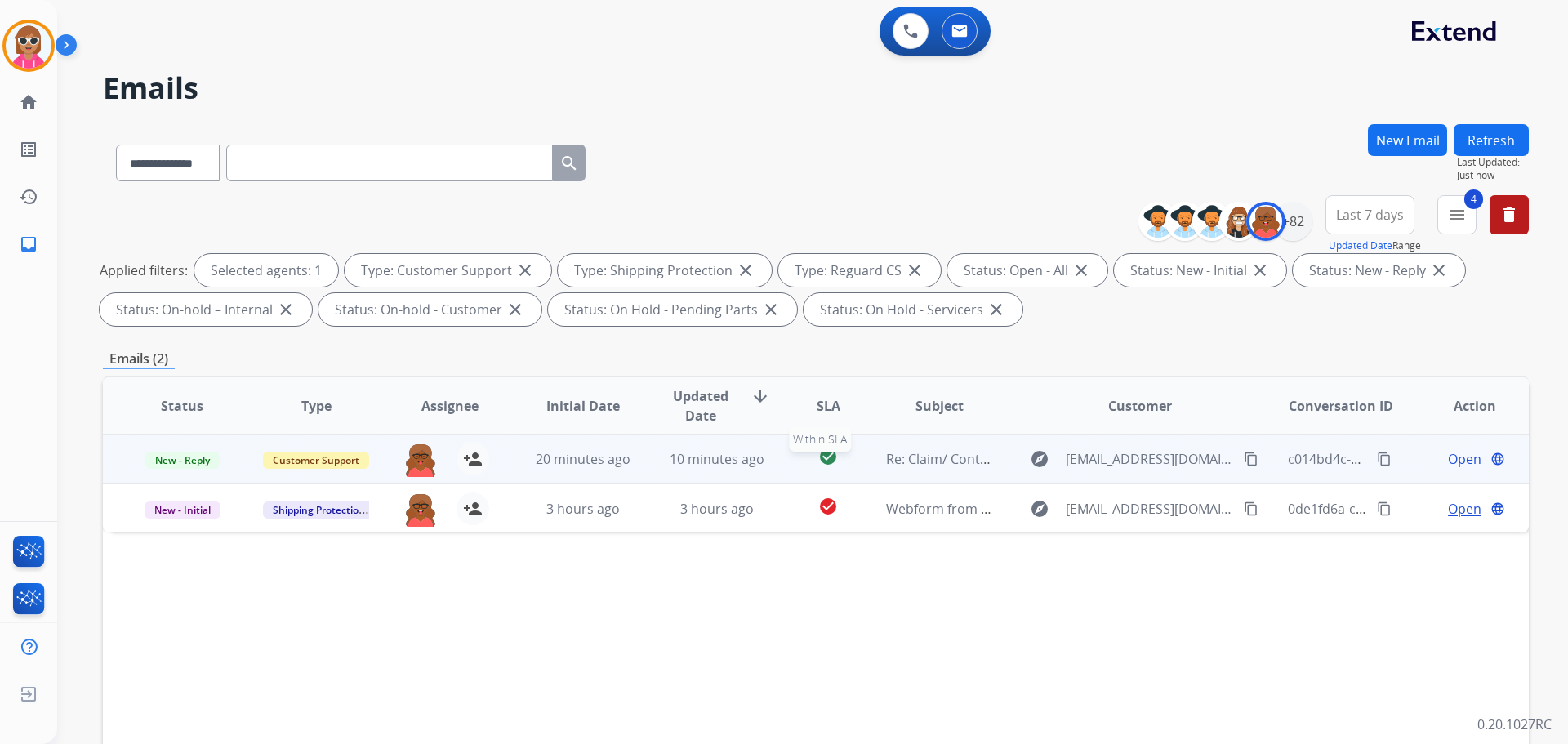
click at [797, 464] on div "check_circle" at bounding box center [828, 459] width 62 height 25
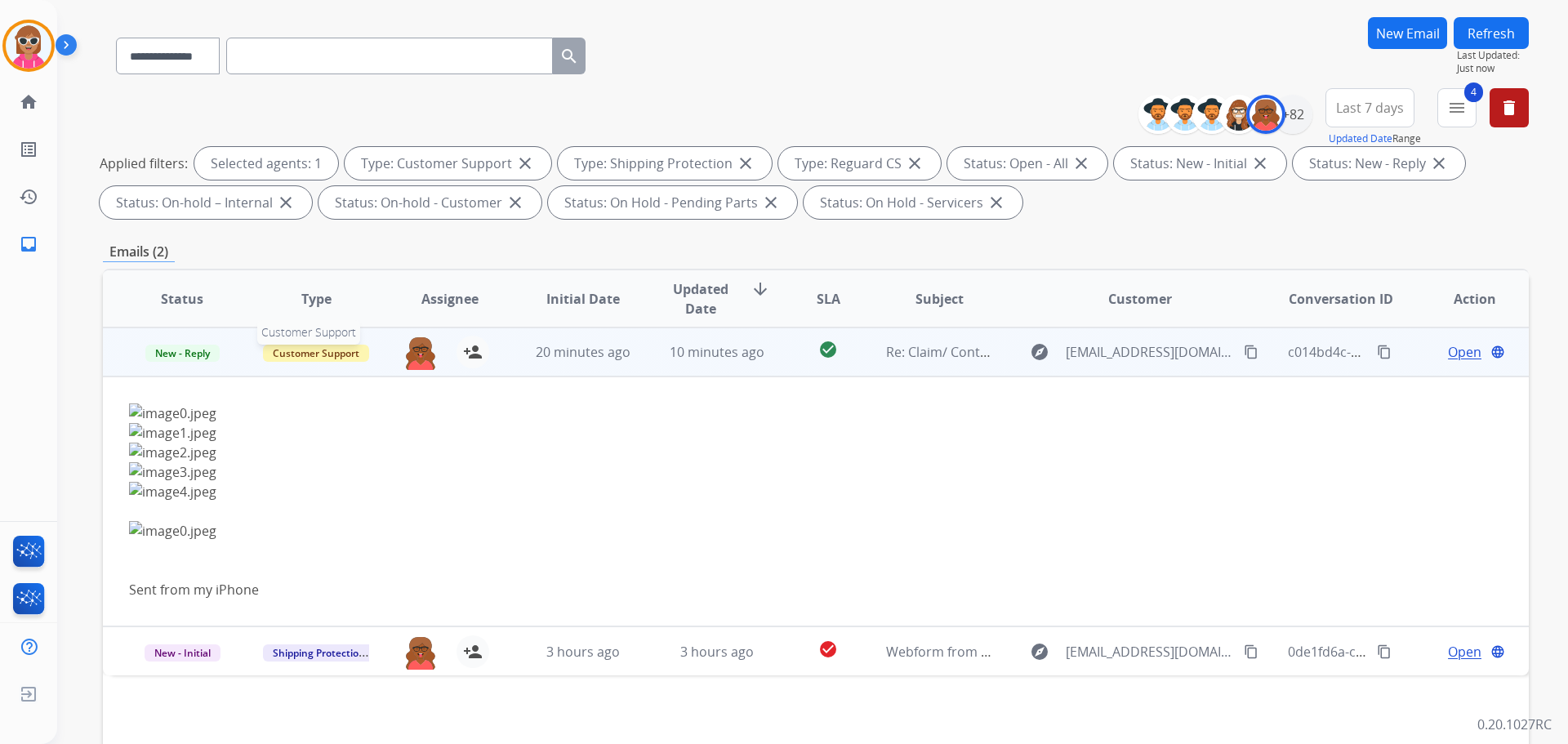
scroll to position [163, 0]
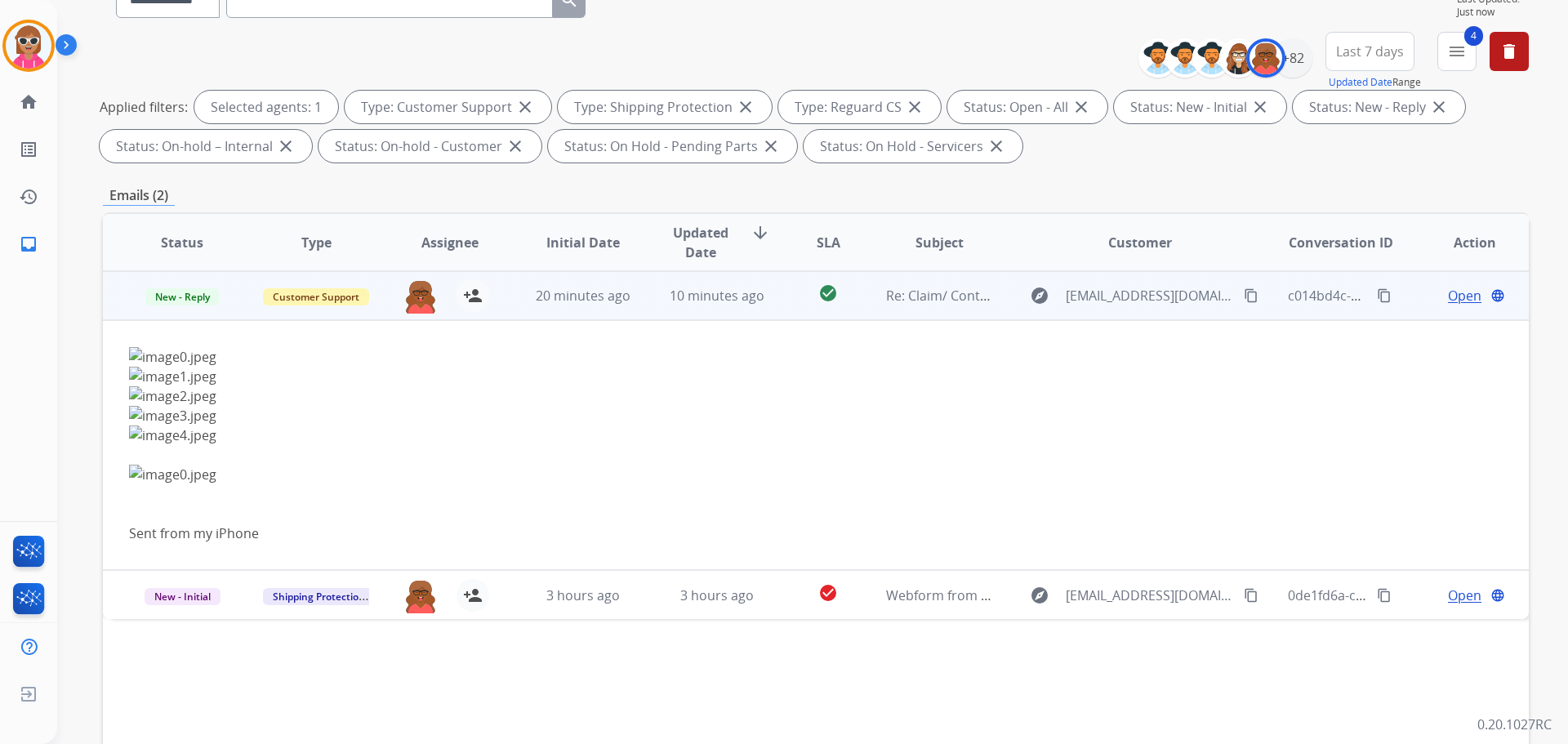
click at [1448, 289] on span "Open" at bounding box center [1464, 296] width 34 height 20
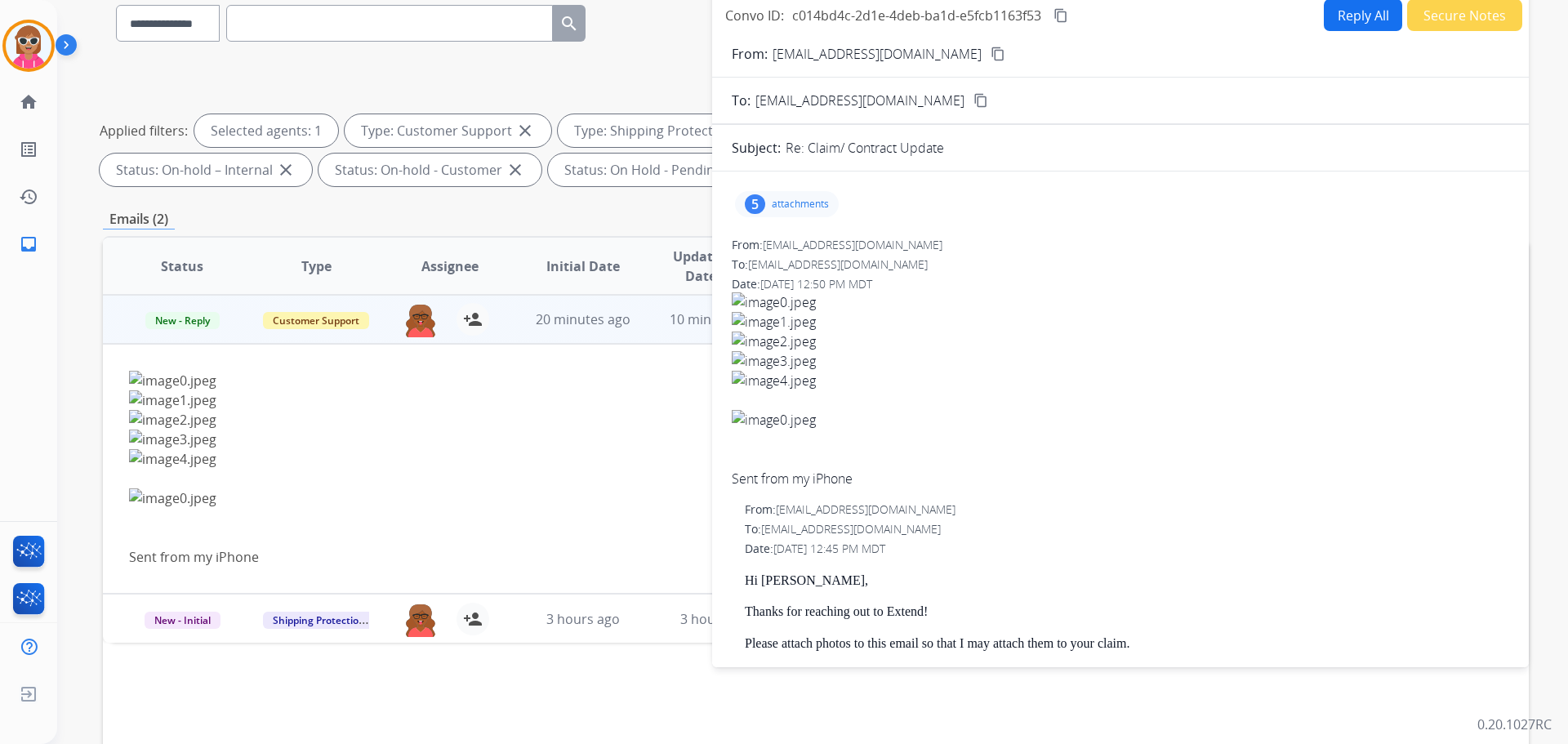
scroll to position [0, 0]
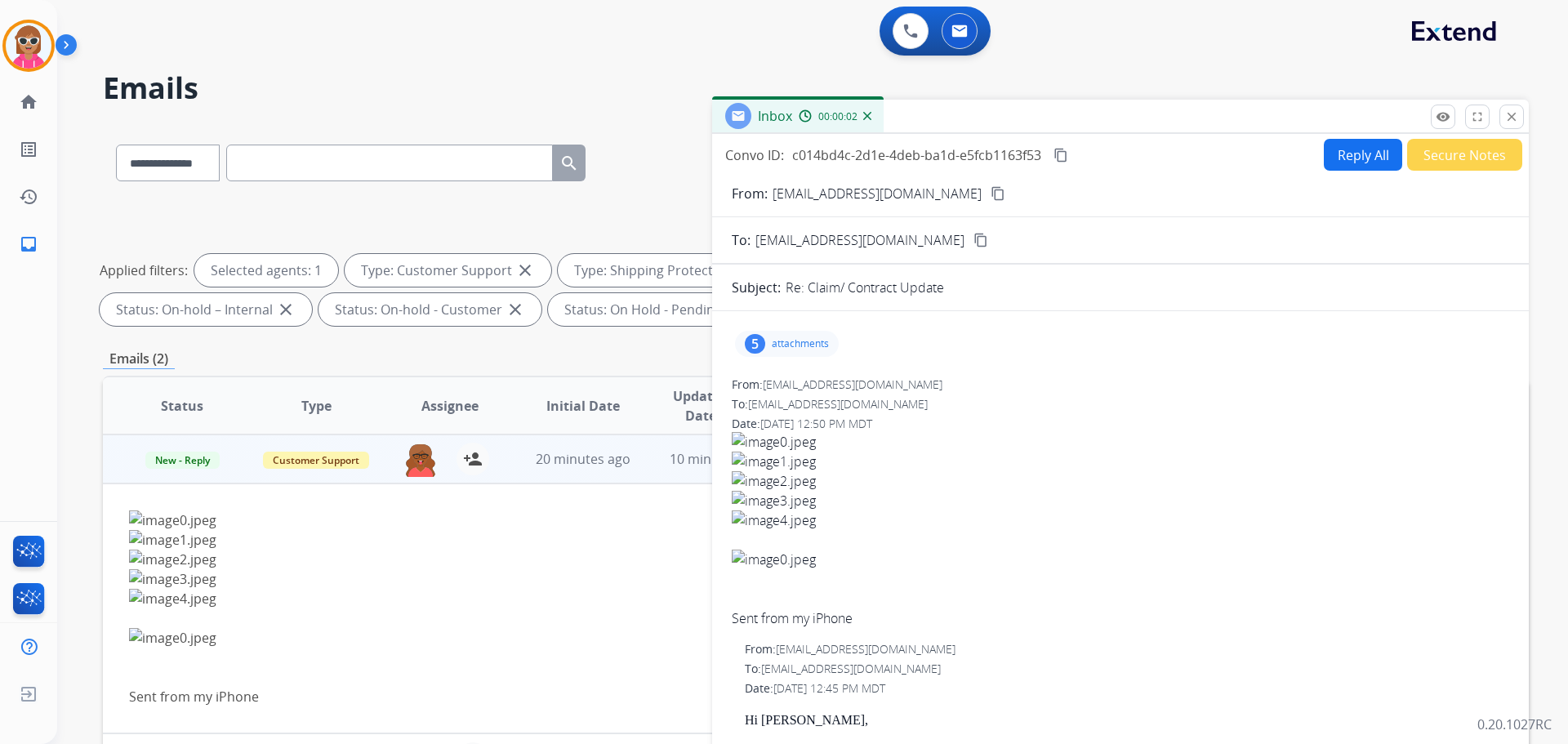
click at [990, 188] on mat-icon "content_copy" at bounding box center [998, 194] width 15 height 15
click at [1515, 124] on mat-icon "close" at bounding box center [1511, 117] width 15 height 15
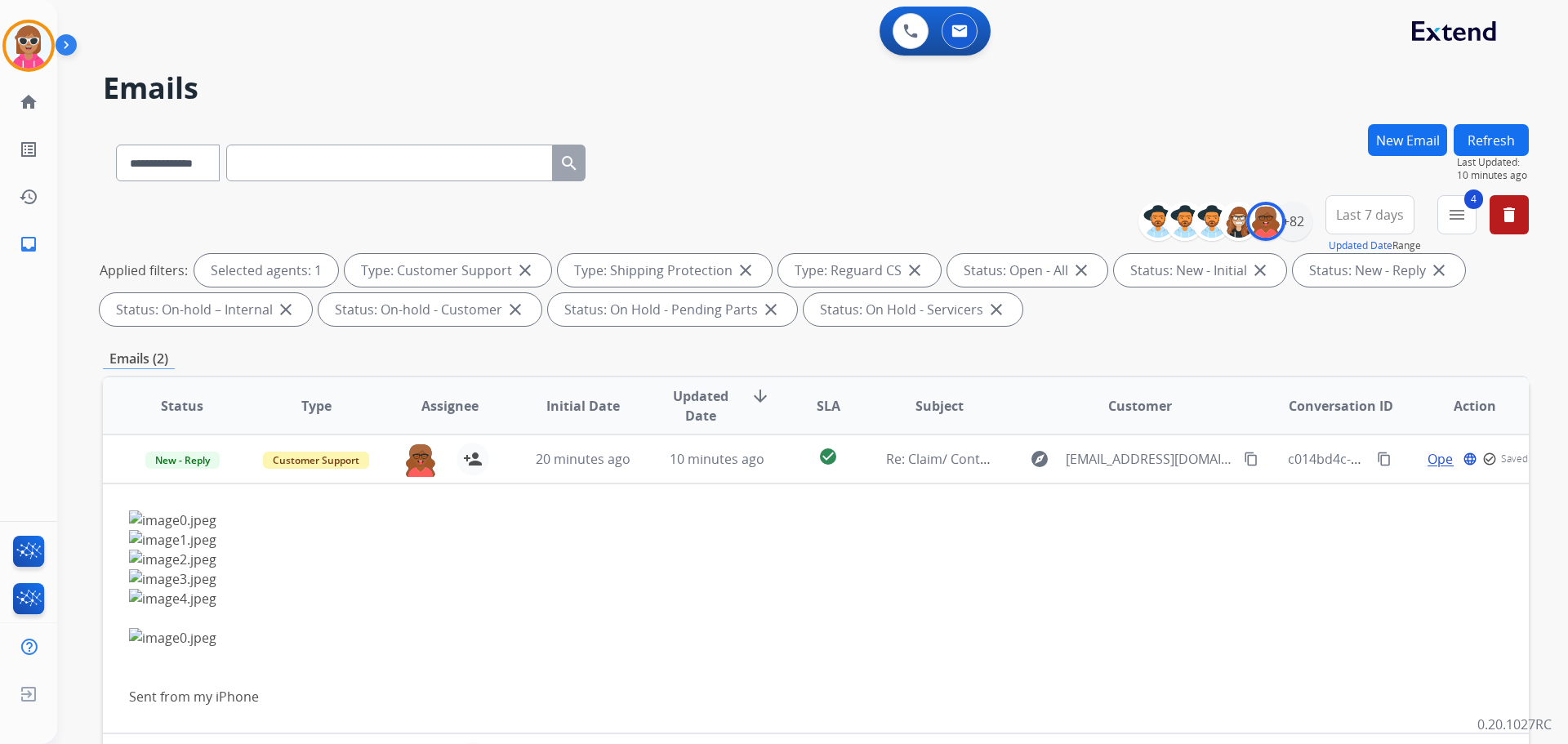
click at [1502, 144] on button "Refresh" at bounding box center [1491, 140] width 75 height 32
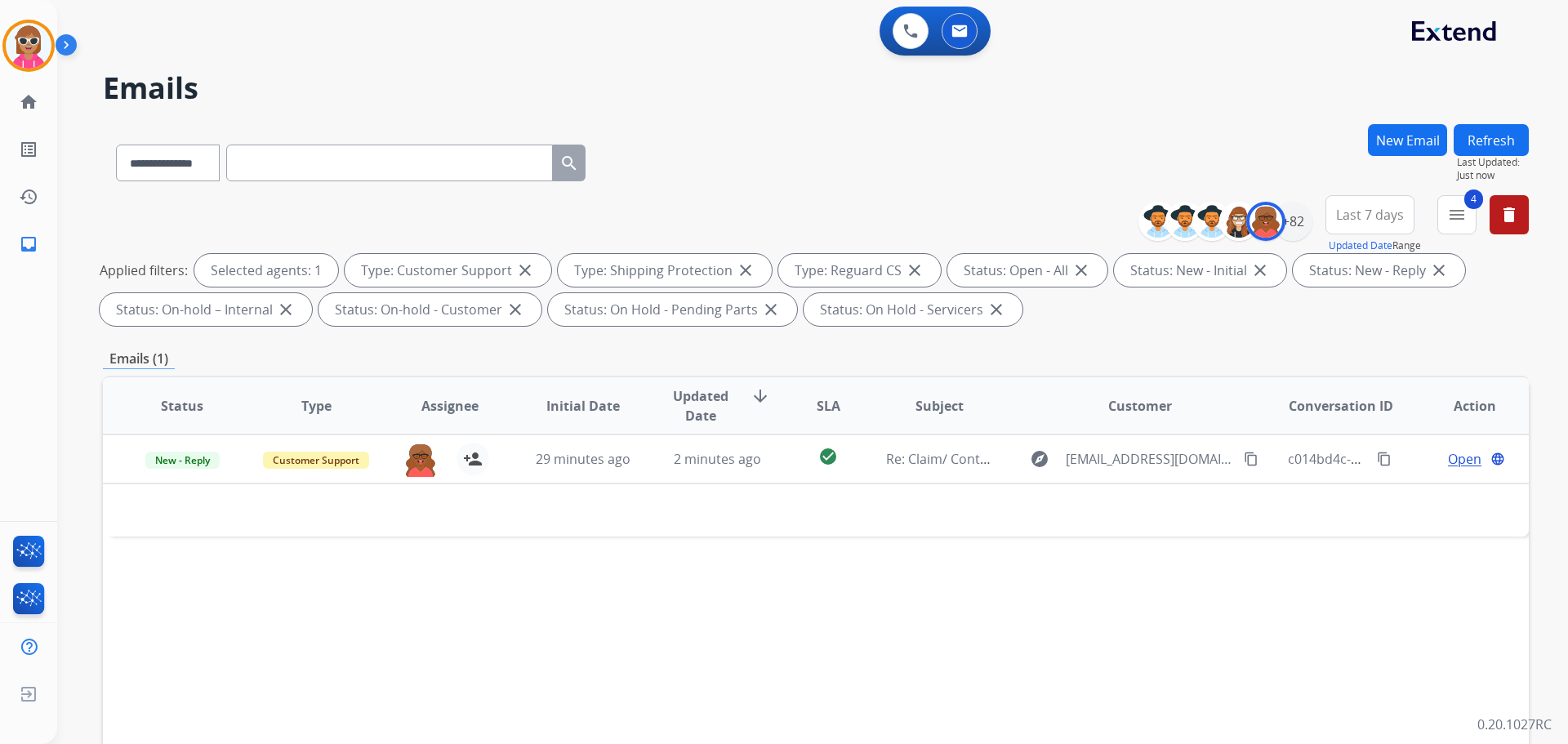
click at [1480, 140] on button "Refresh" at bounding box center [1491, 140] width 75 height 32
click at [1478, 128] on button "Refresh" at bounding box center [1491, 140] width 75 height 32
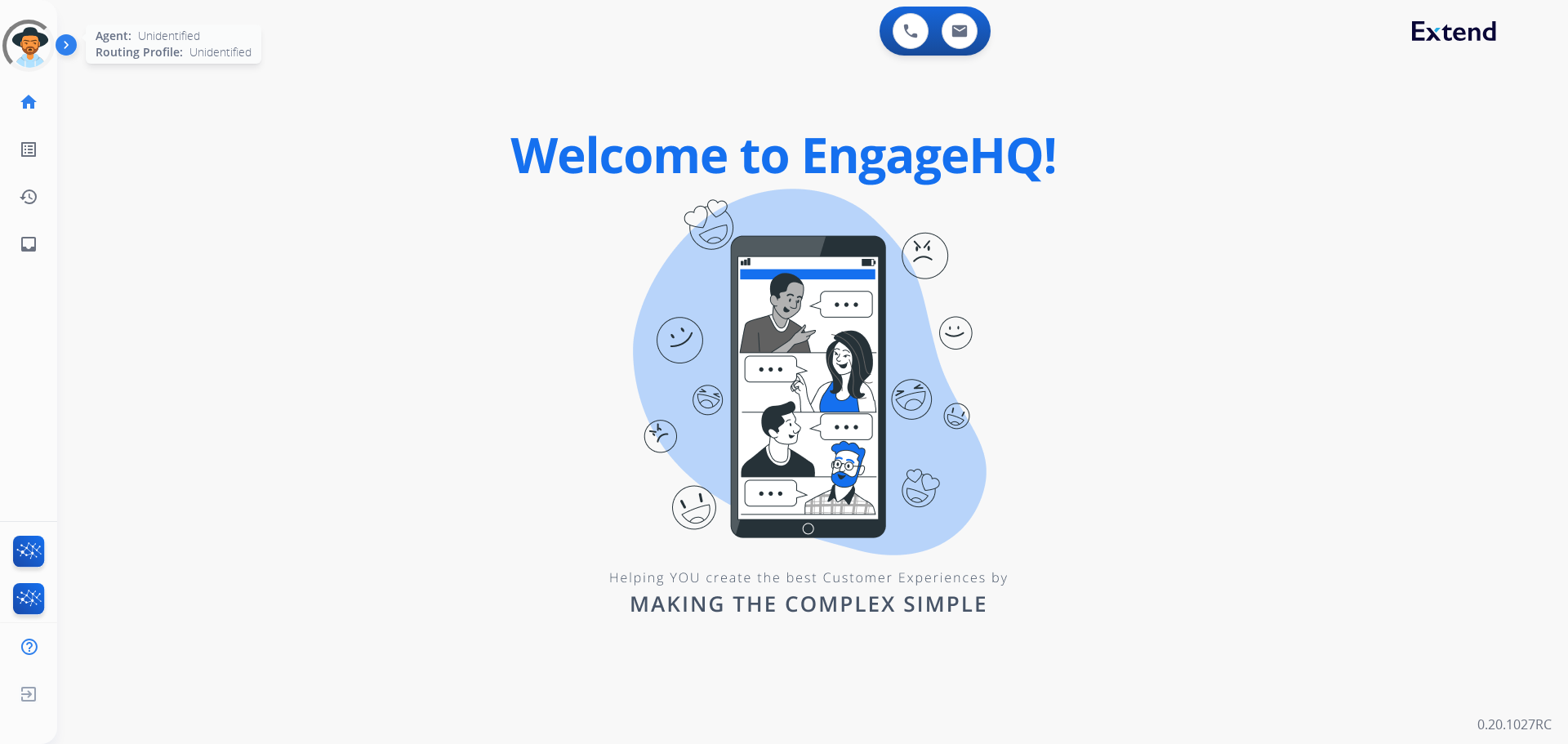
click at [19, 41] on div at bounding box center [28, 45] width 73 height 73
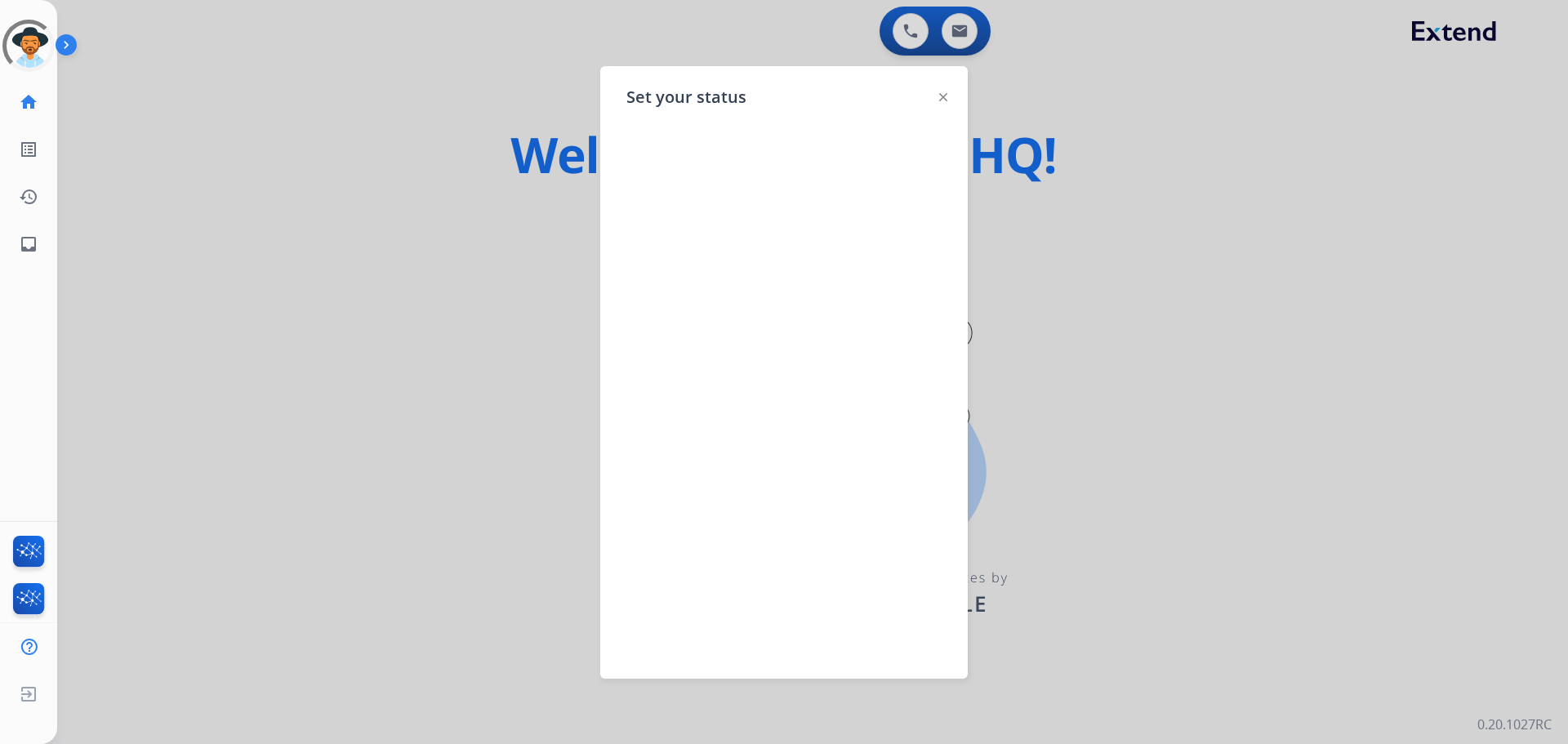
click at [223, 126] on div at bounding box center [784, 372] width 1568 height 744
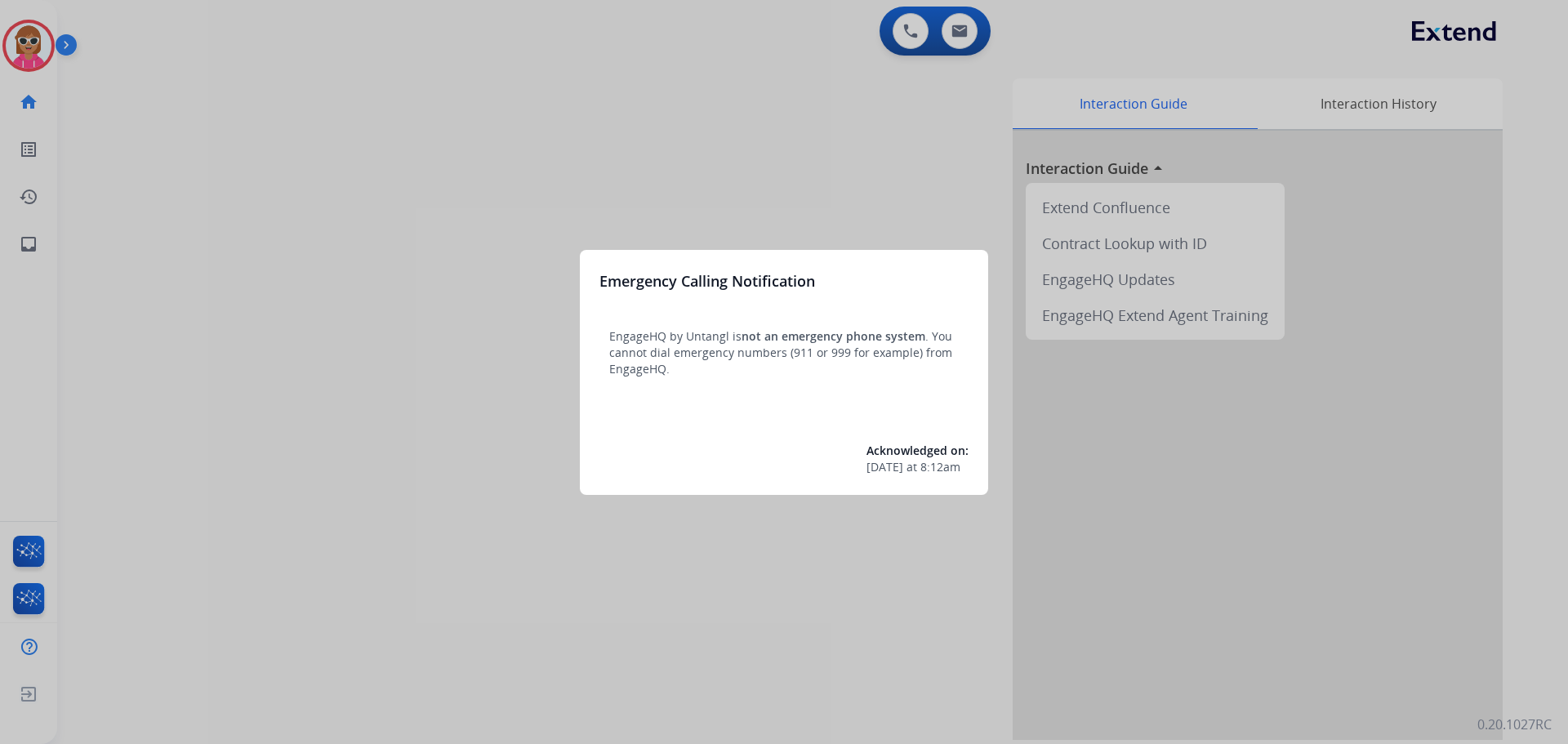
click at [52, 59] on div at bounding box center [784, 372] width 1568 height 744
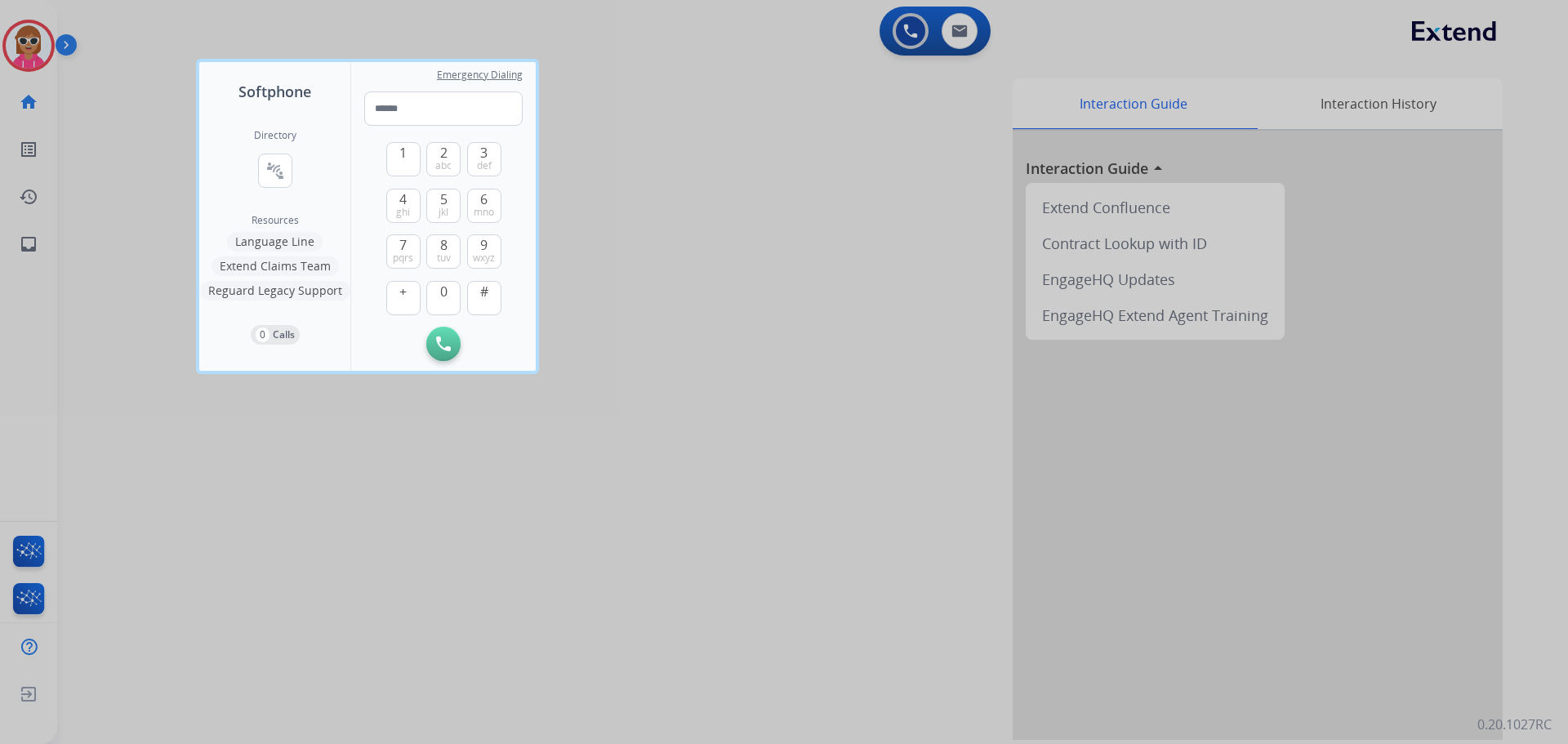
click at [40, 53] on div at bounding box center [784, 372] width 1568 height 744
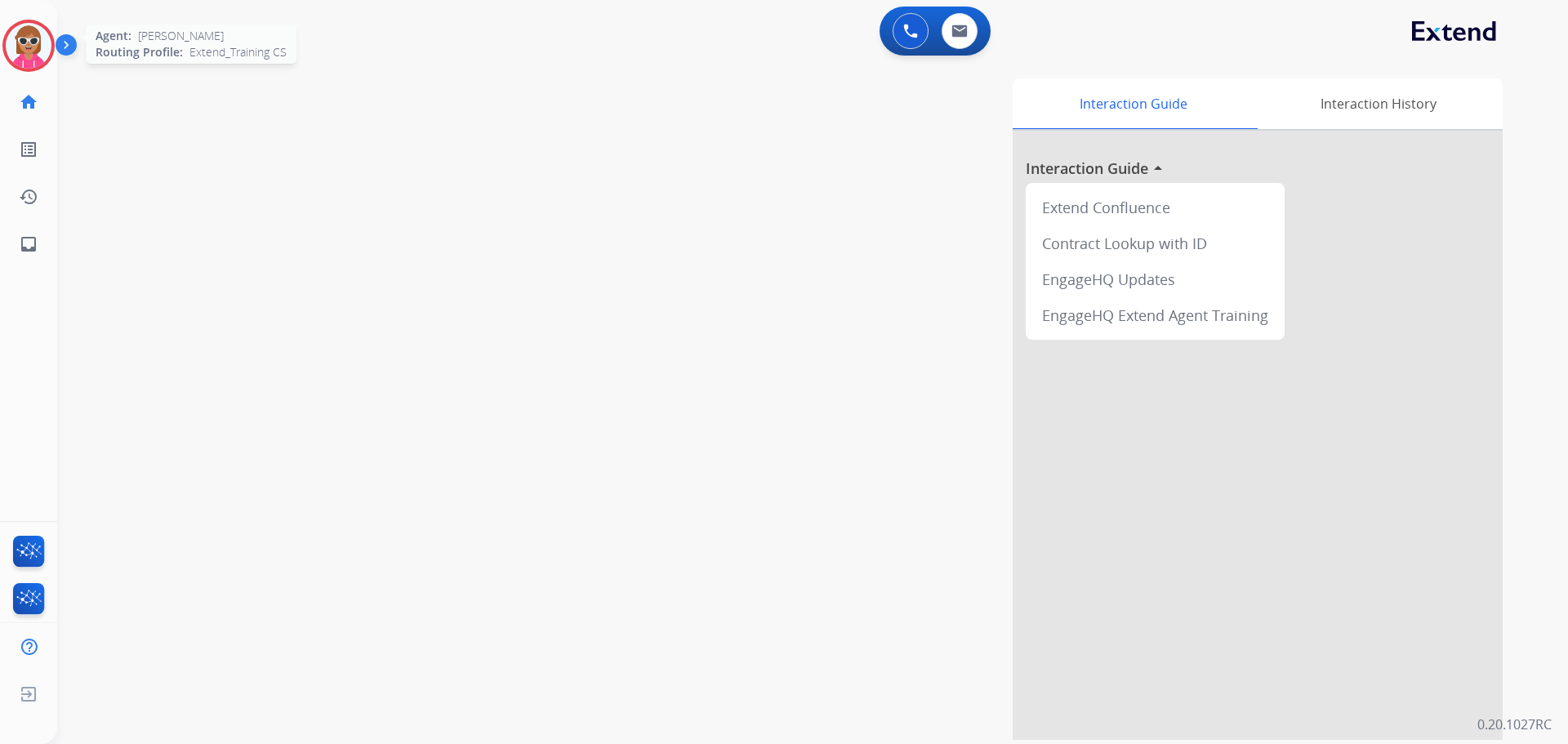
click at [39, 53] on img at bounding box center [28, 45] width 45 height 45
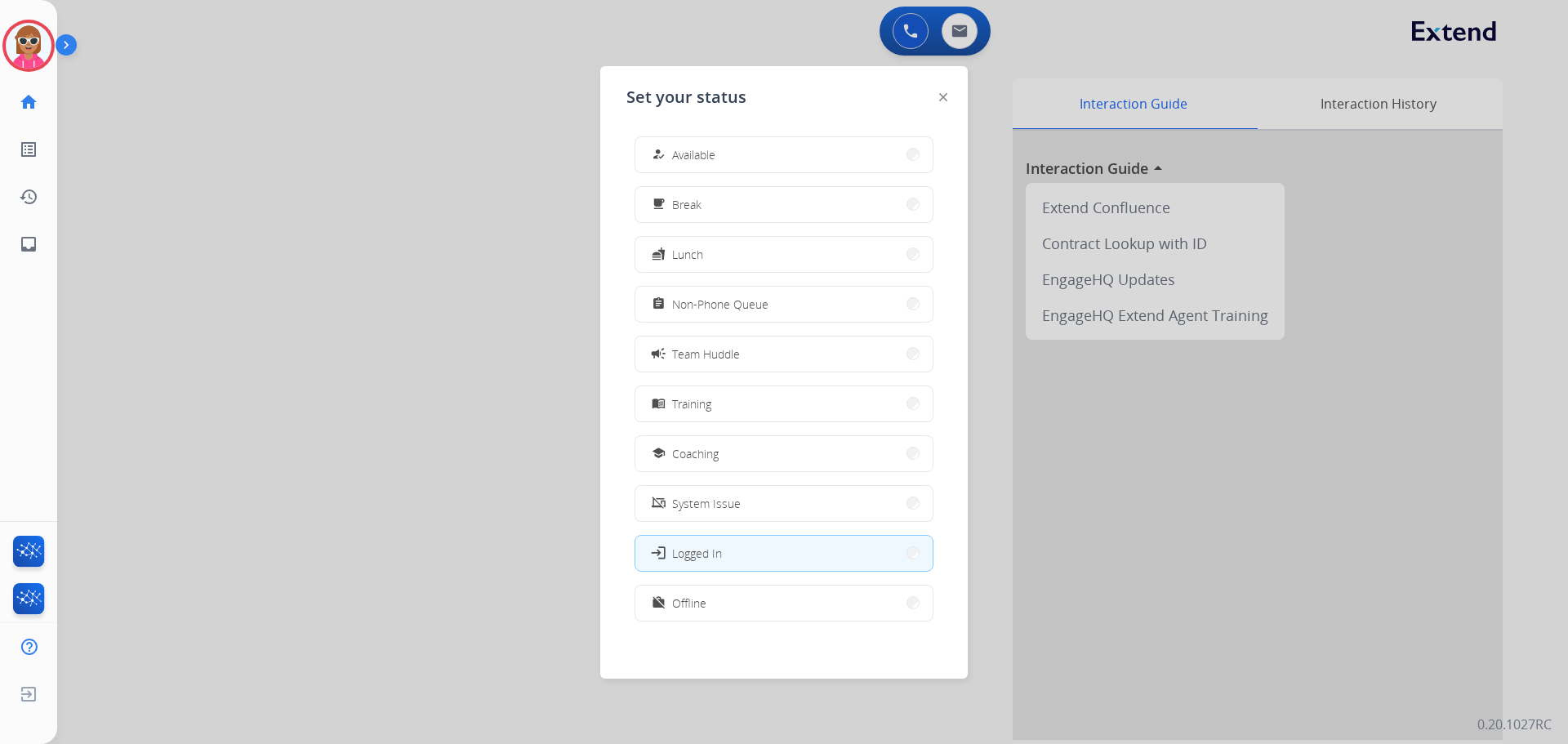
drag, startPoint x: 709, startPoint y: 304, endPoint x: 723, endPoint y: 304, distance: 14.0
click at [711, 304] on span "Non-Phone Queue" at bounding box center [720, 304] width 96 height 17
